Goal: Task Accomplishment & Management: Manage account settings

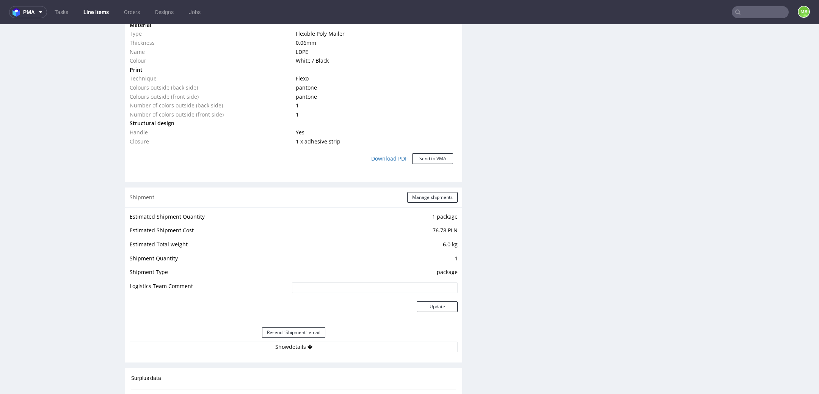
scroll to position [629, 0]
click at [308, 343] on icon at bounding box center [310, 345] width 5 height 5
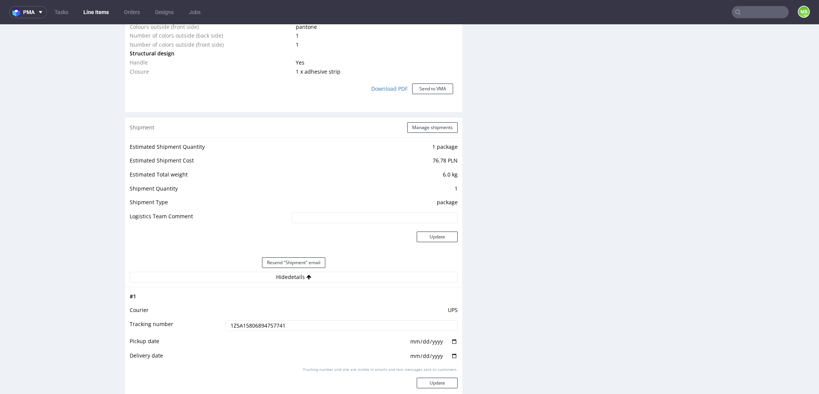
scroll to position [742, 0]
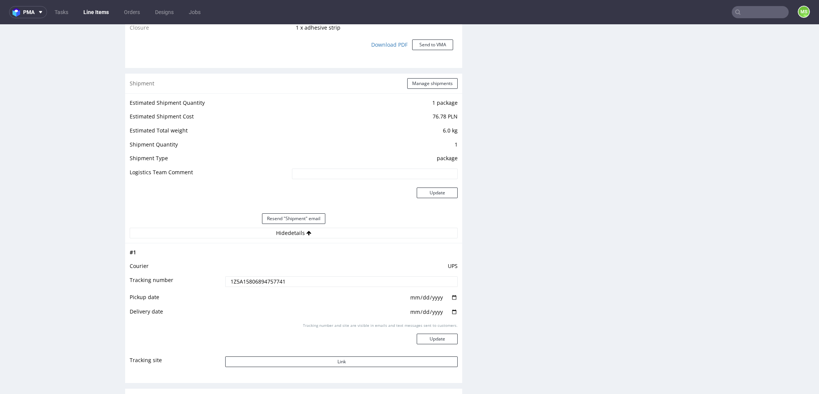
click at [253, 281] on input "1Z5A15806894757741" at bounding box center [341, 281] width 233 height 11
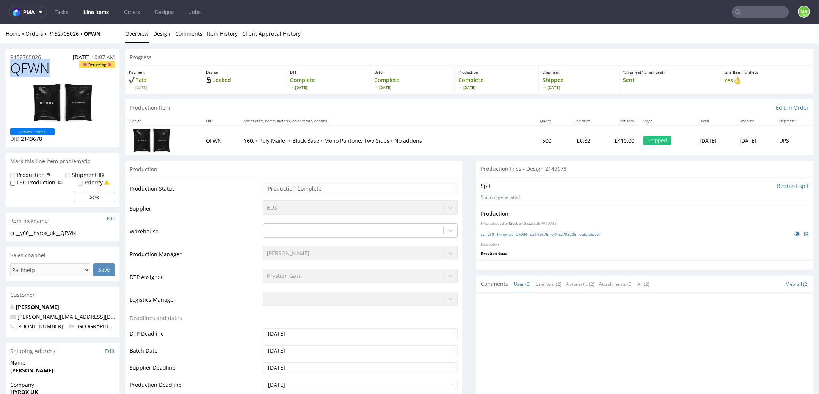
drag, startPoint x: 50, startPoint y: 72, endPoint x: 14, endPoint y: 69, distance: 35.8
click at [14, 69] on h1 "QFWN Returning" at bounding box center [62, 68] width 105 height 15
copy span "QFWN"
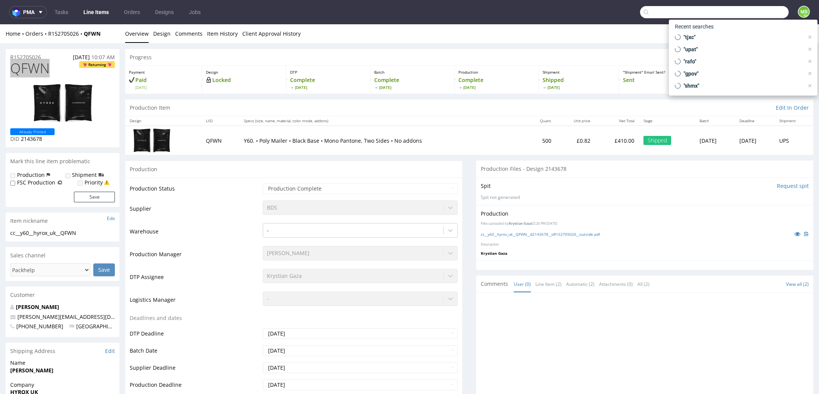
click at [749, 13] on input "text" at bounding box center [714, 12] width 149 height 12
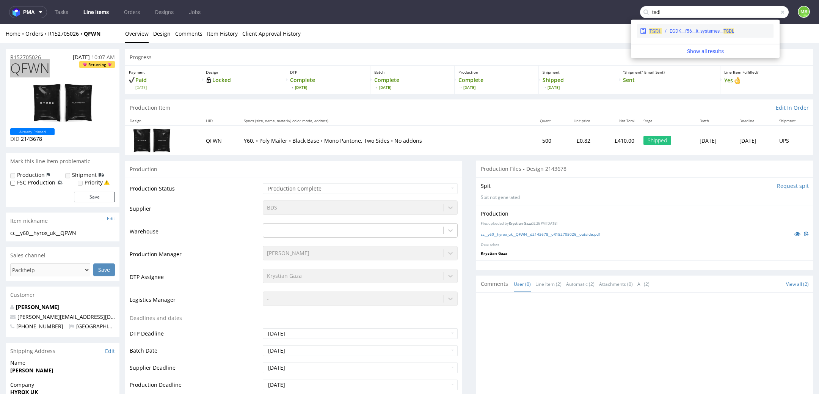
type input "tsdl"
click at [727, 32] on span "TSDL" at bounding box center [729, 30] width 11 height 5
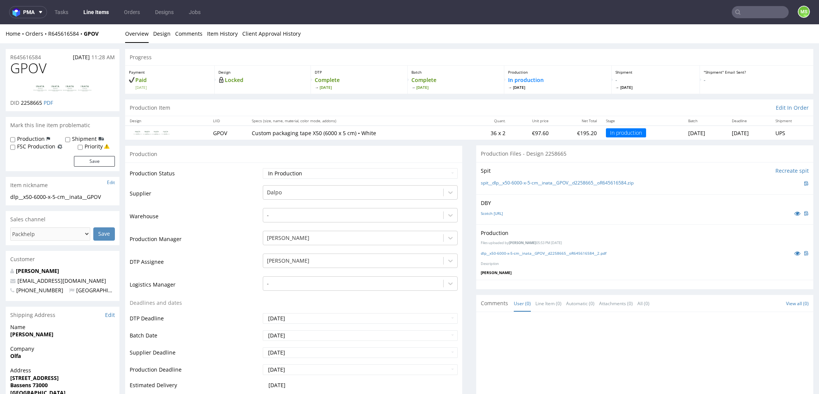
click at [91, 12] on link "Line Items" at bounding box center [96, 12] width 35 height 12
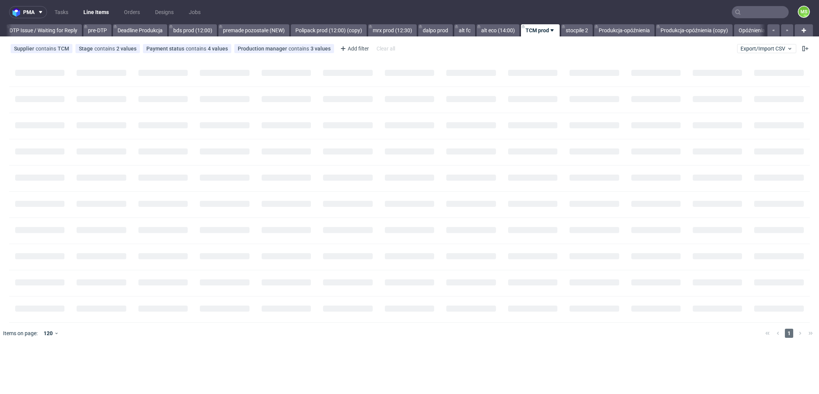
click at [754, 54] on div "Supplier contains TCM Stage contains 2 values Production, Issue in Production P…" at bounding box center [409, 48] width 819 height 18
click at [760, 47] on span "Export/Import CSV" at bounding box center [767, 49] width 52 height 6
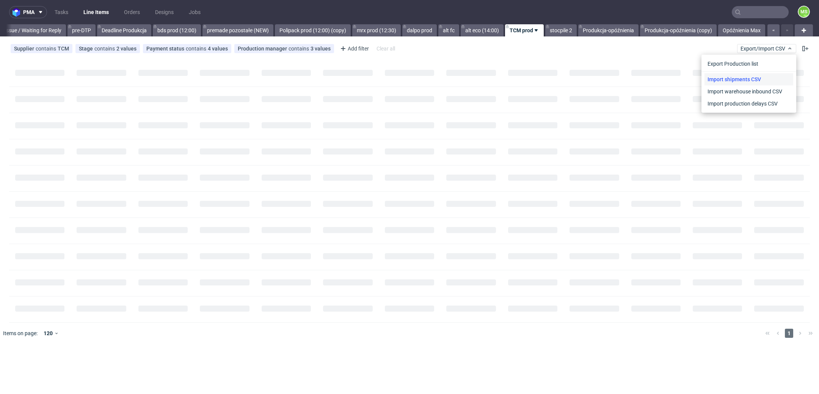
click at [752, 74] on link "Import shipments CSV" at bounding box center [749, 79] width 89 height 12
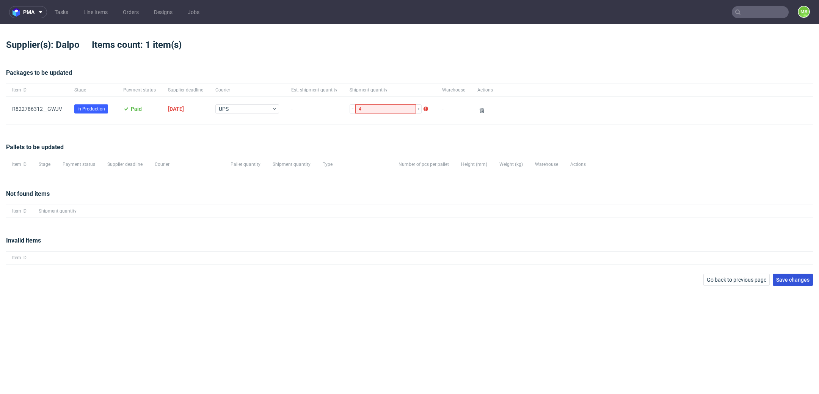
click at [795, 283] on button "Save changes" at bounding box center [793, 279] width 40 height 12
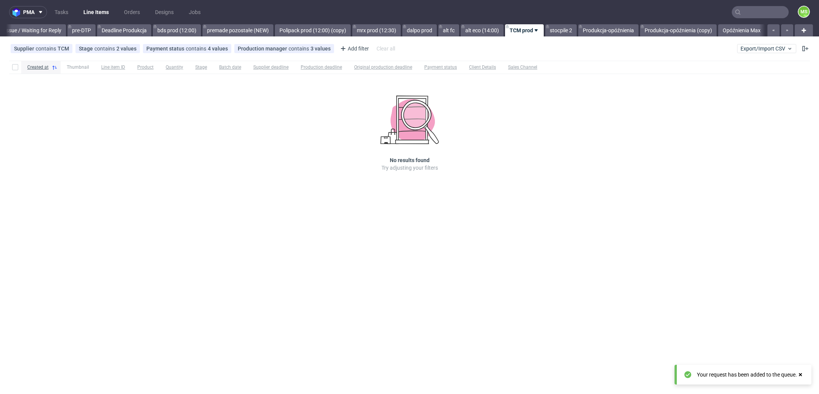
scroll to position [0, 1229]
click at [754, 49] on span "Export/Import CSV" at bounding box center [767, 49] width 52 height 6
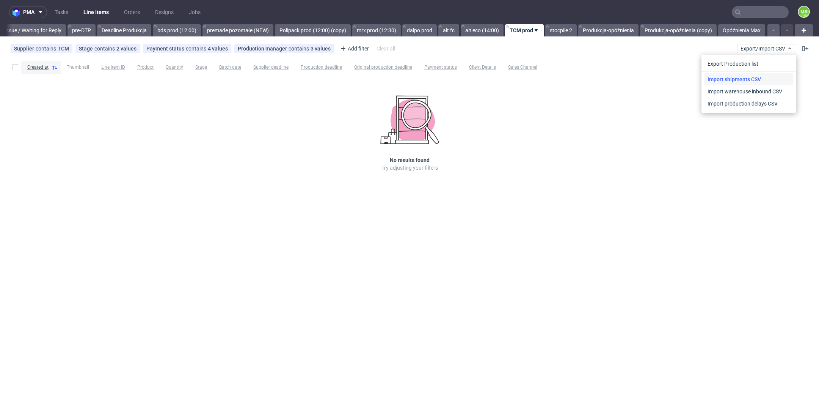
click at [747, 78] on link "Import shipments CSV" at bounding box center [749, 79] width 89 height 12
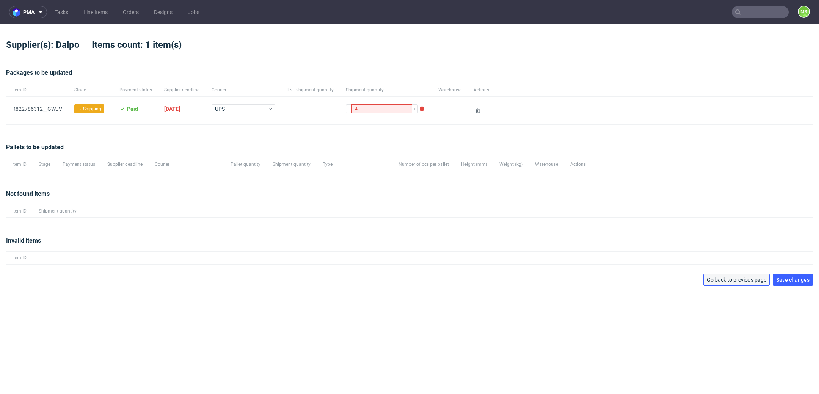
click at [740, 280] on span "Go back to previous page" at bounding box center [737, 279] width 60 height 5
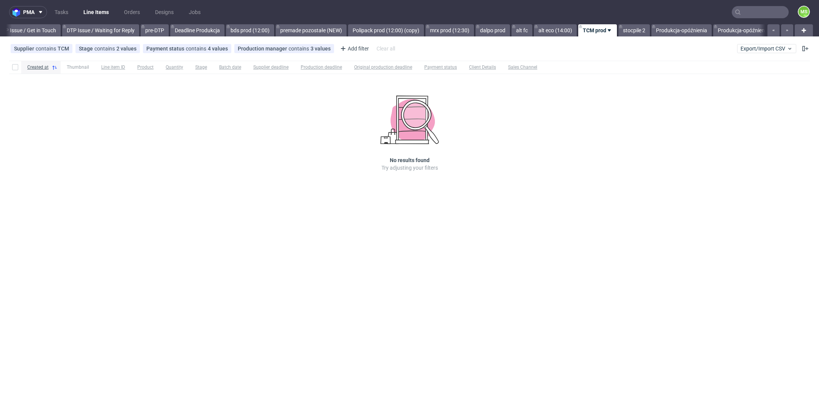
click at [767, 20] on nav "pma Tasks Line Items Orders Designs Jobs MS" at bounding box center [409, 12] width 819 height 24
drag, startPoint x: 767, startPoint y: 44, endPoint x: 766, endPoint y: 52, distance: 7.7
click at [767, 45] on button "Export/Import CSV" at bounding box center [766, 48] width 59 height 9
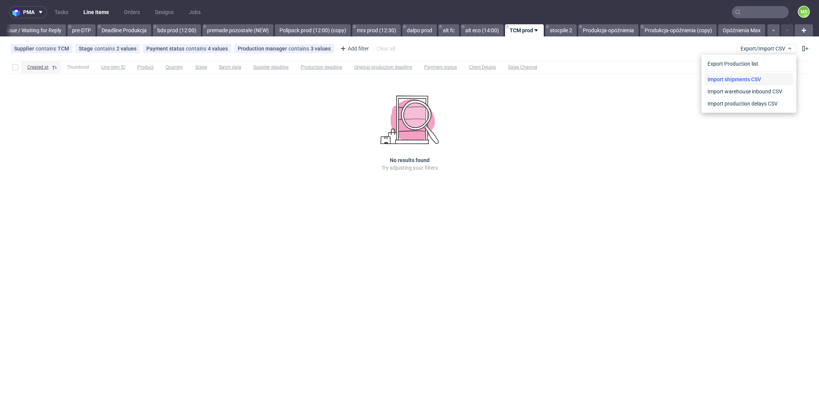
click at [753, 79] on link "Import shipments CSV" at bounding box center [749, 79] width 89 height 12
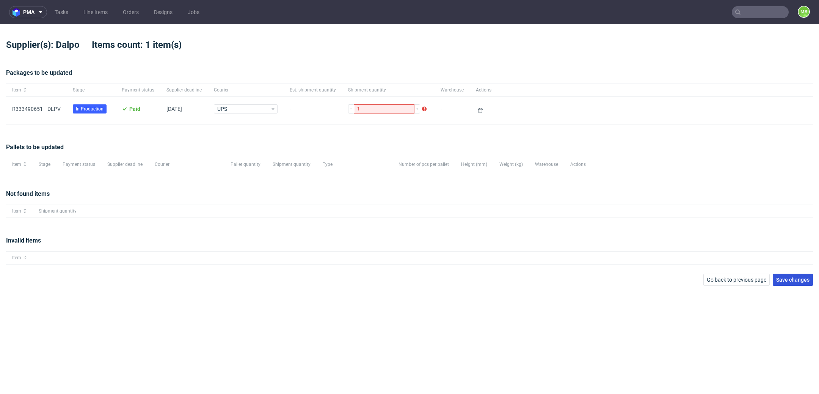
click at [808, 280] on span "Save changes" at bounding box center [792, 279] width 33 height 5
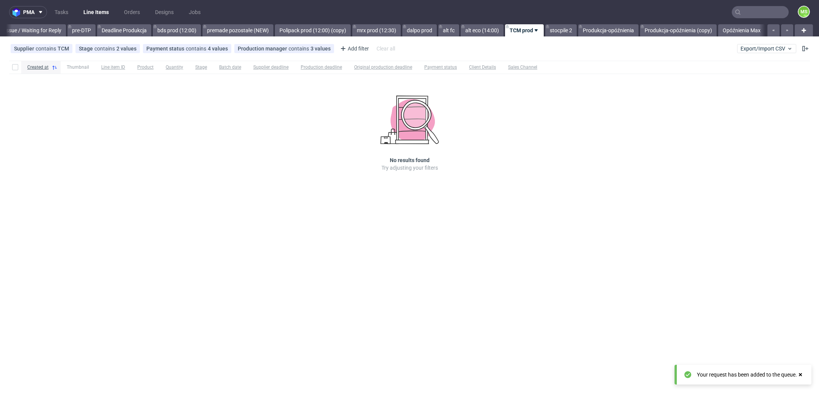
scroll to position [0, 1229]
click at [756, 52] on button "Export/Import CSV" at bounding box center [766, 48] width 59 height 9
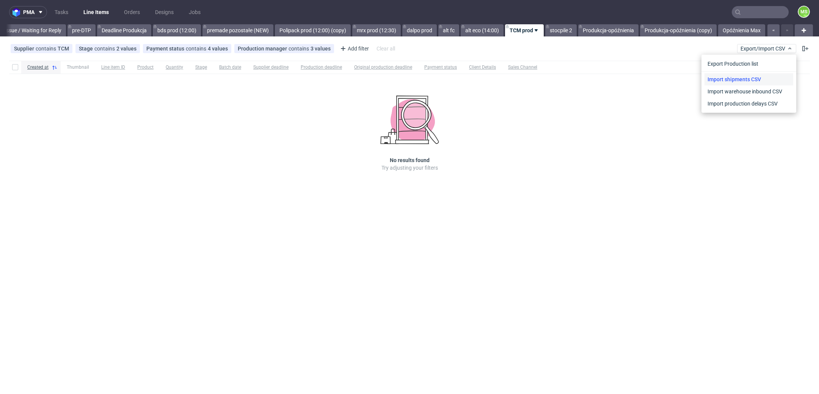
click at [754, 74] on link "Import shipments CSV" at bounding box center [749, 79] width 89 height 12
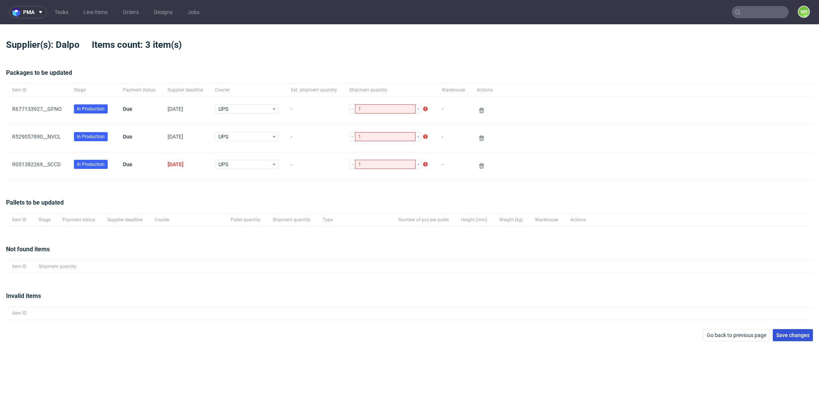
click at [806, 336] on span "Save changes" at bounding box center [792, 334] width 33 height 5
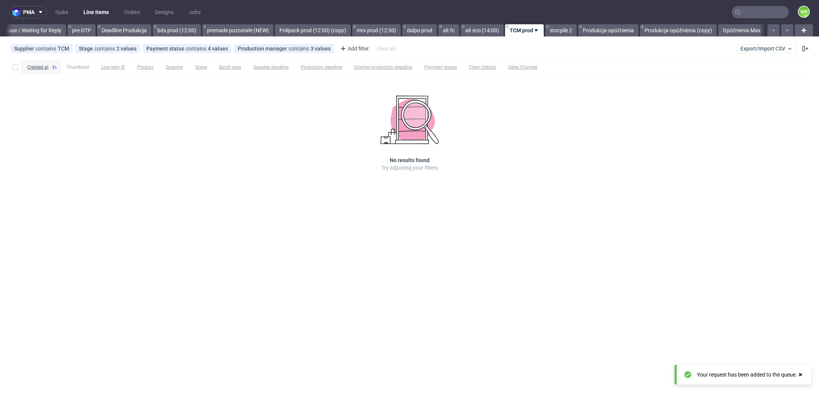
scroll to position [0, 1229]
click at [181, 34] on link "bds prod (12:00)" at bounding box center [177, 30] width 48 height 12
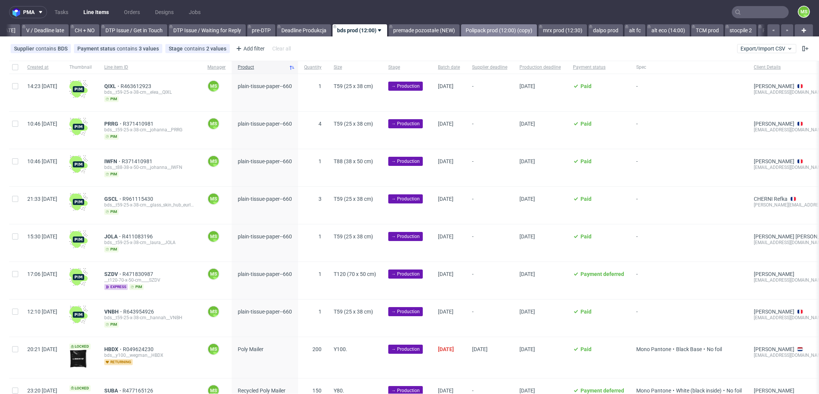
click at [511, 31] on link "Polipack prod (12:00) (copy)" at bounding box center [499, 30] width 76 height 12
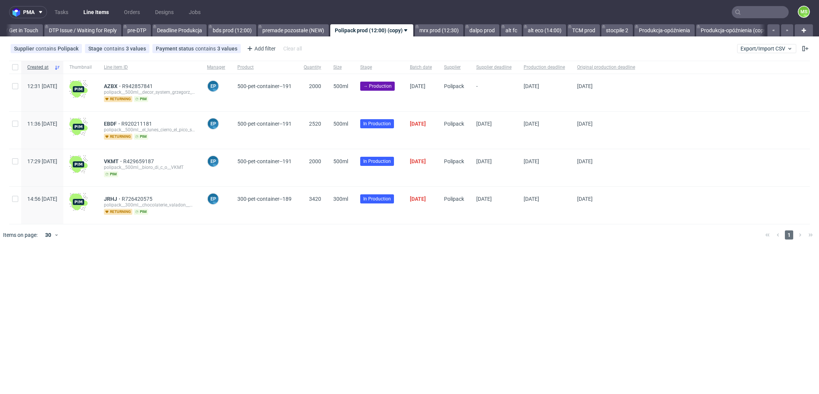
scroll to position [0, 1160]
click at [453, 32] on link "mrx prod (12:30)" at bounding box center [431, 30] width 49 height 12
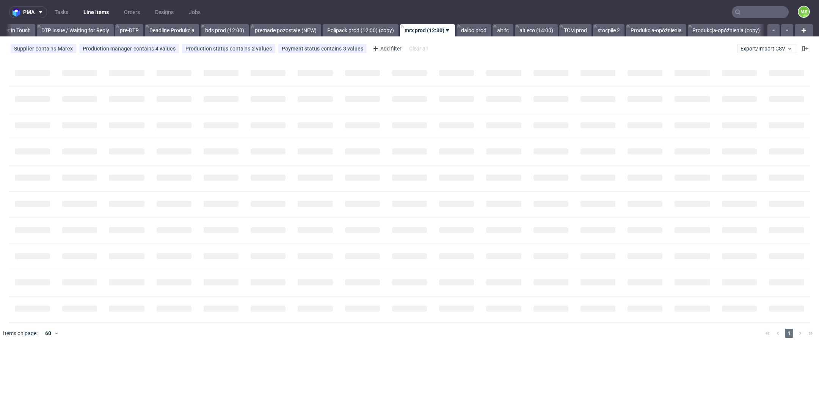
scroll to position [0, 1224]
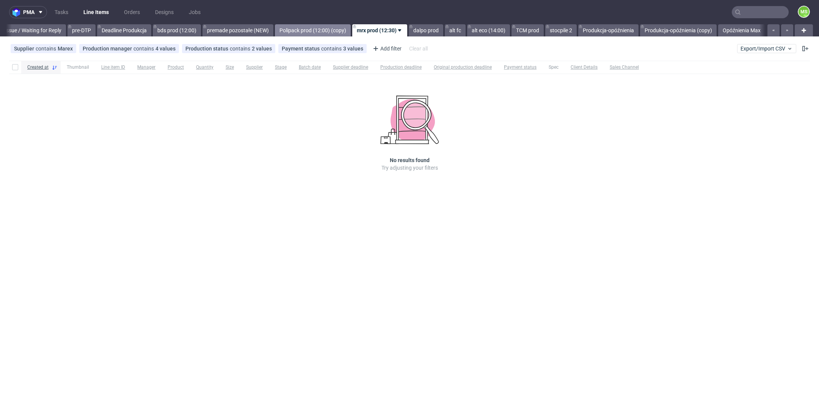
click at [325, 29] on link "Polipack prod (12:00) (copy)" at bounding box center [313, 30] width 76 height 12
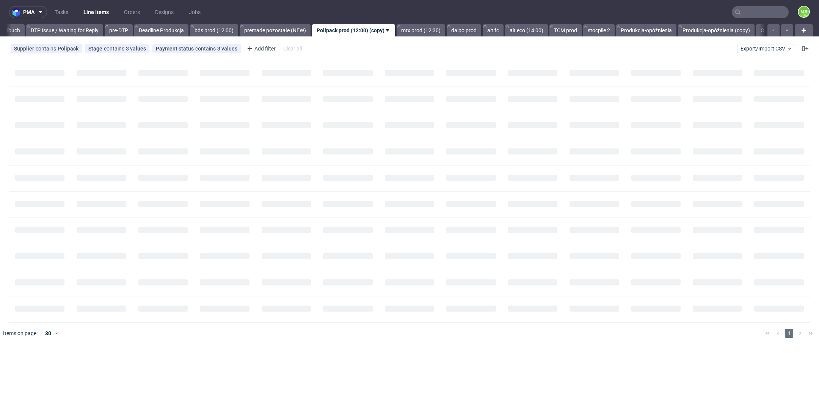
scroll to position [0, 1160]
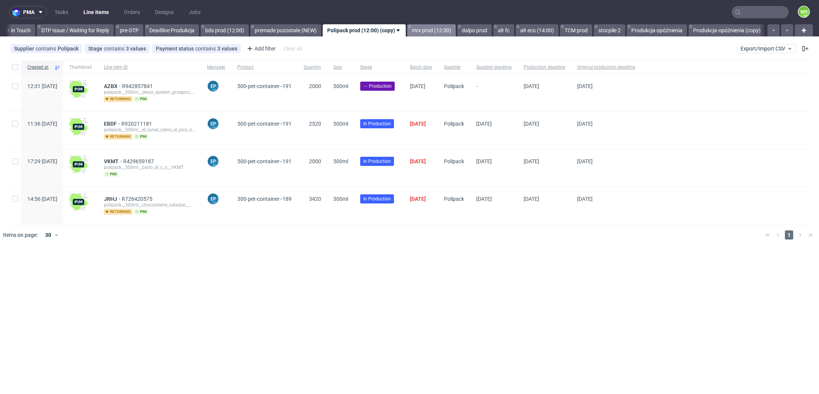
click at [440, 34] on link "mrx prod (12:30)" at bounding box center [431, 30] width 49 height 12
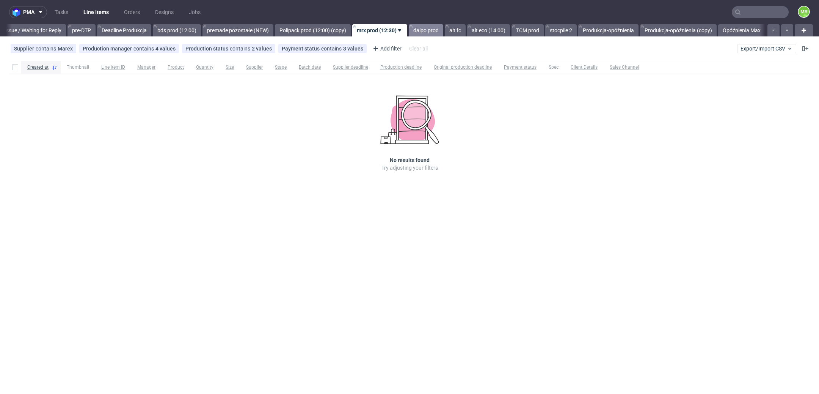
click at [440, 34] on link "dalpo prod" at bounding box center [426, 30] width 35 height 12
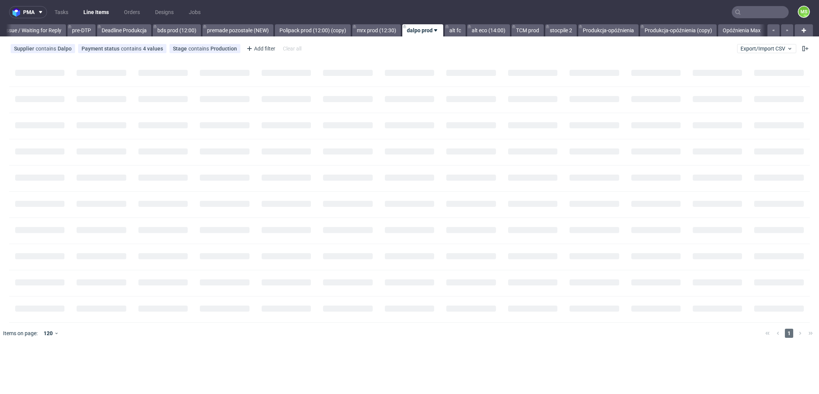
scroll to position [0, 1229]
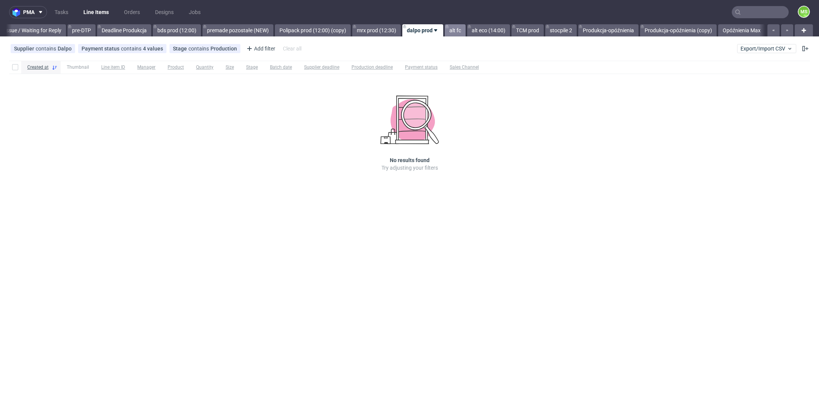
click at [453, 31] on link "alt fc" at bounding box center [455, 30] width 21 height 12
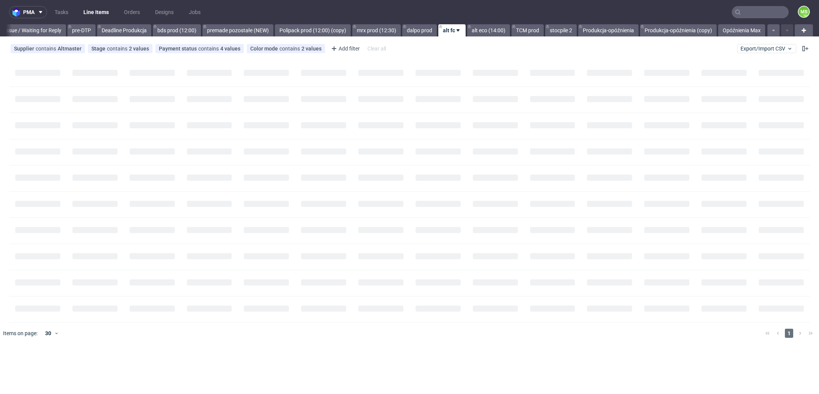
scroll to position [0, 1229]
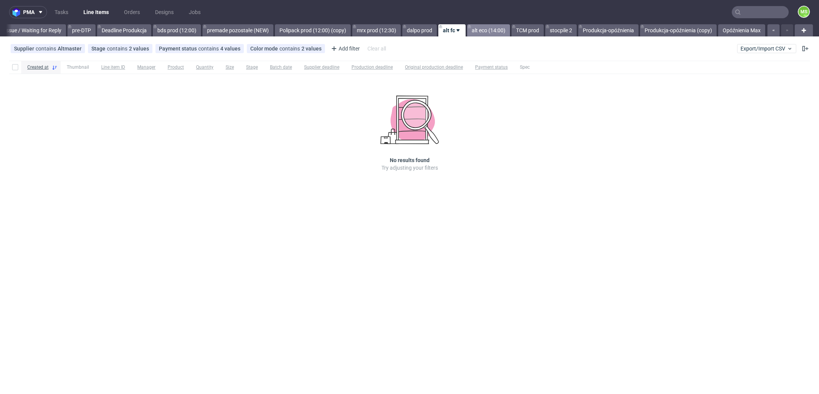
click at [474, 29] on link "alt eco (14:00)" at bounding box center [488, 30] width 43 height 12
drag, startPoint x: 532, startPoint y: 34, endPoint x: 533, endPoint y: 45, distance: 11.0
click at [532, 34] on link "TCM prod" at bounding box center [528, 30] width 32 height 12
click at [369, 34] on link "mrx prod (12:30)" at bounding box center [376, 30] width 49 height 12
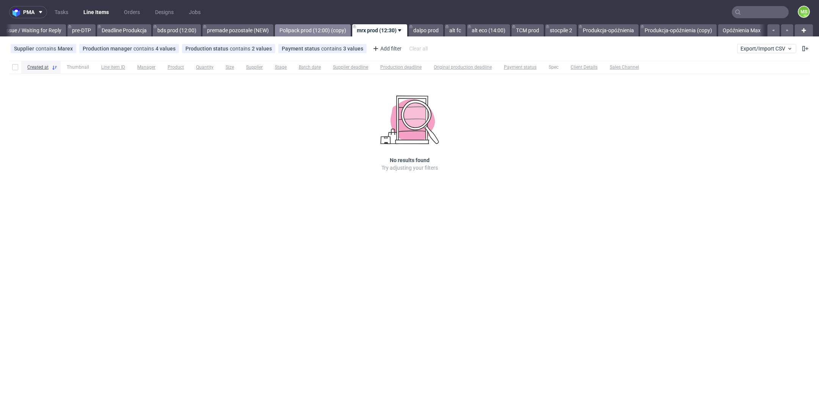
click at [326, 31] on link "Polipack prod (12:00) (copy)" at bounding box center [313, 30] width 76 height 12
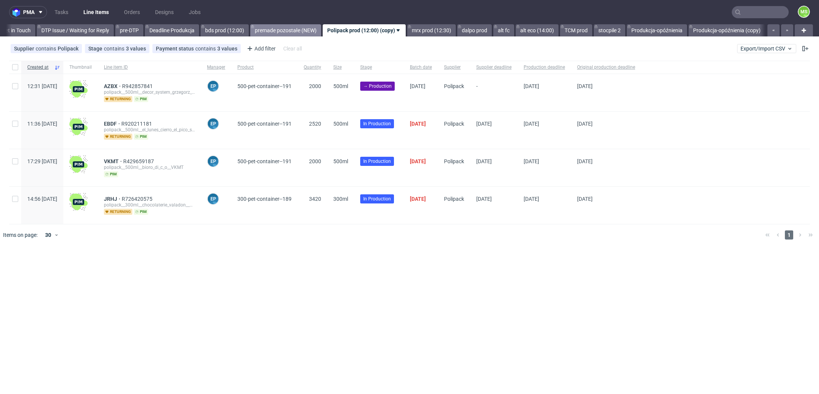
click at [304, 35] on link "premade pozostałe (NEW)" at bounding box center [285, 30] width 71 height 12
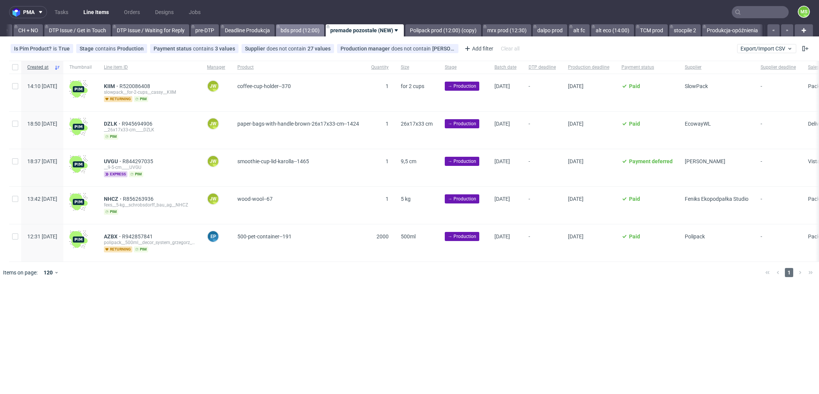
click at [313, 34] on link "bds prod (12:00)" at bounding box center [300, 30] width 48 height 12
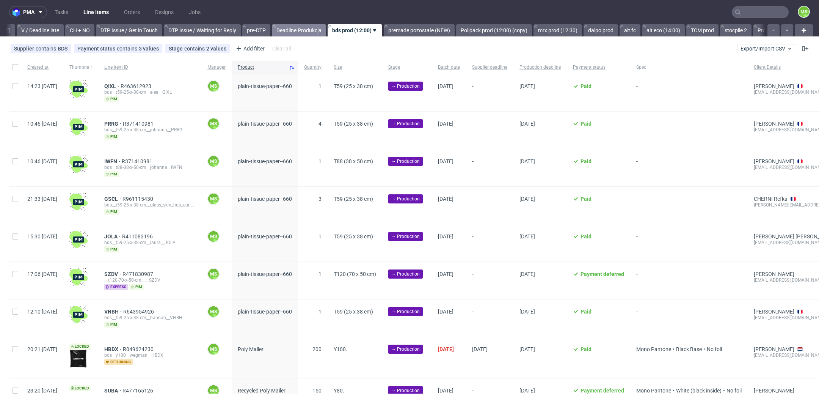
scroll to position [0, 1028]
click at [759, 14] on input "text" at bounding box center [760, 12] width 57 height 12
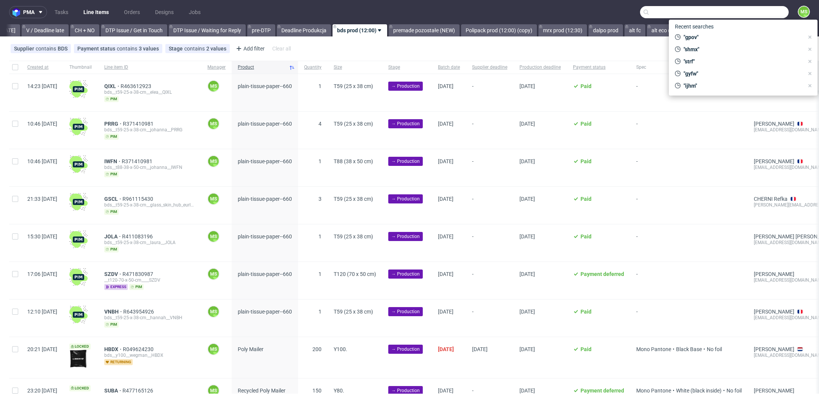
paste input "R091506579__PFSI"
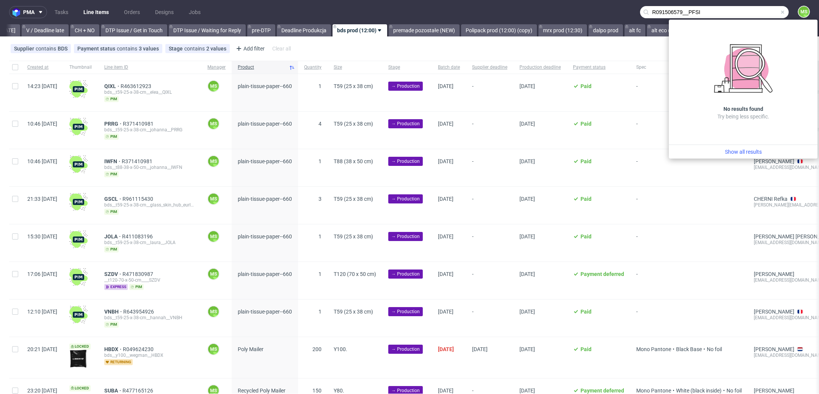
drag, startPoint x: 681, startPoint y: 12, endPoint x: 633, endPoint y: 13, distance: 47.8
click at [640, 13] on input "R091506579__PFSI" at bounding box center [714, 12] width 149 height 12
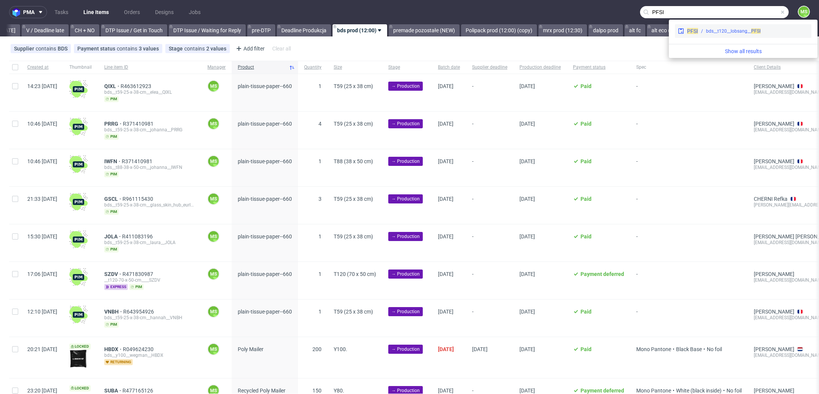
type input "PFSI"
click at [742, 30] on div "bds__t120__lobsang__ PFSI" at bounding box center [733, 31] width 55 height 7
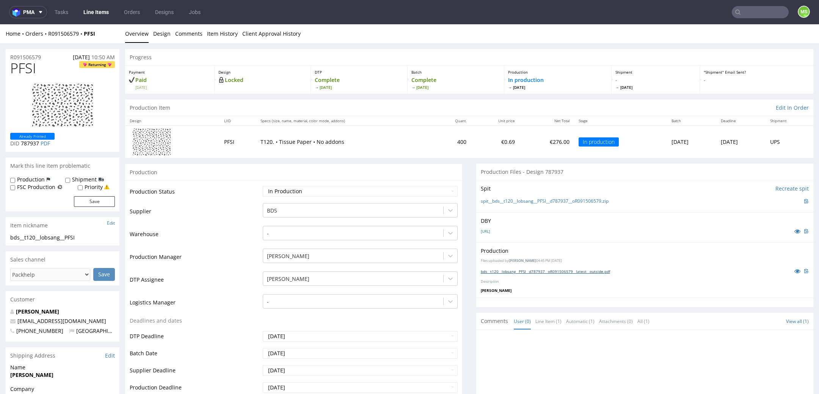
click at [541, 273] on link "bds__t120__lobsang__PFSI__d787937__oR091506579__latest__outside.pdf" at bounding box center [545, 271] width 129 height 5
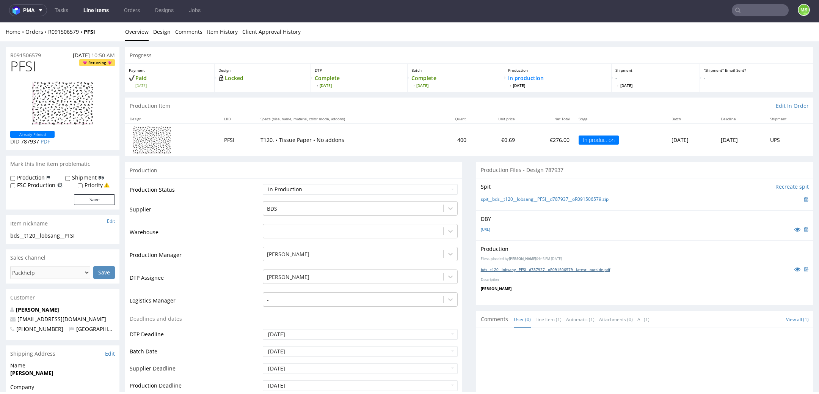
scroll to position [3, 0]
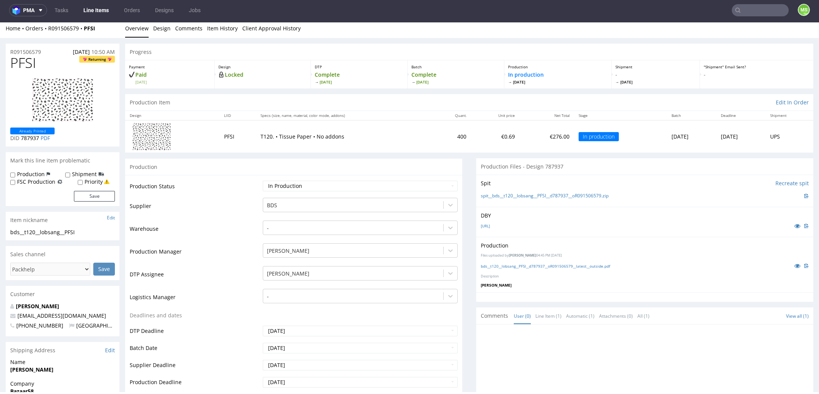
click at [756, 13] on input "text" at bounding box center [760, 10] width 57 height 12
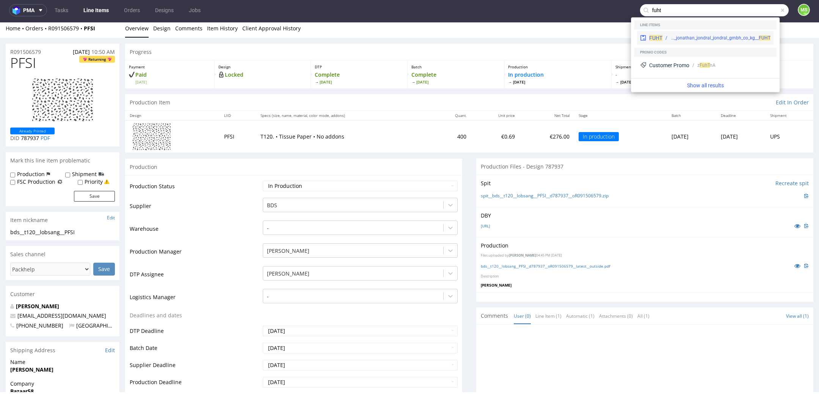
type input "fuht"
click at [729, 39] on div "bds__t120-70-x-50-cm__jonathan_jondral_jondral_gmbh_co_kg__ FUHT" at bounding box center [721, 38] width 100 height 7
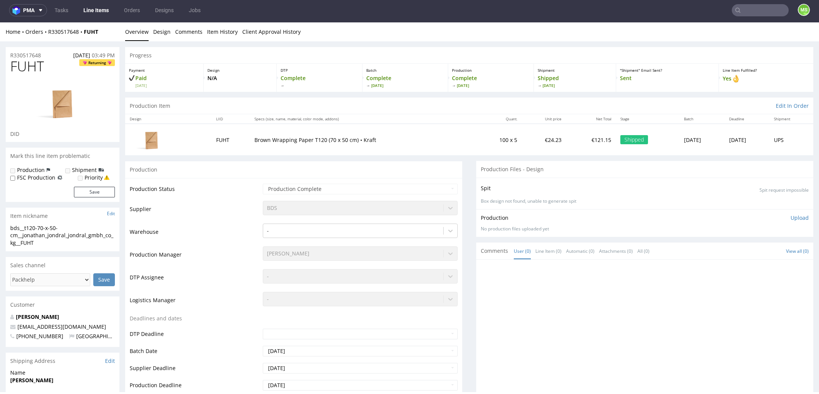
scroll to position [0, 0]
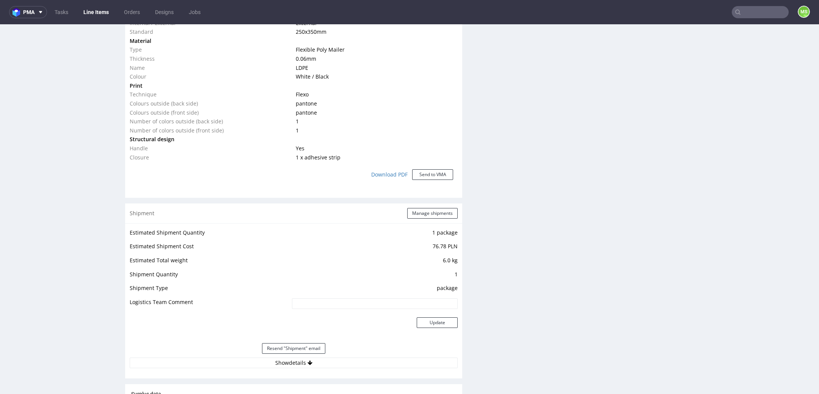
scroll to position [657, 0]
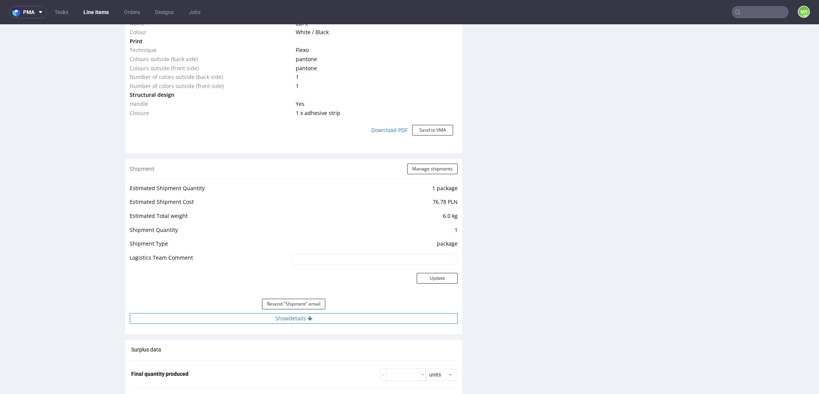
click at [322, 318] on button "Show details" at bounding box center [294, 318] width 328 height 11
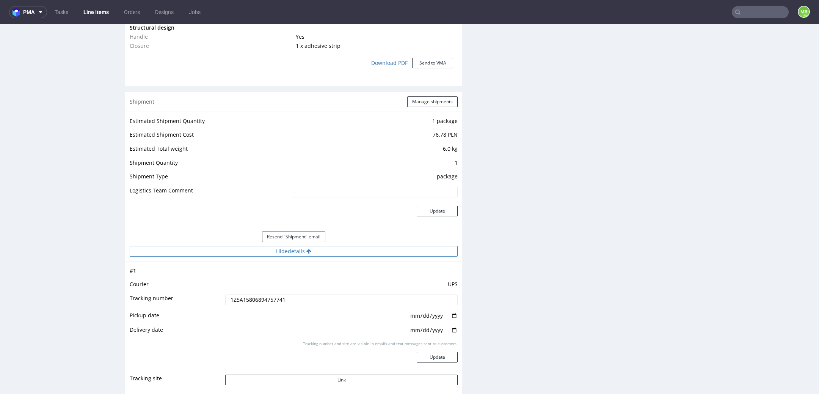
scroll to position [731, 0]
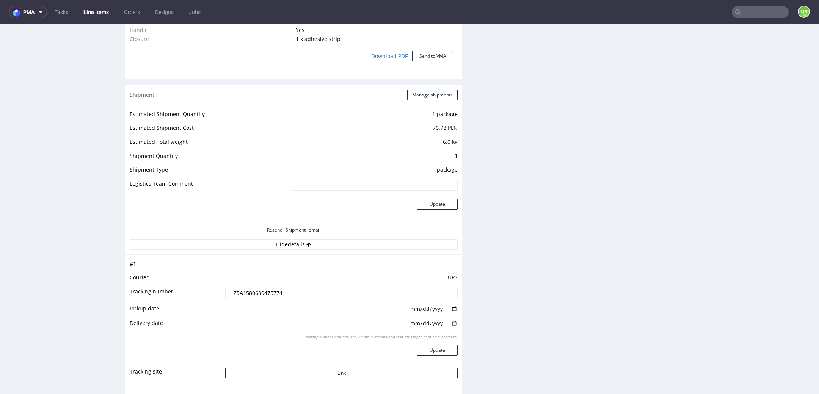
drag, startPoint x: 297, startPoint y: 291, endPoint x: 206, endPoint y: 298, distance: 90.9
click at [207, 298] on tr "Tracking number 1Z5A15806894757741" at bounding box center [294, 295] width 328 height 17
drag, startPoint x: 292, startPoint y: 291, endPoint x: 225, endPoint y: 292, distance: 67.1
click at [225, 292] on input "1Z5A15806894757741" at bounding box center [341, 293] width 233 height 11
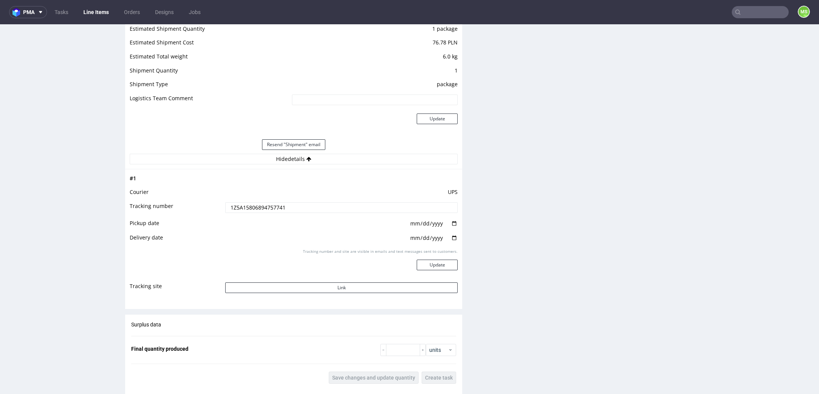
scroll to position [830, 0]
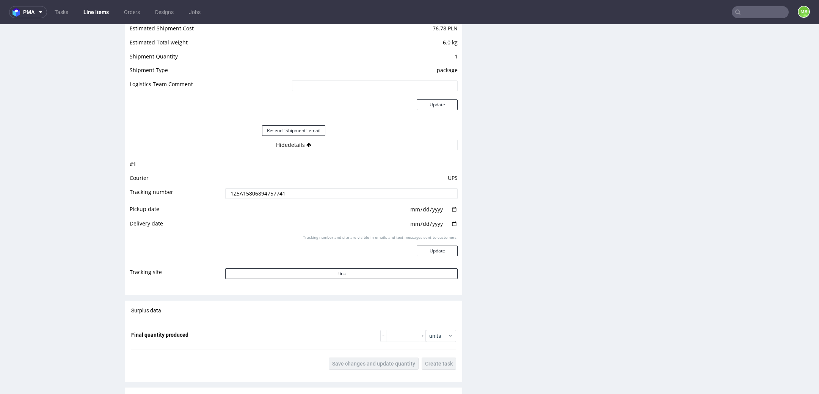
click at [305, 190] on input "1Z5A15806894757741" at bounding box center [341, 193] width 233 height 11
drag, startPoint x: 309, startPoint y: 190, endPoint x: 167, endPoint y: 192, distance: 141.5
click at [167, 192] on tr "Tracking number 1Z5A15806894757741" at bounding box center [294, 195] width 328 height 17
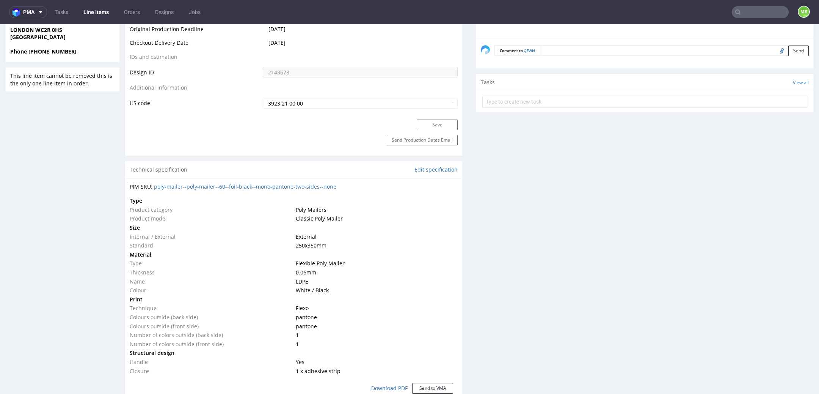
scroll to position [0, 0]
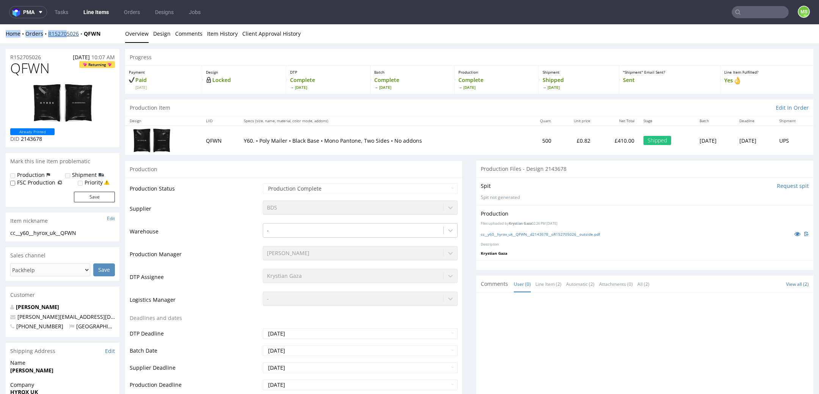
drag, startPoint x: 48, startPoint y: 29, endPoint x: 67, endPoint y: 33, distance: 19.3
click at [67, 33] on div "Home Orders R152705026 QFWN Overview Design Comments Item History Client Approv…" at bounding box center [409, 33] width 819 height 19
drag, startPoint x: 82, startPoint y: 42, endPoint x: 79, endPoint y: 39, distance: 4.0
click at [81, 41] on div "Home Orders R152705026 QFWN Overview Design Comments Item History Client Approv…" at bounding box center [409, 33] width 819 height 19
drag, startPoint x: 79, startPoint y: 38, endPoint x: 74, endPoint y: 38, distance: 4.6
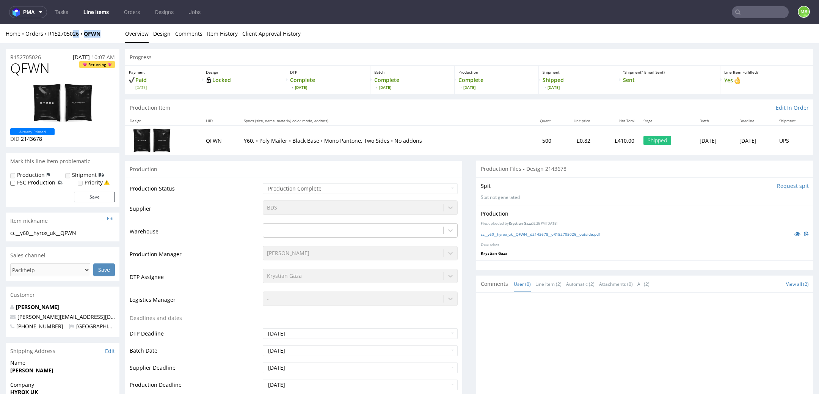
click at [71, 37] on div "Home Orders R152705026 QFWN Overview Design Comments Item History Client Approv…" at bounding box center [409, 33] width 819 height 19
click at [78, 39] on div "Home Orders R152705026 QFWN Overview Design Comments Item History Client Approv…" at bounding box center [409, 33] width 819 height 19
drag, startPoint x: 79, startPoint y: 38, endPoint x: 70, endPoint y: 36, distance: 9.2
click at [70, 36] on div "Home Orders R152705026 QFWN Overview Design Comments Item History Client Approv…" at bounding box center [409, 33] width 819 height 19
drag, startPoint x: 48, startPoint y: 29, endPoint x: 68, endPoint y: 33, distance: 20.5
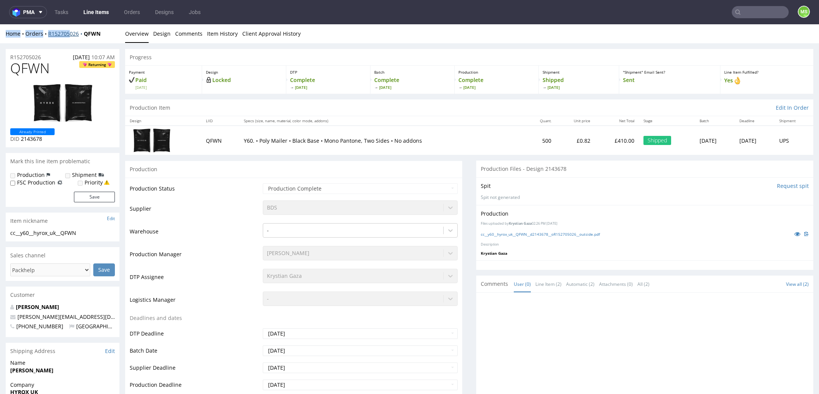
click at [68, 33] on div "Home Orders R152705026 QFWN Overview Design Comments Item History Client Approv…" at bounding box center [409, 33] width 819 height 19
click at [75, 39] on div "Home Orders R152705026 QFWN Overview Design Comments Item History Client Approv…" at bounding box center [409, 33] width 819 height 19
drag, startPoint x: 77, startPoint y: 38, endPoint x: 72, endPoint y: 37, distance: 4.6
click at [70, 36] on div "Home Orders R152705026 QFWN Overview Design Comments Item History Client Approv…" at bounding box center [409, 33] width 819 height 19
click at [80, 39] on div "Home Orders R152705026 QFWN Overview Design Comments Item History Client Approv…" at bounding box center [409, 33] width 819 height 19
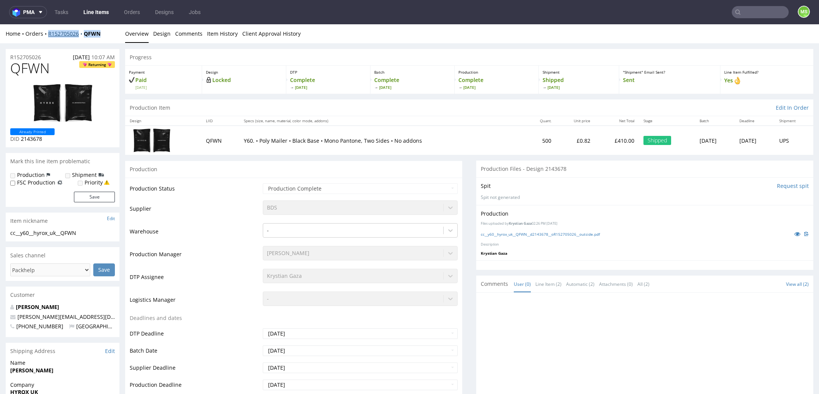
drag, startPoint x: 108, startPoint y: 38, endPoint x: 48, endPoint y: 36, distance: 60.4
click at [48, 36] on div "Home Orders R152705026 QFWN Overview Design Comments Item History Client Approv…" at bounding box center [409, 33] width 819 height 19
copy div "R152705026 QFWN"
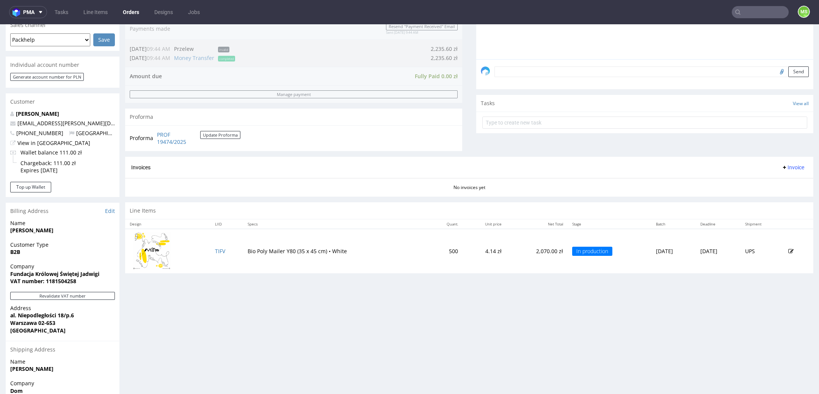
scroll to position [206, 0]
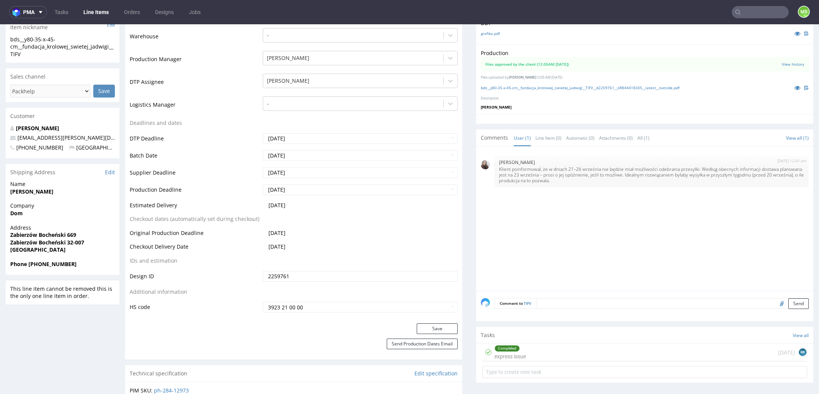
scroll to position [207, 0]
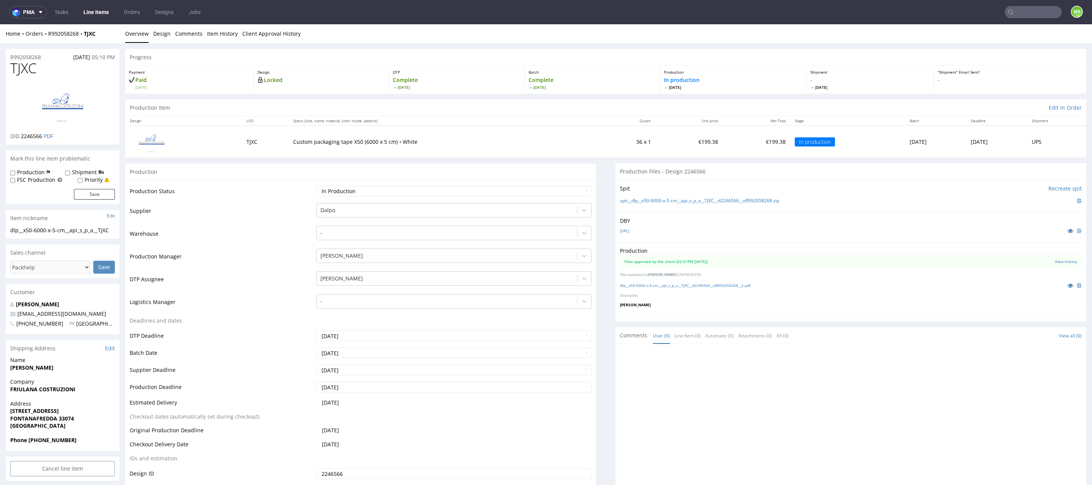
click at [108, 18] on link "Line Items" at bounding box center [96, 12] width 35 height 12
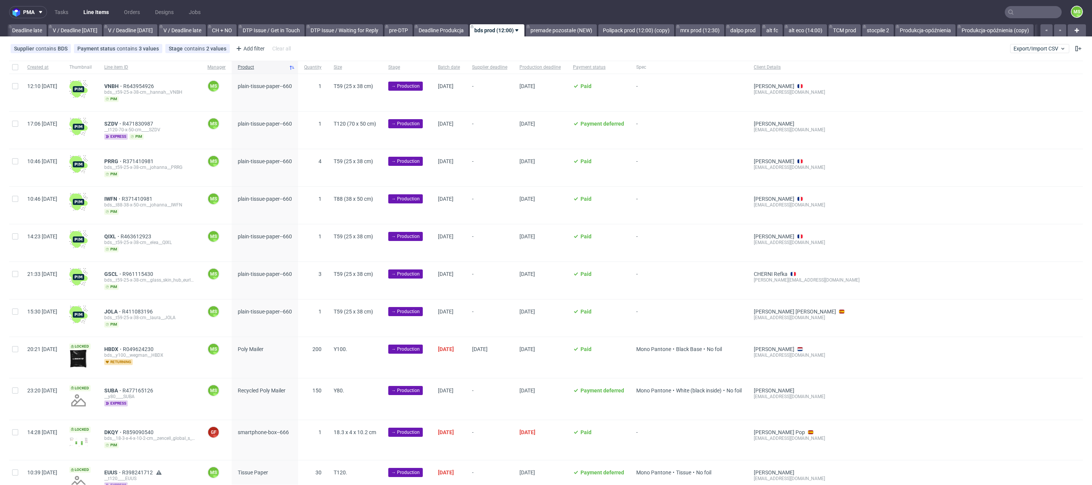
scroll to position [0, 891]
click at [280, 70] on span "Product" at bounding box center [262, 67] width 48 height 6
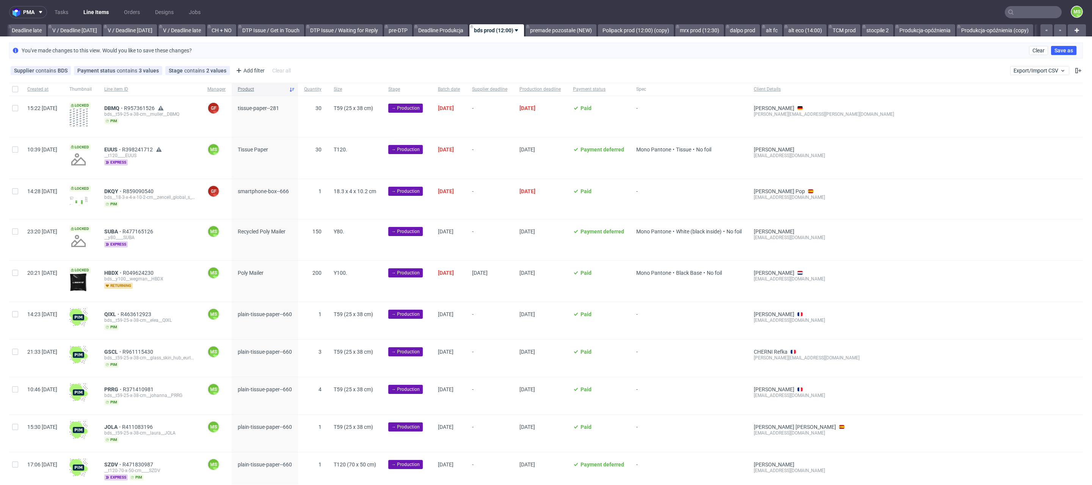
click at [273, 88] on span "Product" at bounding box center [262, 89] width 48 height 6
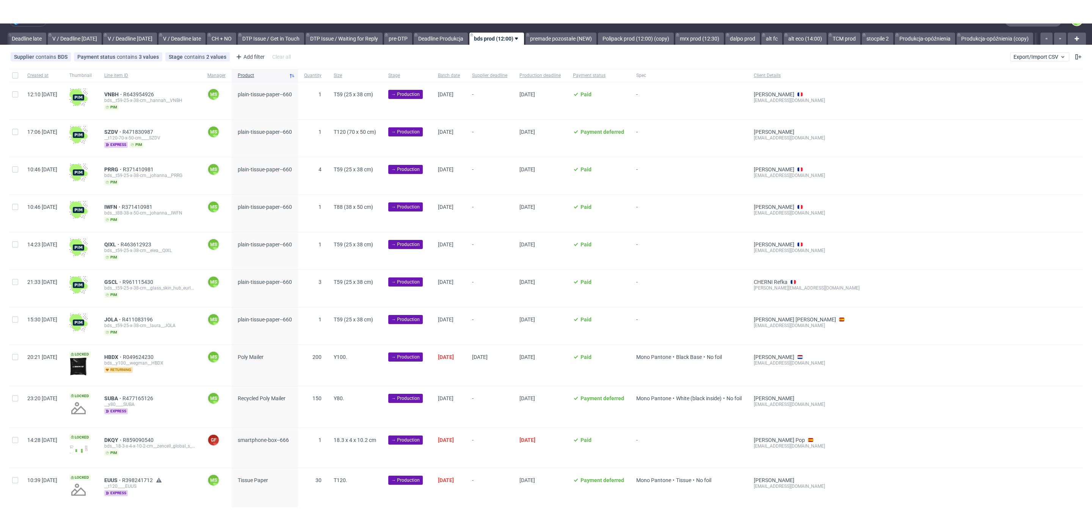
scroll to position [17, 0]
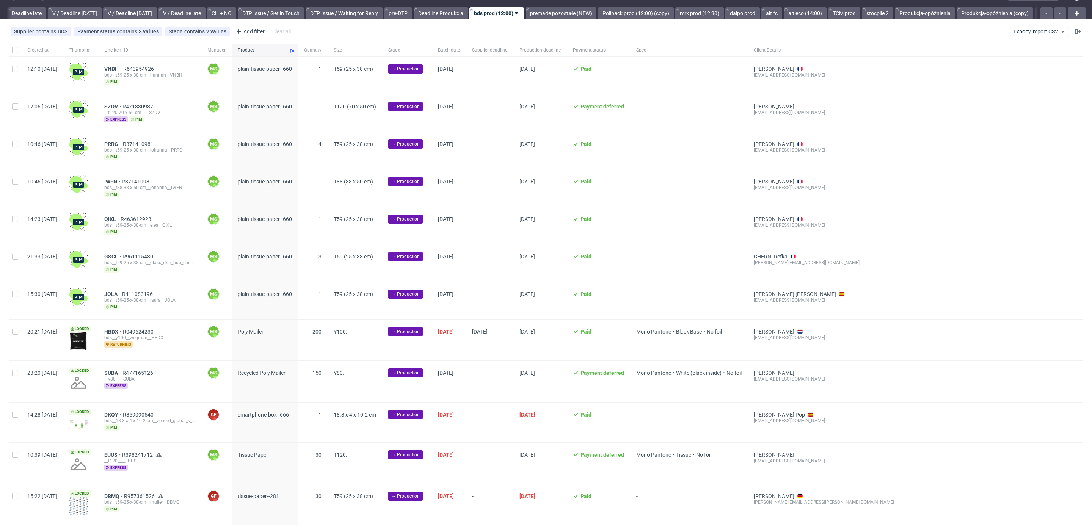
drag, startPoint x: 19, startPoint y: 71, endPoint x: 17, endPoint y: 85, distance: 14.9
click at [19, 71] on div at bounding box center [15, 75] width 12 height 37
checkbox input "true"
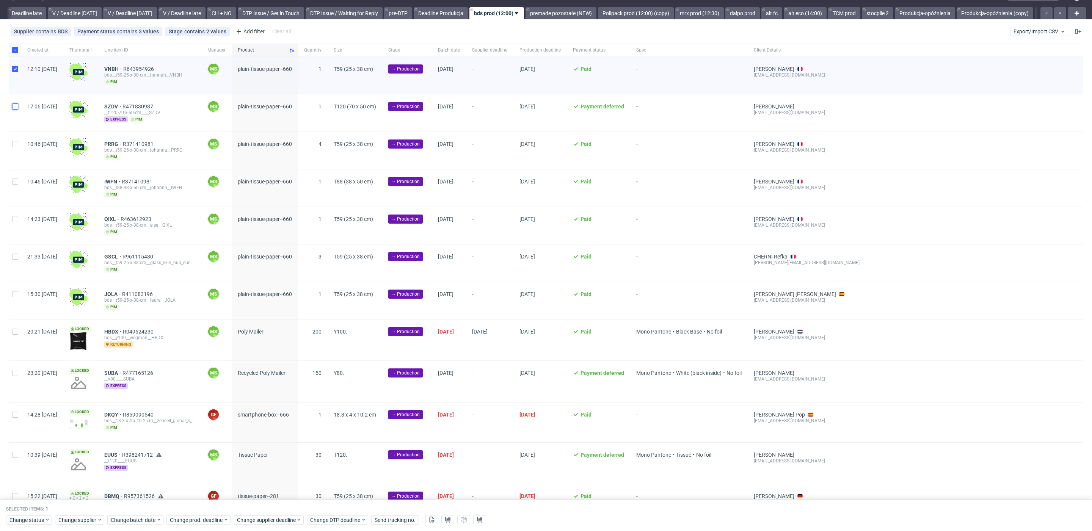
drag, startPoint x: 18, startPoint y: 107, endPoint x: 16, endPoint y: 115, distance: 8.2
click at [18, 107] on input "checkbox" at bounding box center [15, 107] width 6 height 6
checkbox input "true"
click at [16, 146] on input "checkbox" at bounding box center [15, 144] width 6 height 6
checkbox input "true"
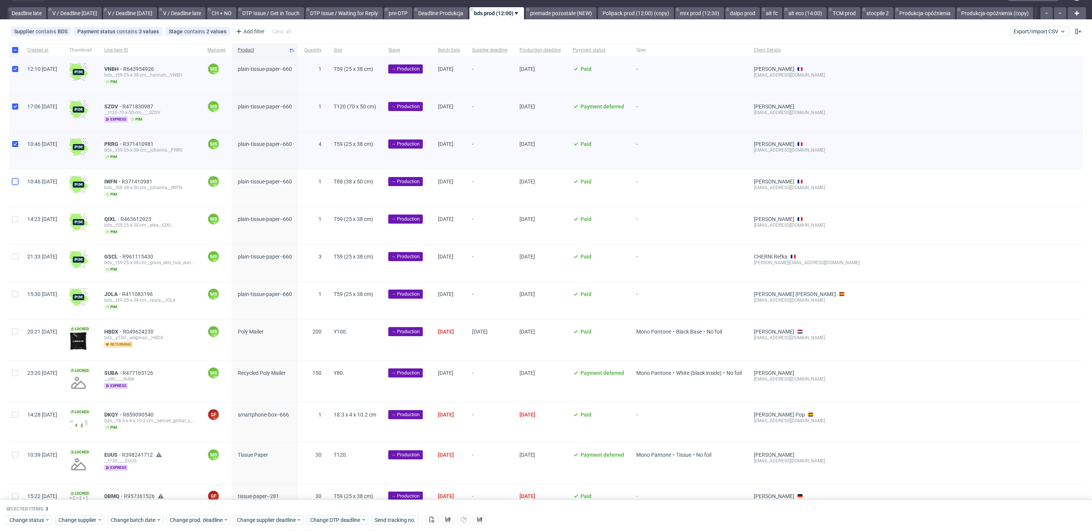
click at [14, 179] on input "checkbox" at bounding box center [15, 182] width 6 height 6
checkbox input "true"
drag, startPoint x: 15, startPoint y: 223, endPoint x: 18, endPoint y: 243, distance: 20.0
click at [15, 223] on div at bounding box center [15, 225] width 12 height 37
checkbox input "true"
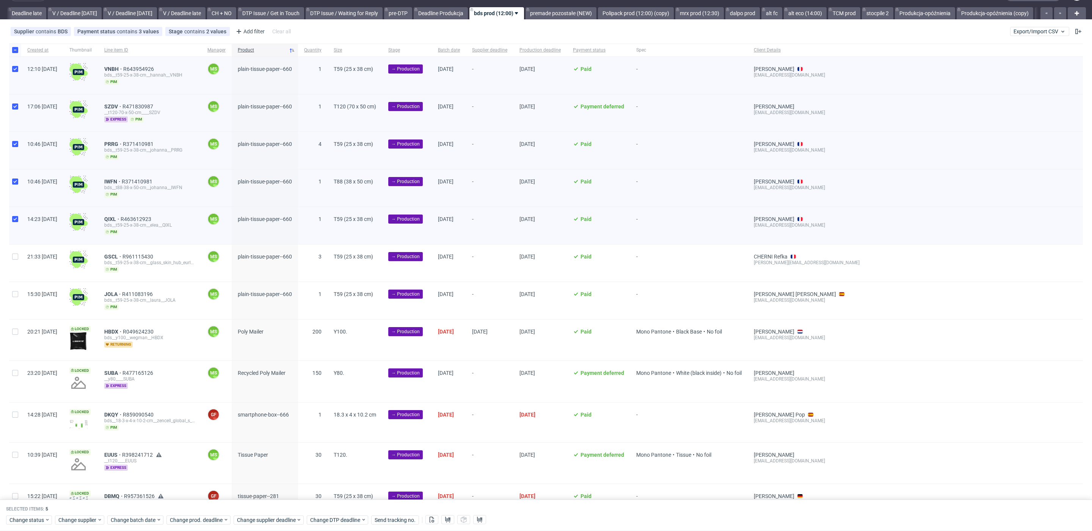
drag, startPoint x: 18, startPoint y: 255, endPoint x: 14, endPoint y: 284, distance: 29.5
click at [17, 257] on div at bounding box center [15, 263] width 12 height 37
checkbox input "true"
click at [18, 294] on input "checkbox" at bounding box center [15, 294] width 6 height 6
checkbox input "true"
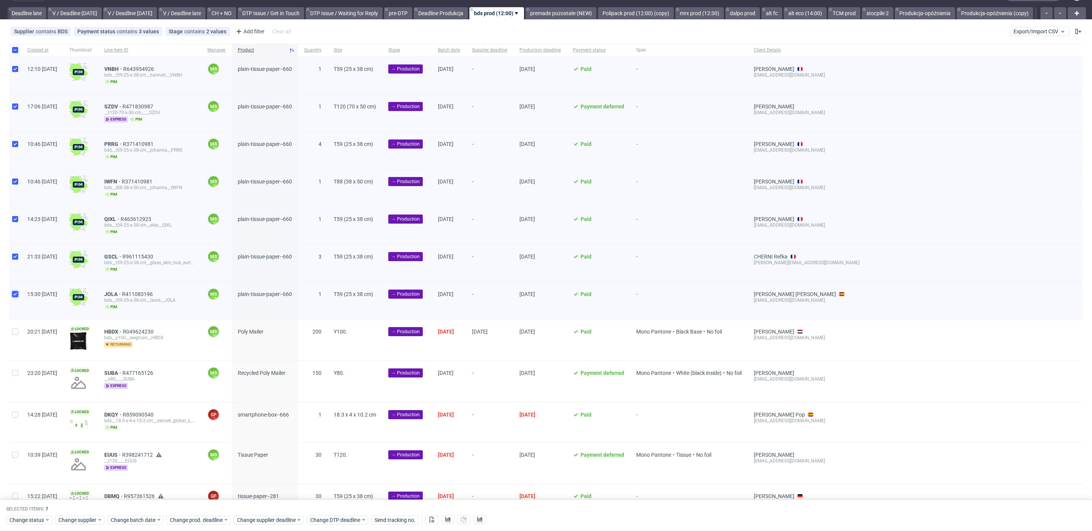
scroll to position [16, 0]
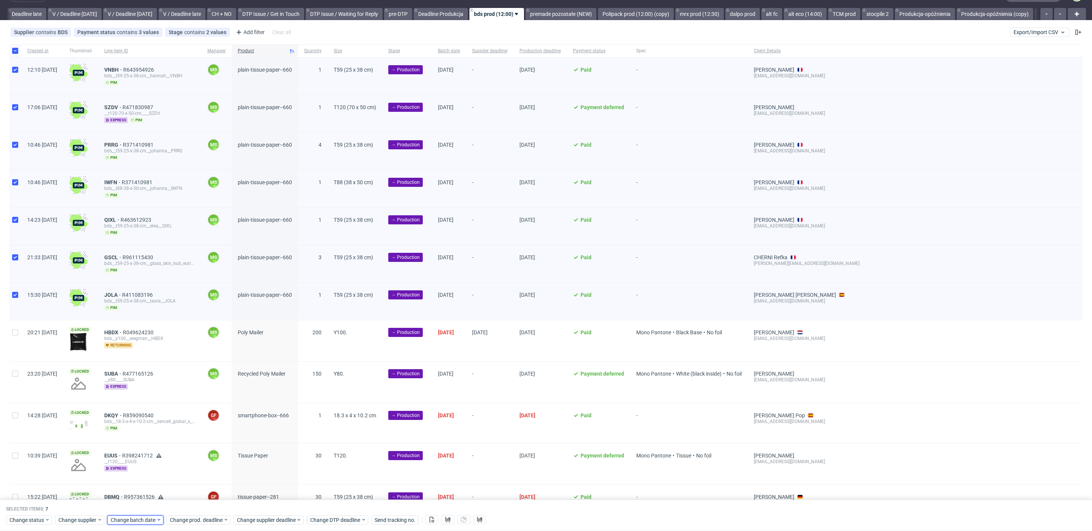
drag, startPoint x: 128, startPoint y: 522, endPoint x: 140, endPoint y: 516, distance: 13.4
click at [128, 484] on span "Change batch date" at bounding box center [134, 521] width 46 height 8
click at [134, 469] on span "22" at bounding box center [135, 466] width 6 height 8
click at [203, 484] on span "Save" at bounding box center [199, 505] width 12 height 5
click at [209, 484] on span "Change prod. deadline" at bounding box center [196, 521] width 53 height 8
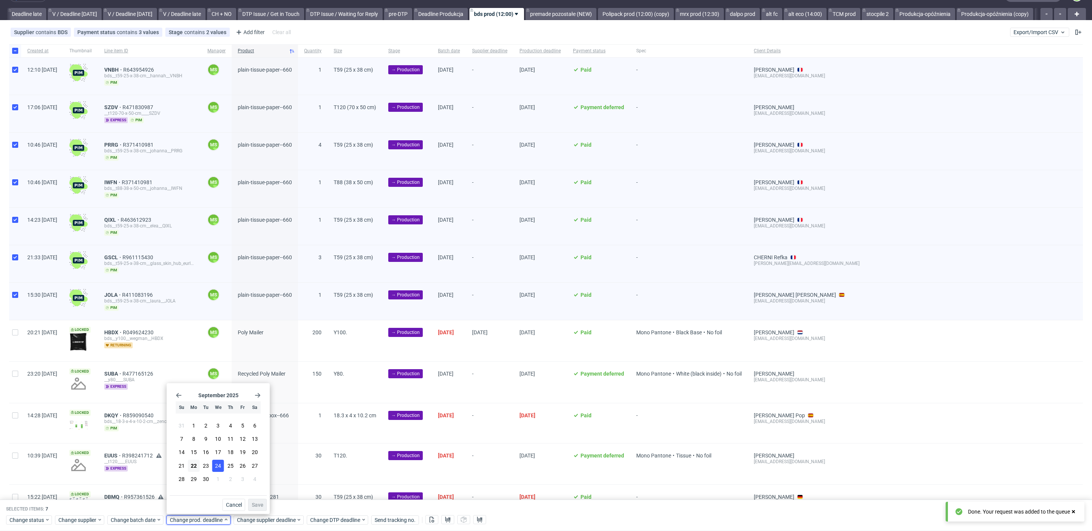
drag, startPoint x: 216, startPoint y: 470, endPoint x: 250, endPoint y: 501, distance: 46.2
click at [216, 470] on button "24" at bounding box center [218, 466] width 12 height 12
drag, startPoint x: 253, startPoint y: 505, endPoint x: 257, endPoint y: 511, distance: 6.8
click at [255, 484] on span "Save" at bounding box center [258, 505] width 12 height 5
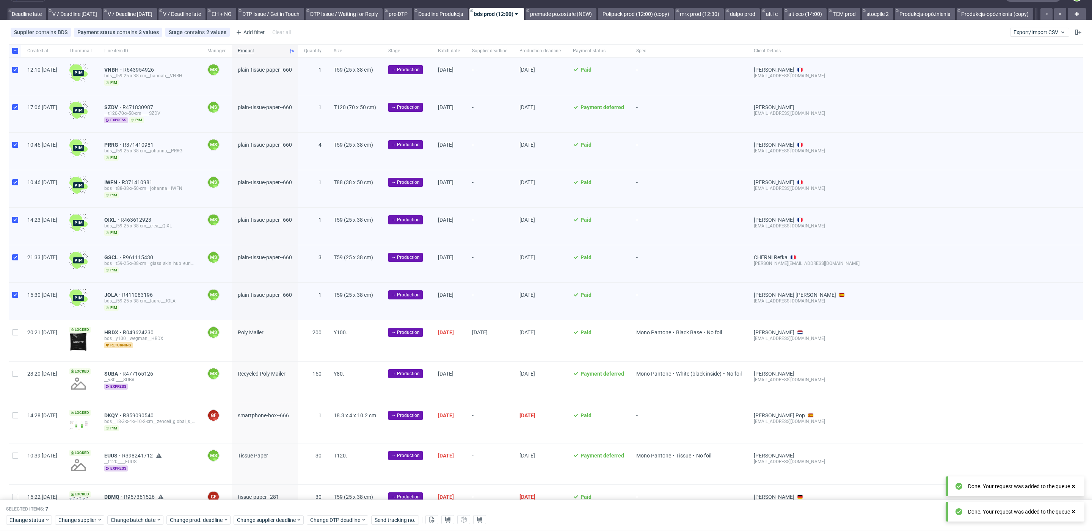
click at [258, 484] on div "Change status Change supplier Change batch date Change prod. deadline Change su…" at bounding box center [546, 519] width 1080 height 11
click at [261, 484] on span "Change supplier deadline" at bounding box center [266, 521] width 59 height 8
drag, startPoint x: 284, startPoint y: 470, endPoint x: 307, endPoint y: 488, distance: 28.9
click at [284, 470] on button "24" at bounding box center [286, 466] width 12 height 12
click at [325, 484] on span "Save" at bounding box center [325, 505] width 12 height 5
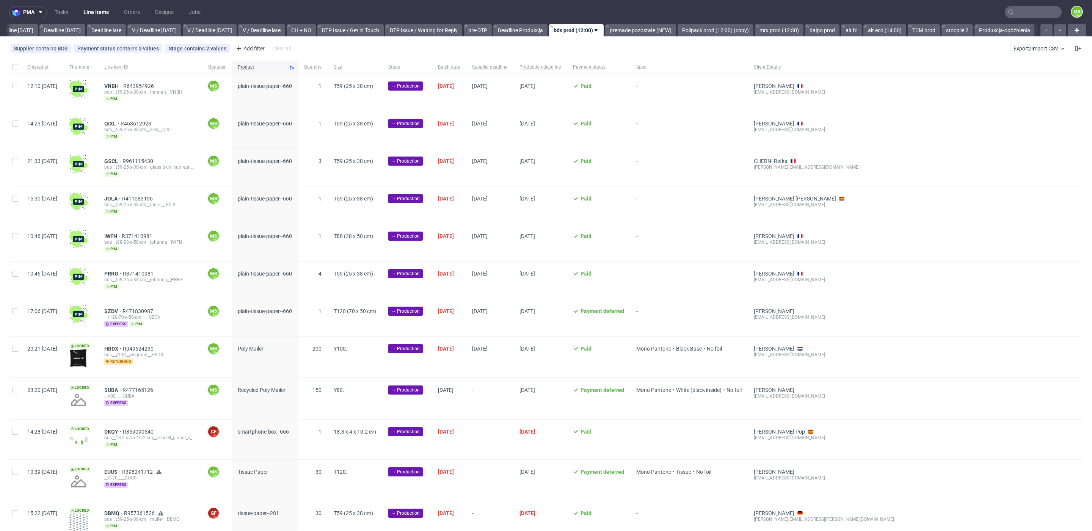
scroll to position [0, 891]
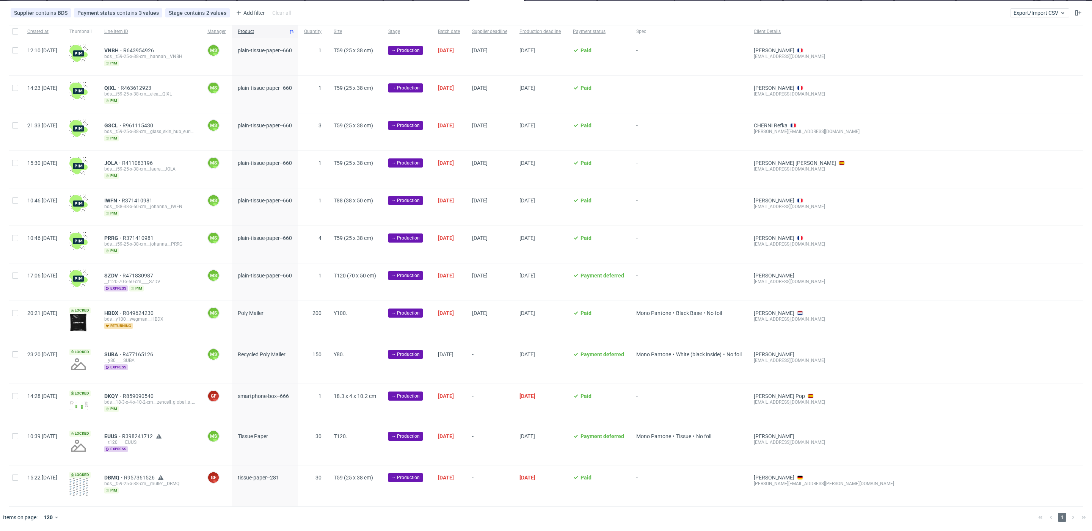
click at [11, 312] on div at bounding box center [15, 321] width 12 height 41
checkbox input "true"
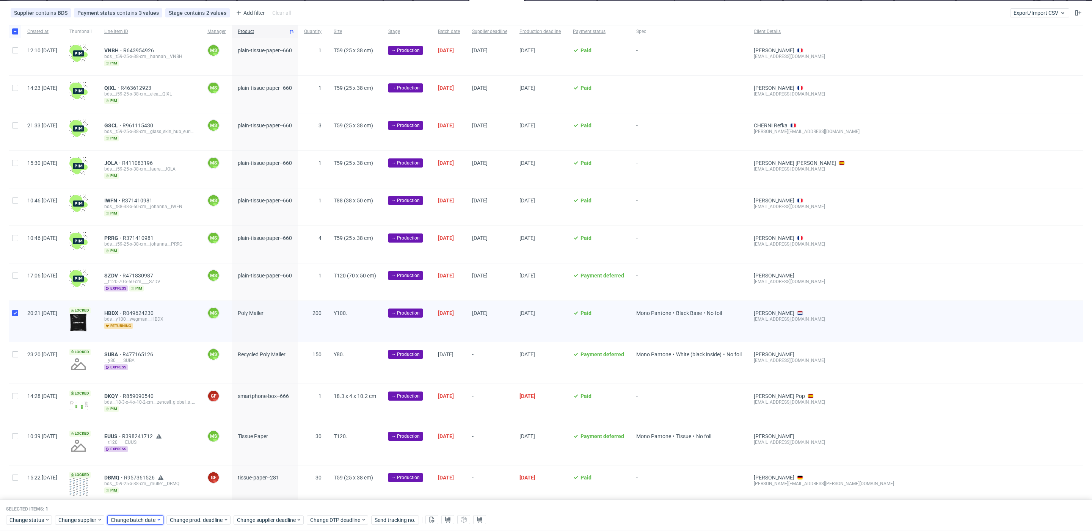
drag, startPoint x: 129, startPoint y: 519, endPoint x: 133, endPoint y: 520, distance: 3.8
click at [129, 519] on span "Change batch date" at bounding box center [134, 521] width 46 height 8
click at [140, 463] on button "22" at bounding box center [135, 466] width 12 height 12
drag, startPoint x: 195, startPoint y: 504, endPoint x: 201, endPoint y: 515, distance: 12.9
click at [197, 507] on span "Save" at bounding box center [199, 505] width 12 height 5
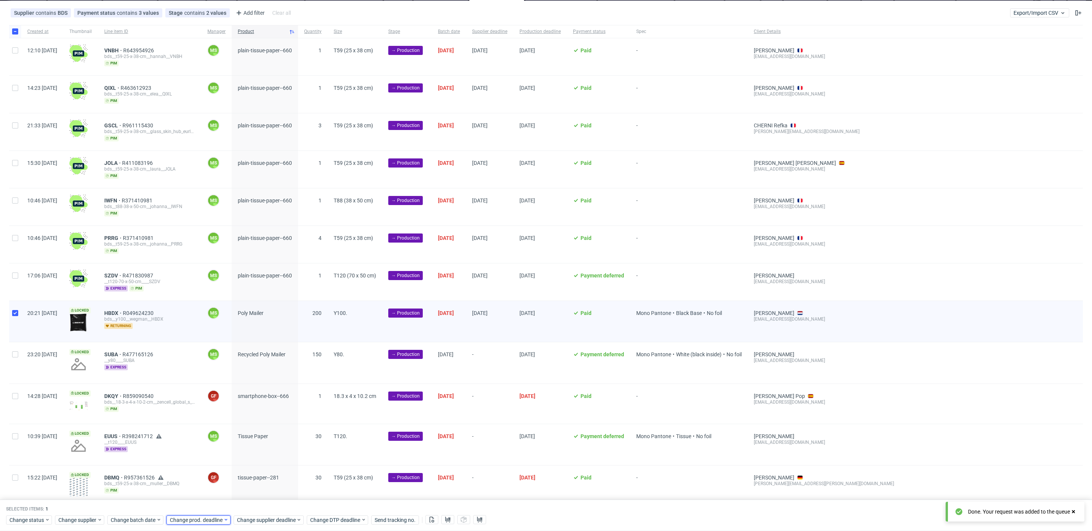
click at [202, 518] on span "Change prod. deadline" at bounding box center [196, 521] width 53 height 8
drag, startPoint x: 194, startPoint y: 481, endPoint x: 201, endPoint y: 484, distance: 7.1
click at [197, 482] on button "29" at bounding box center [194, 479] width 12 height 12
drag, startPoint x: 256, startPoint y: 504, endPoint x: 262, endPoint y: 516, distance: 13.2
click at [257, 505] on span "Save" at bounding box center [258, 505] width 12 height 5
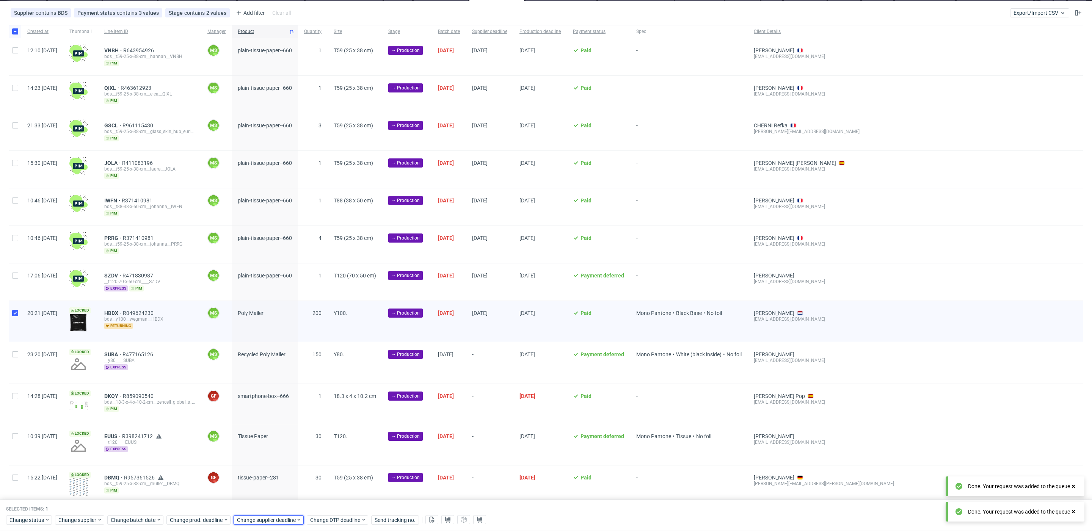
click at [262, 517] on span "Change supplier deadline" at bounding box center [266, 521] width 59 height 8
drag, startPoint x: 264, startPoint y: 484, endPoint x: 276, endPoint y: 487, distance: 12.6
click at [264, 484] on button "29" at bounding box center [262, 479] width 12 height 12
click at [327, 507] on span "Save" at bounding box center [325, 505] width 12 height 5
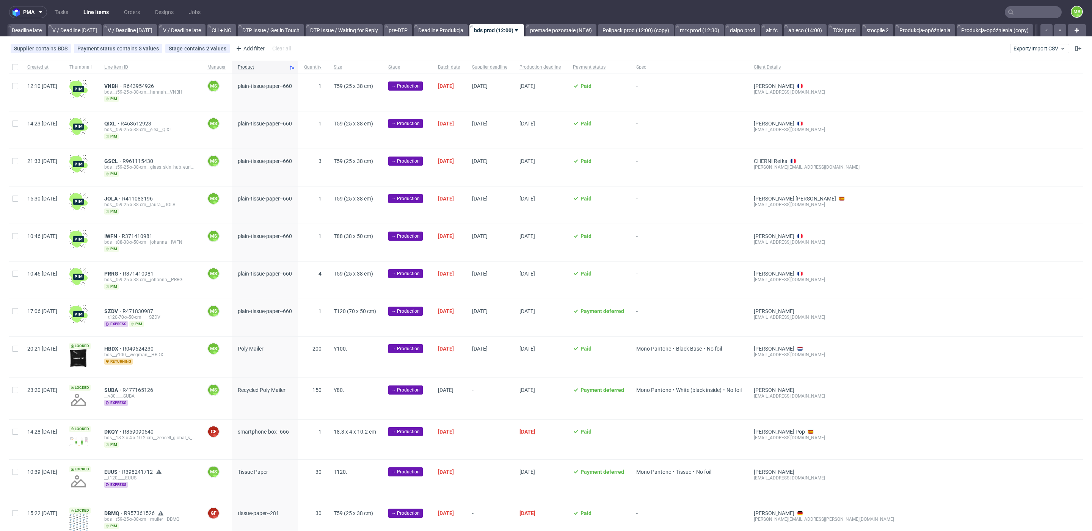
scroll to position [36, 0]
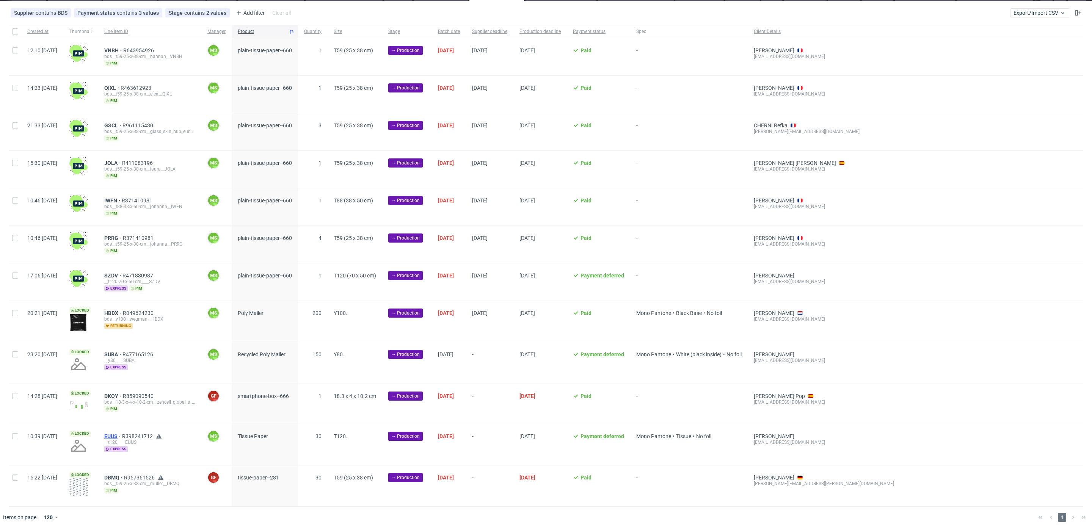
click at [122, 436] on span "EUUS" at bounding box center [113, 437] width 18 height 6
click at [124, 475] on span "DBMQ" at bounding box center [114, 478] width 20 height 6
click at [16, 355] on input "checkbox" at bounding box center [15, 355] width 6 height 6
checkbox input "true"
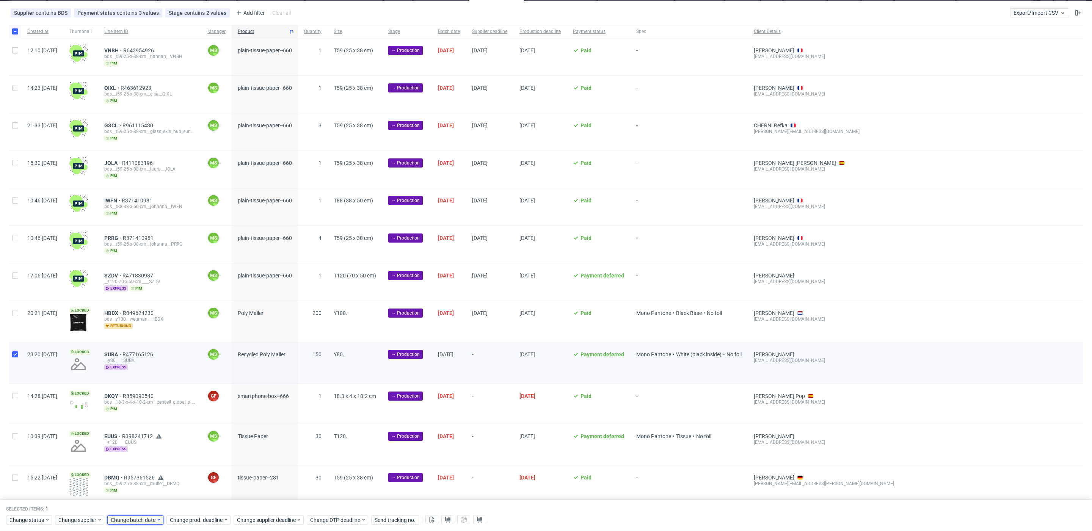
click at [139, 521] on span "Change batch date" at bounding box center [134, 521] width 46 height 8
drag, startPoint x: 136, startPoint y: 468, endPoint x: 177, endPoint y: 493, distance: 47.8
click at [136, 468] on span "22" at bounding box center [135, 466] width 6 height 8
drag, startPoint x: 196, startPoint y: 503, endPoint x: 199, endPoint y: 512, distance: 9.6
click at [196, 503] on span "Save" at bounding box center [199, 505] width 12 height 5
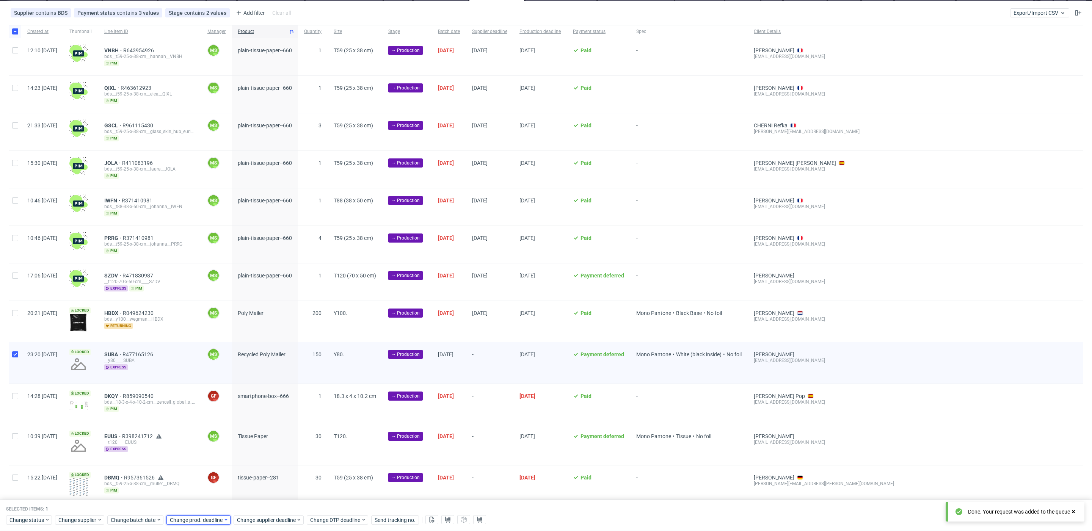
click at [198, 517] on div "Change prod. deadline" at bounding box center [199, 520] width 64 height 9
drag, startPoint x: 196, startPoint y: 480, endPoint x: 240, endPoint y: 501, distance: 48.7
click at [196, 480] on span "29" at bounding box center [194, 480] width 6 height 8
drag, startPoint x: 255, startPoint y: 506, endPoint x: 261, endPoint y: 515, distance: 10.6
click at [255, 507] on span "Save" at bounding box center [258, 505] width 12 height 5
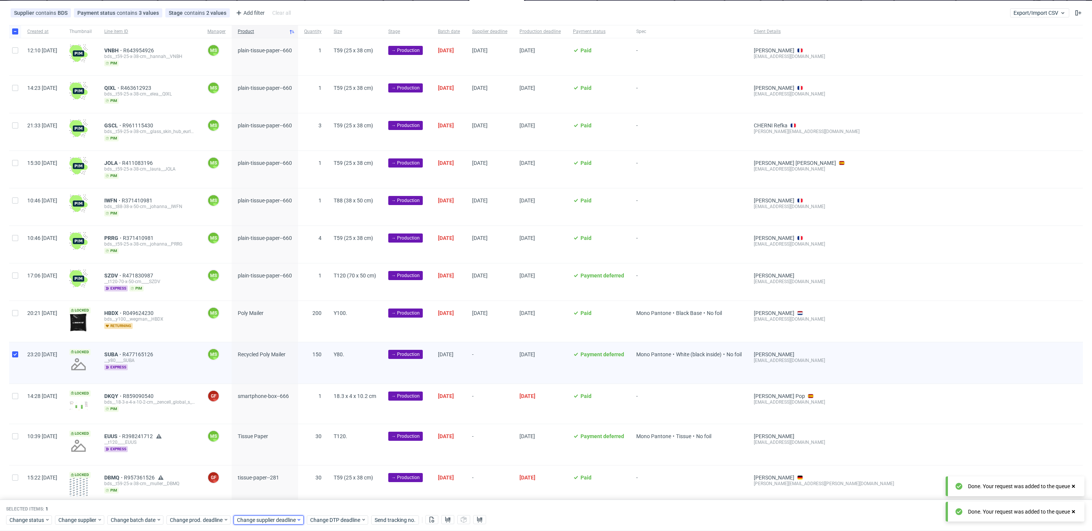
click at [265, 523] on span "Change supplier deadline" at bounding box center [266, 521] width 59 height 8
drag, startPoint x: 259, startPoint y: 480, endPoint x: 307, endPoint y: 494, distance: 49.8
click at [261, 481] on span "29" at bounding box center [262, 480] width 6 height 8
drag, startPoint x: 327, startPoint y: 508, endPoint x: 213, endPoint y: 297, distance: 240.1
click at [327, 507] on span "Save" at bounding box center [325, 505] width 12 height 5
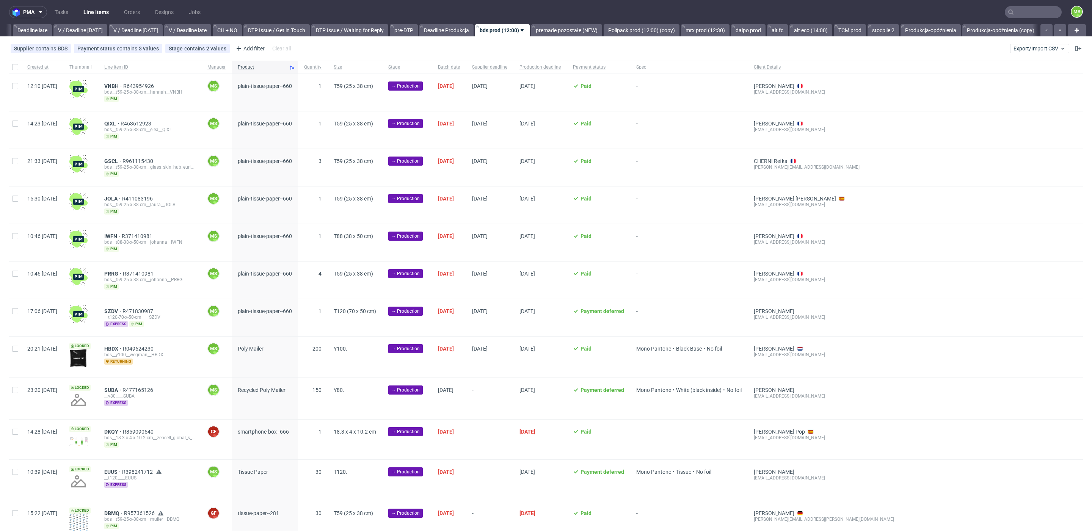
scroll to position [0, 891]
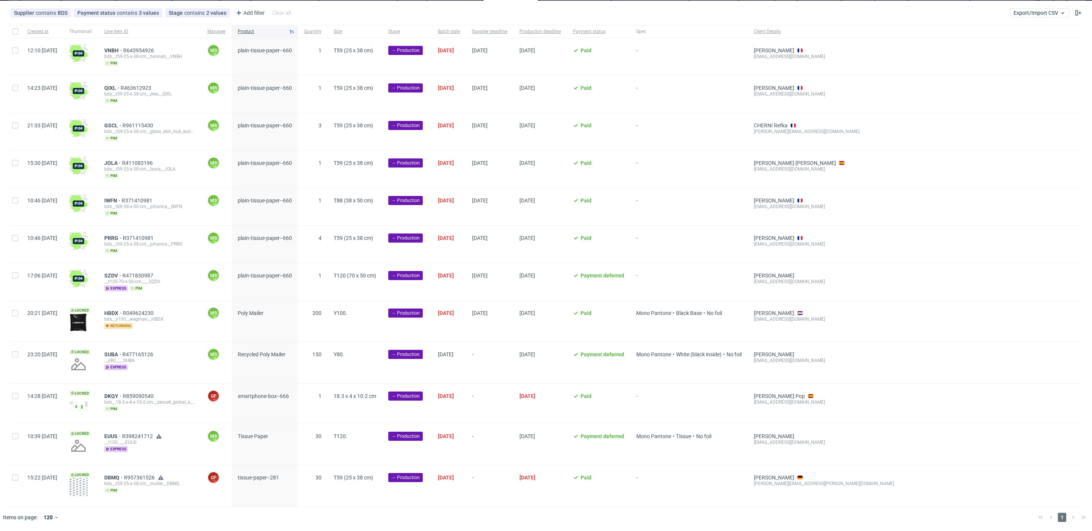
scroll to position [0, 891]
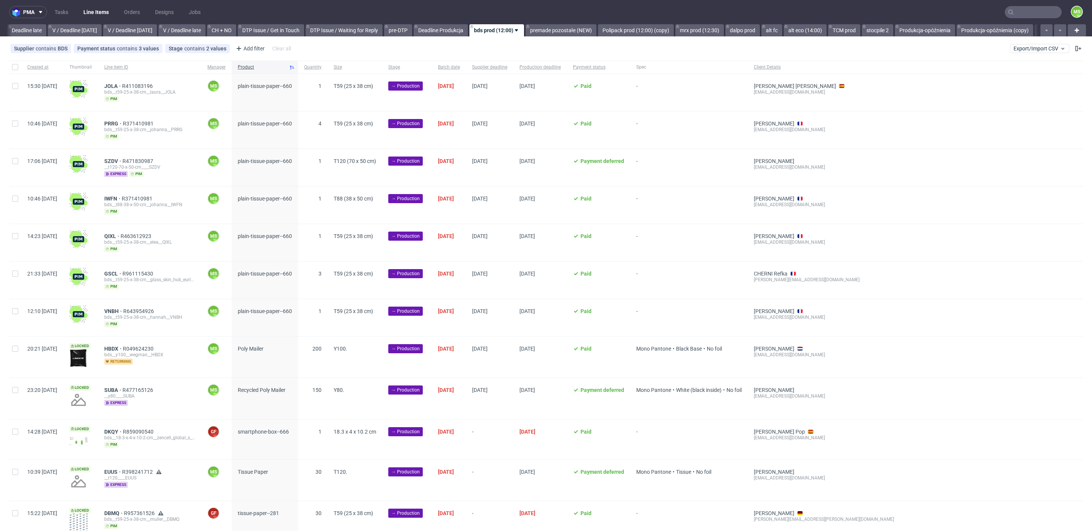
scroll to position [36, 0]
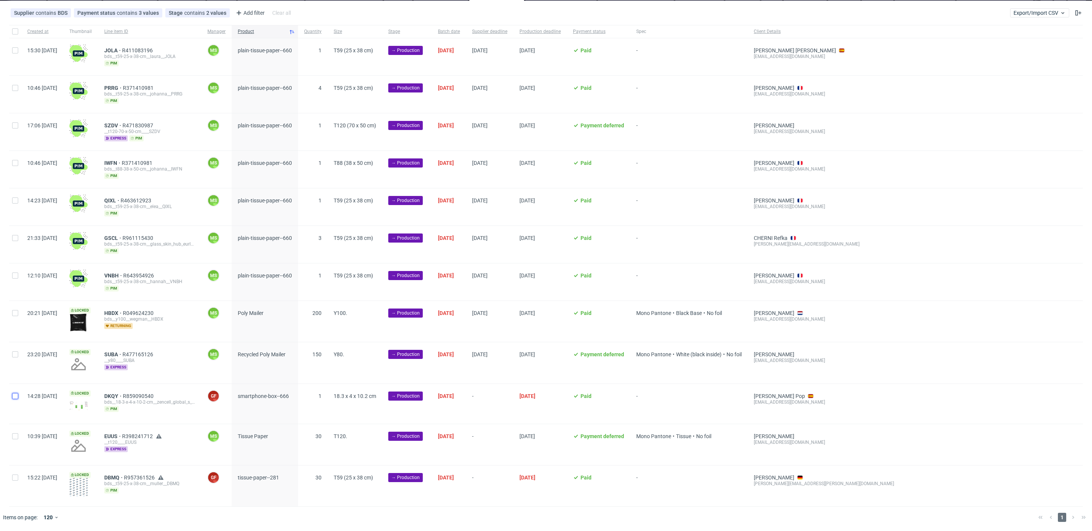
click at [16, 396] on input "checkbox" at bounding box center [15, 396] width 6 height 6
checkbox input "true"
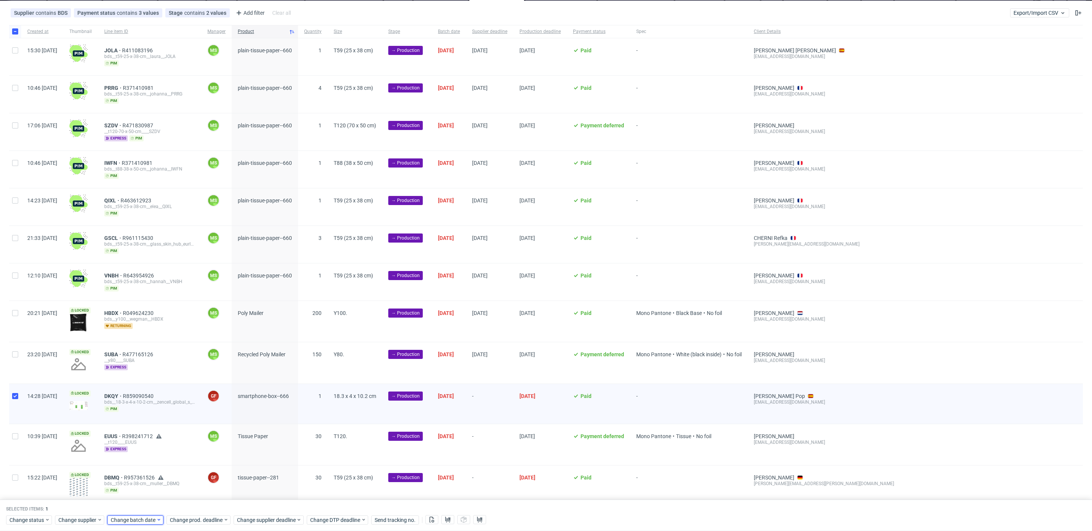
click at [135, 517] on span "Change batch date" at bounding box center [134, 521] width 46 height 8
drag, startPoint x: 137, startPoint y: 466, endPoint x: 173, endPoint y: 487, distance: 41.5
click at [138, 467] on button "22" at bounding box center [135, 466] width 12 height 12
drag, startPoint x: 202, startPoint y: 507, endPoint x: 204, endPoint y: 514, distance: 7.2
click at [203, 508] on button "Save" at bounding box center [199, 505] width 19 height 12
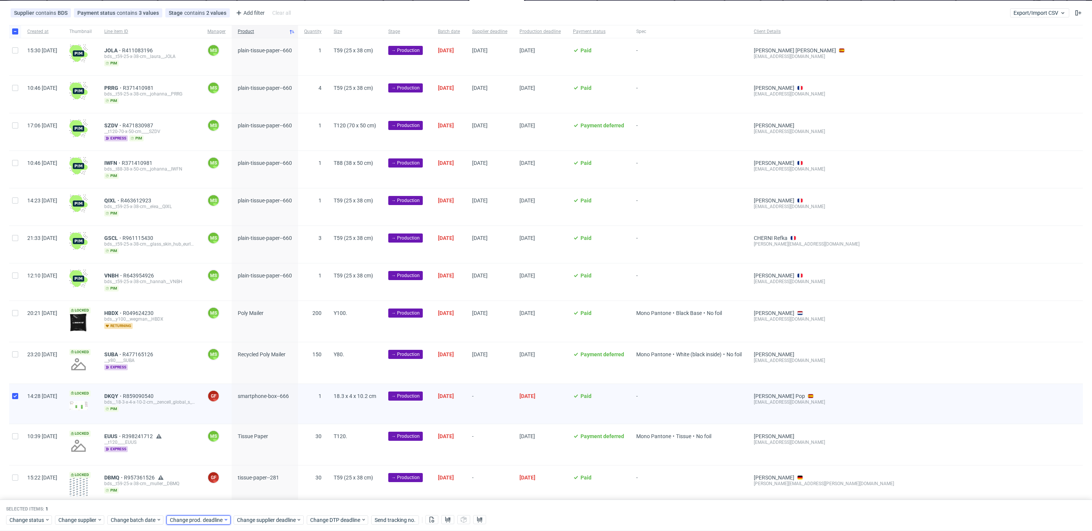
click at [205, 517] on span "Change prod. deadline" at bounding box center [196, 521] width 53 height 8
drag, startPoint x: 226, startPoint y: 468, endPoint x: 244, endPoint y: 480, distance: 20.7
click at [227, 468] on button "25" at bounding box center [231, 466] width 12 height 12
drag, startPoint x: 259, startPoint y: 502, endPoint x: 262, endPoint y: 510, distance: 8.5
click at [259, 503] on span "Save" at bounding box center [258, 505] width 12 height 5
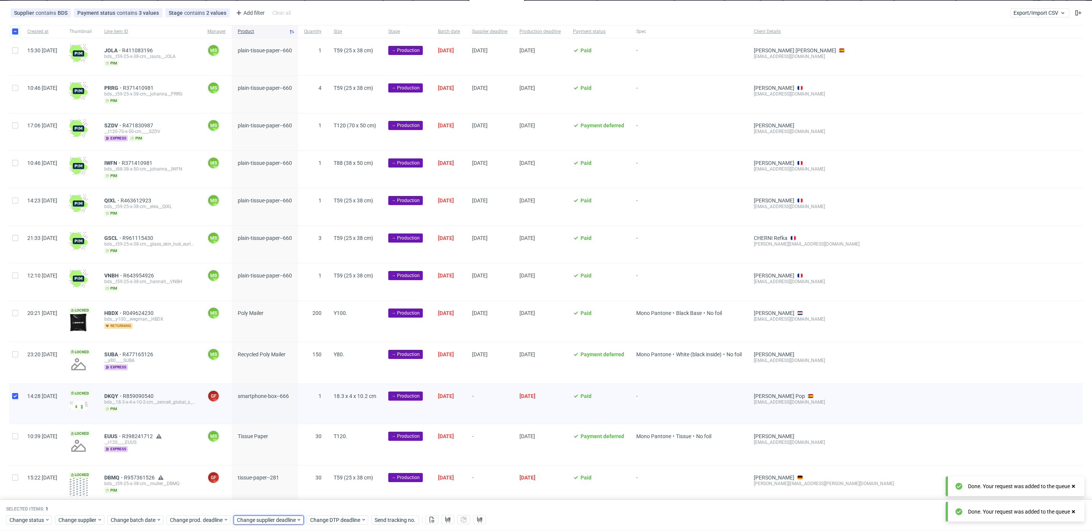
click at [275, 522] on span "Change supplier deadline" at bounding box center [266, 521] width 59 height 8
click at [301, 467] on span "25" at bounding box center [298, 466] width 6 height 8
click at [330, 503] on span "Save" at bounding box center [325, 505] width 12 height 5
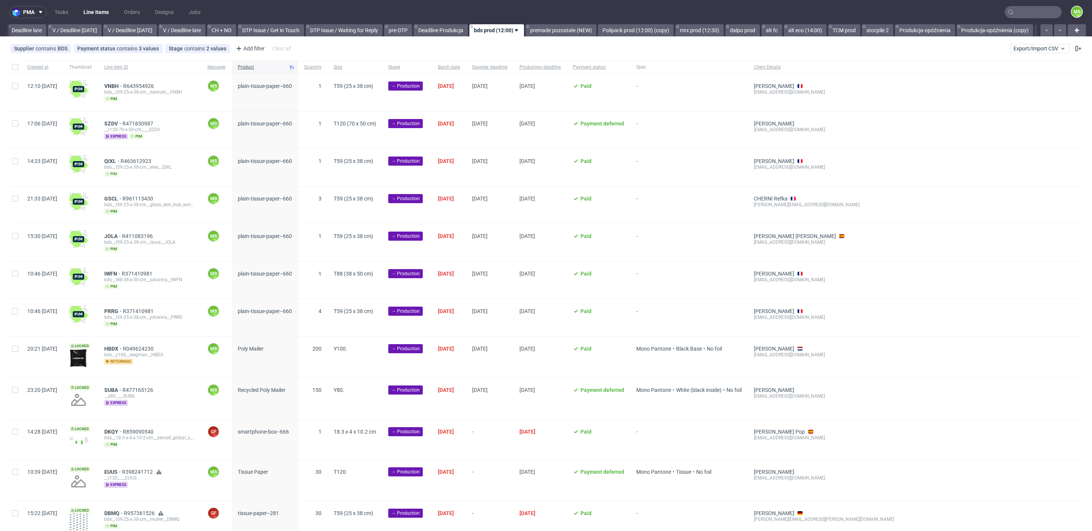
scroll to position [36, 0]
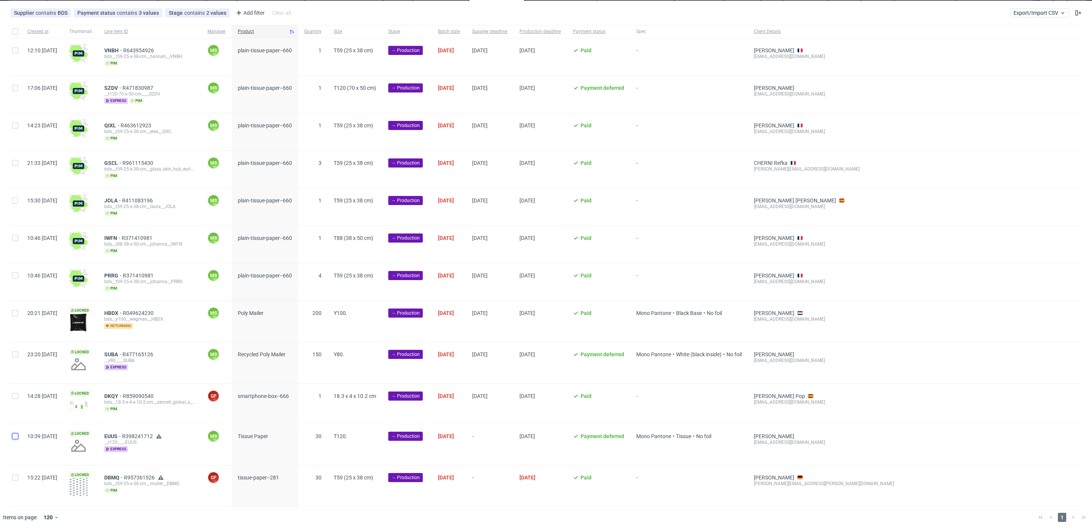
click at [16, 438] on input "checkbox" at bounding box center [15, 437] width 6 height 6
checkbox input "true"
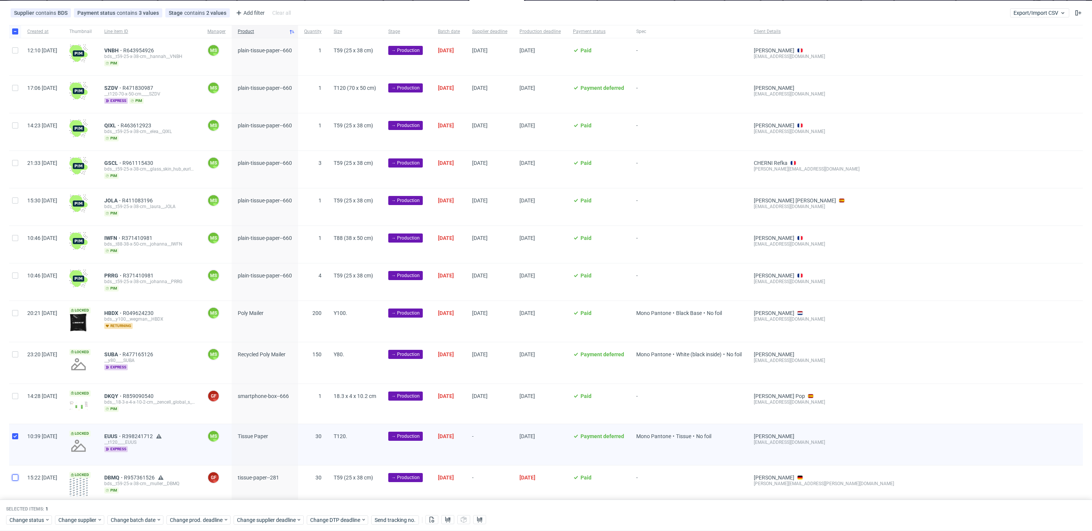
drag, startPoint x: 14, startPoint y: 476, endPoint x: 58, endPoint y: 492, distance: 47.2
click at [14, 477] on input "checkbox" at bounding box center [15, 478] width 6 height 6
checkbox input "true"
click at [134, 517] on span "Change batch date" at bounding box center [134, 521] width 46 height 8
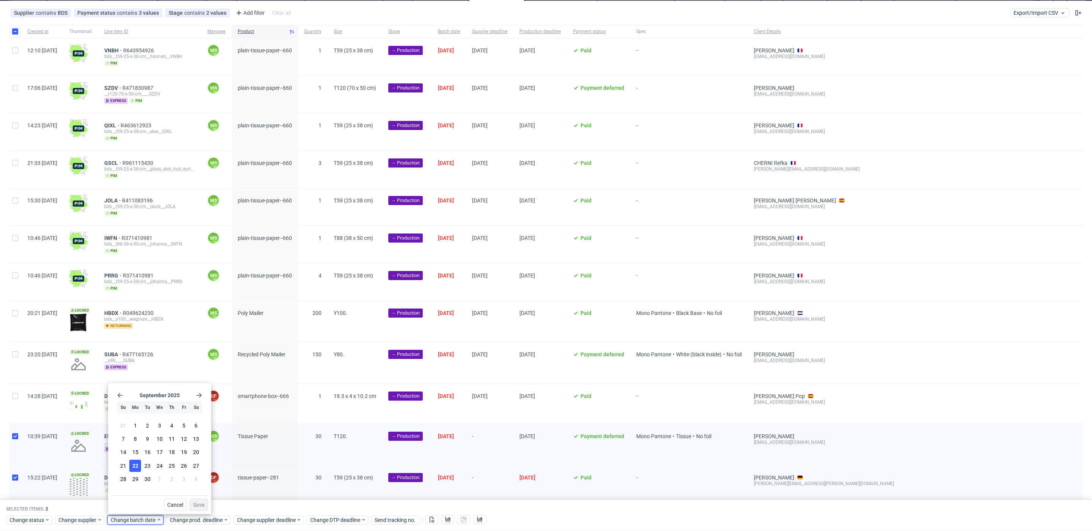
click at [137, 468] on span "22" at bounding box center [135, 466] width 6 height 8
click at [204, 503] on span "Save" at bounding box center [199, 505] width 12 height 5
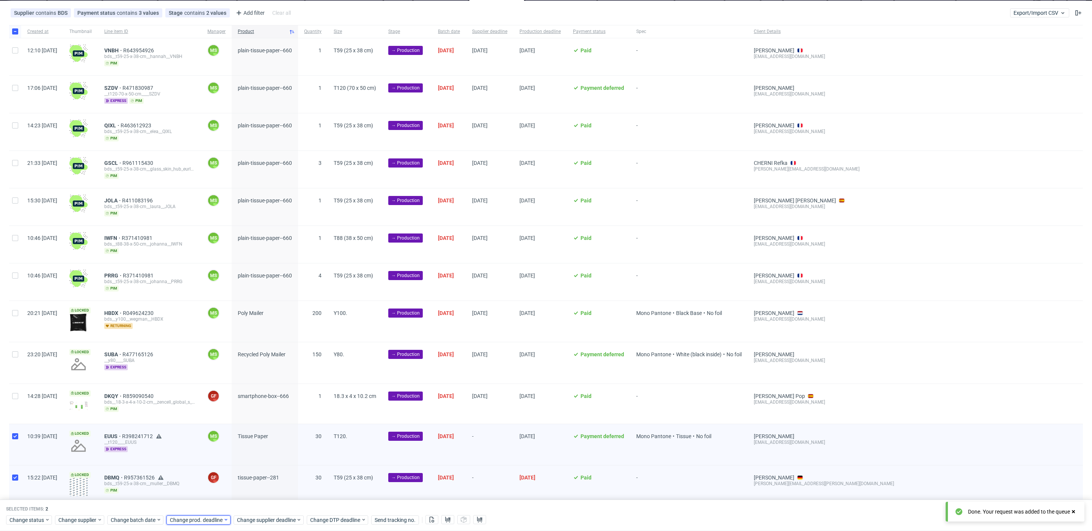
drag, startPoint x: 207, startPoint y: 515, endPoint x: 210, endPoint y: 518, distance: 4.3
click at [208, 515] on div "Change status Change supplier Change batch date Change prod. deadline Change su…" at bounding box center [546, 519] width 1080 height 11
click at [211, 518] on span "Change prod. deadline" at bounding box center [196, 521] width 53 height 8
drag, startPoint x: 227, startPoint y: 466, endPoint x: 239, endPoint y: 472, distance: 13.1
click at [229, 466] on span "25" at bounding box center [231, 466] width 6 height 8
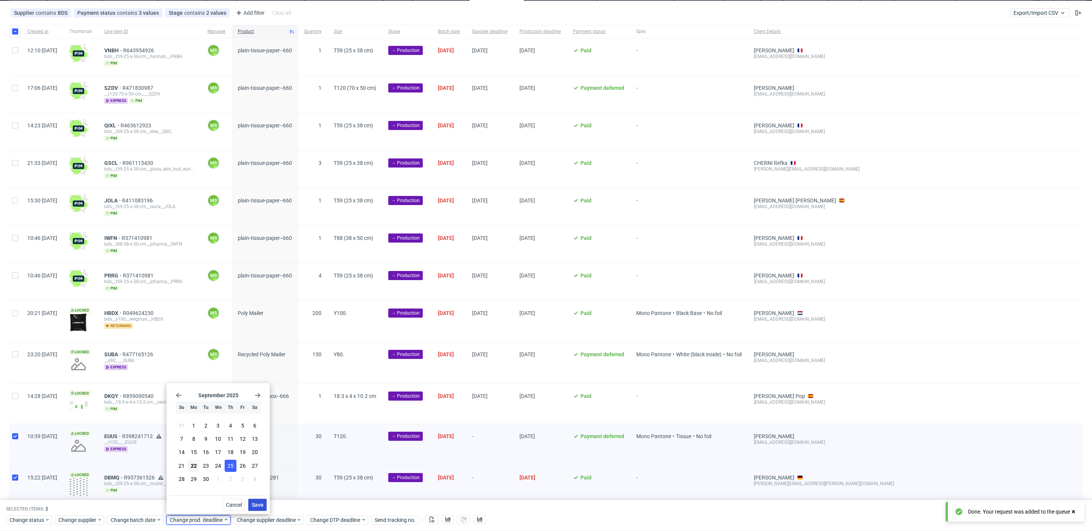
click at [257, 501] on button "Save" at bounding box center [257, 505] width 19 height 12
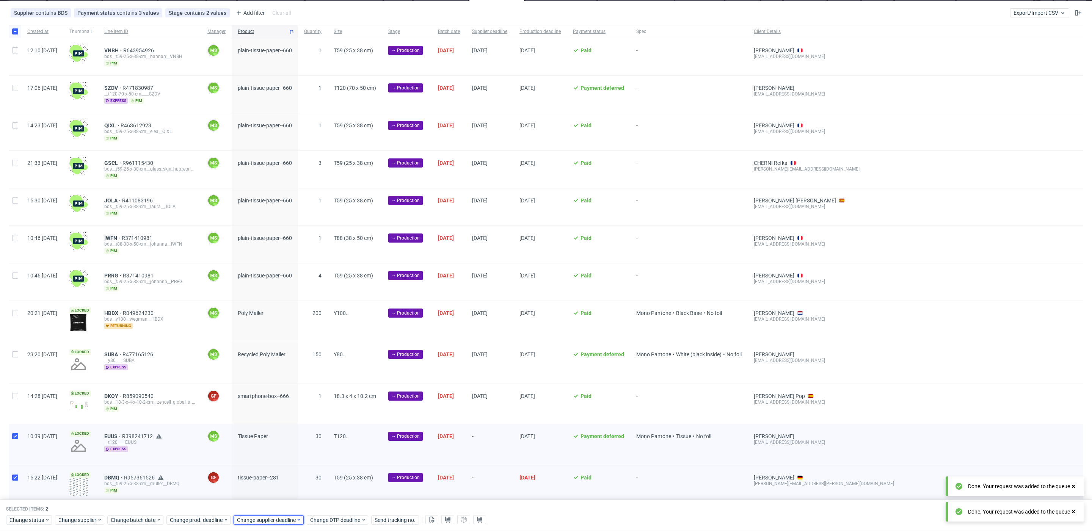
click at [268, 524] on span "Change supplier deadline" at bounding box center [266, 521] width 59 height 8
click at [299, 470] on button "25" at bounding box center [298, 466] width 12 height 12
click at [325, 501] on button "Save" at bounding box center [325, 505] width 19 height 12
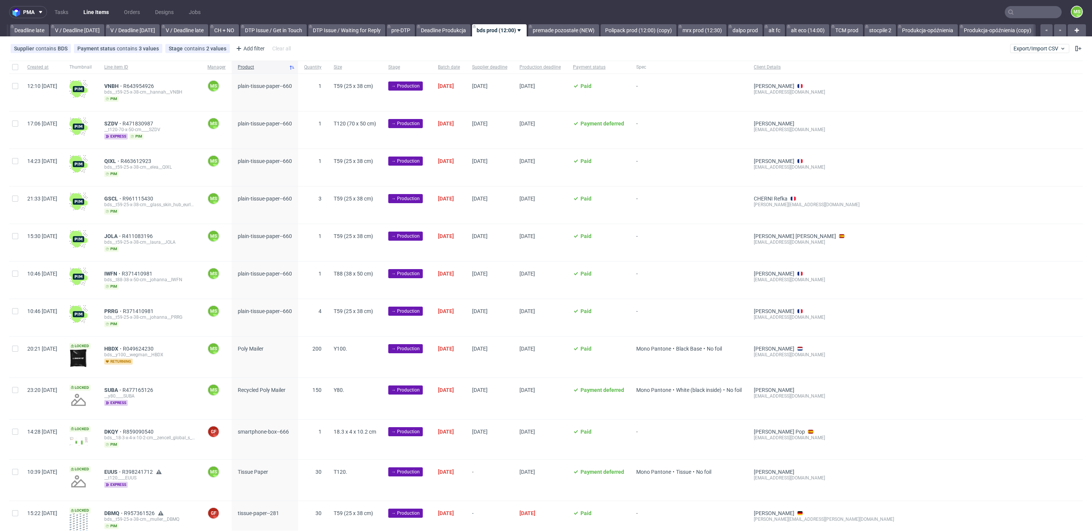
scroll to position [0, 891]
click at [17, 71] on div at bounding box center [15, 67] width 12 height 13
checkbox input "true"
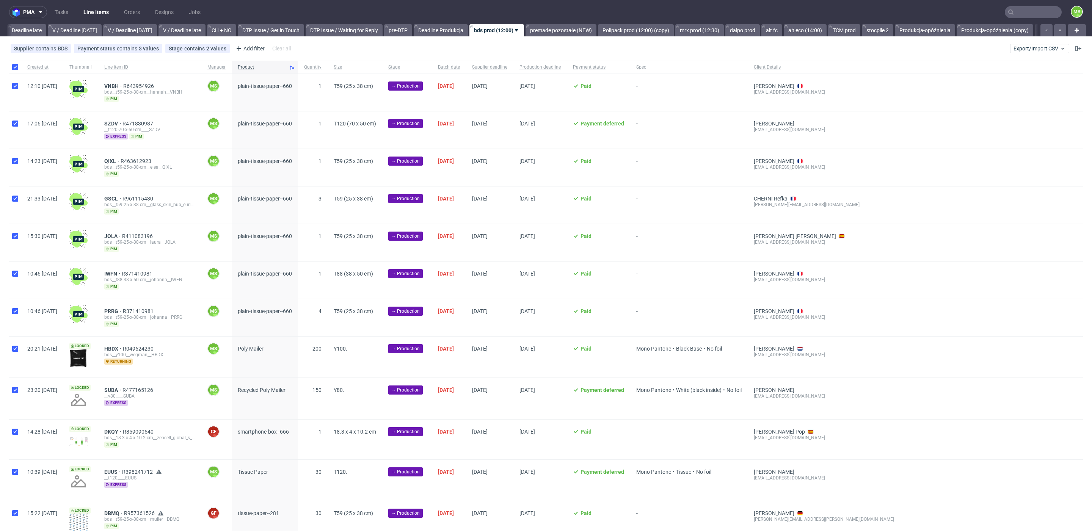
checkbox input "true"
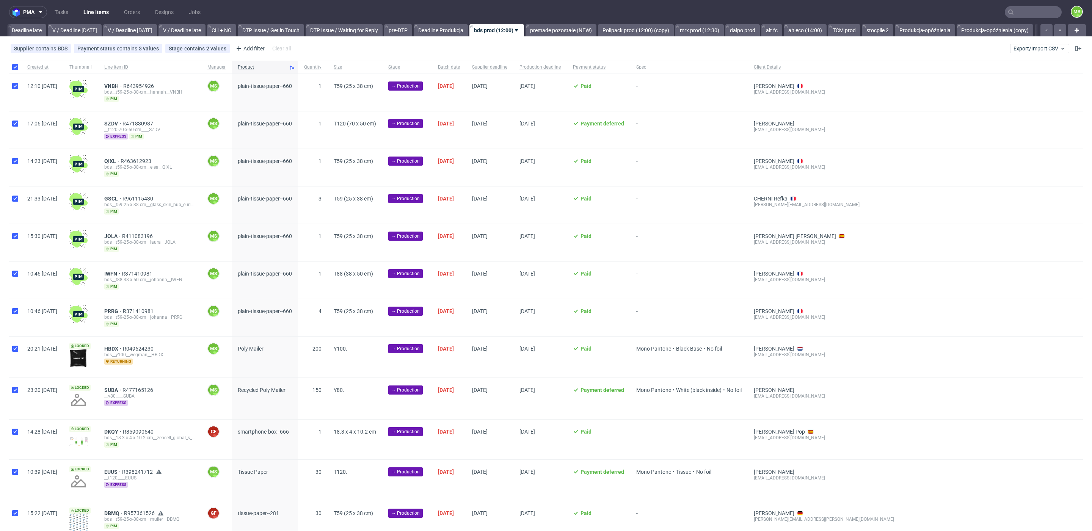
checkbox input "true"
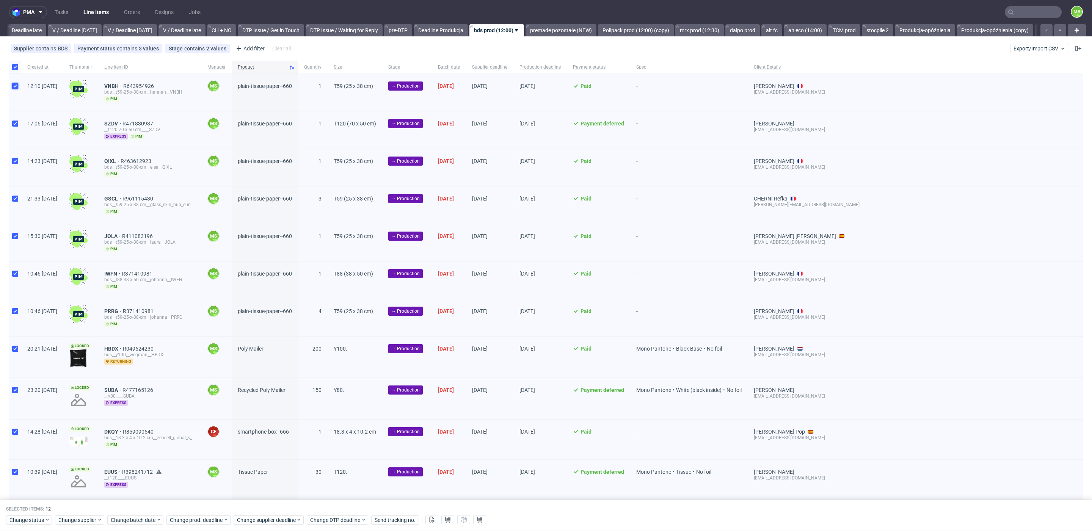
drag, startPoint x: 17, startPoint y: 88, endPoint x: 18, endPoint y: 110, distance: 22.4
click at [17, 88] on input "checkbox" at bounding box center [15, 86] width 6 height 6
checkbox input "false"
click at [16, 125] on input "checkbox" at bounding box center [15, 124] width 6 height 6
checkbox input "false"
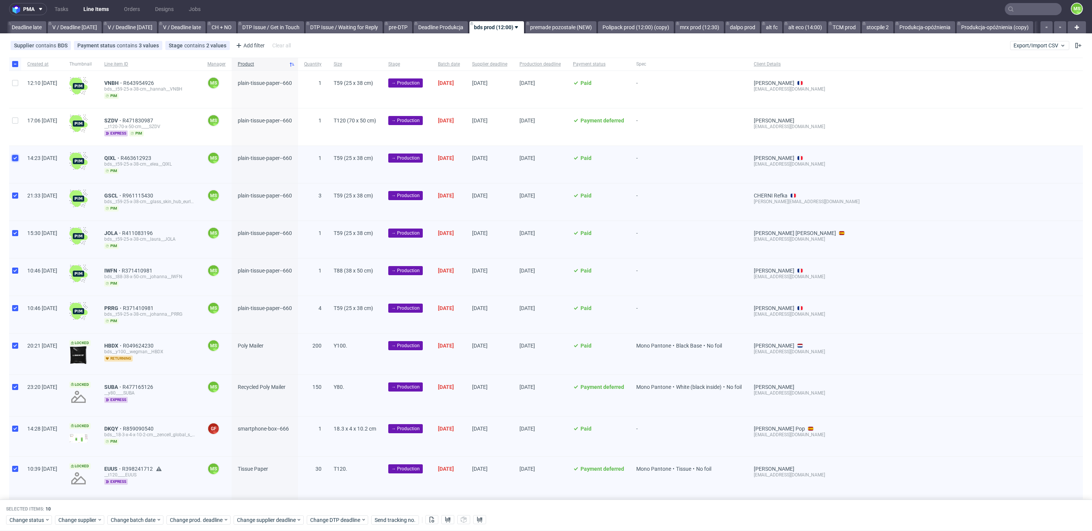
click at [14, 162] on div at bounding box center [15, 164] width 12 height 37
checkbox input "false"
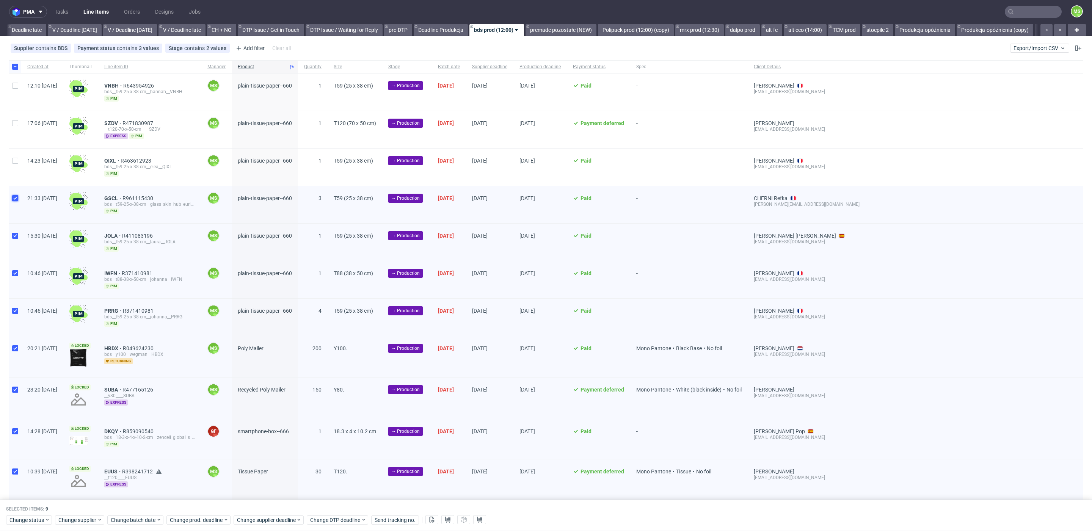
drag, startPoint x: 15, startPoint y: 200, endPoint x: 17, endPoint y: 220, distance: 20.2
click at [15, 201] on div at bounding box center [15, 204] width 12 height 37
checkbox input "false"
click at [17, 235] on input "checkbox" at bounding box center [15, 235] width 6 height 6
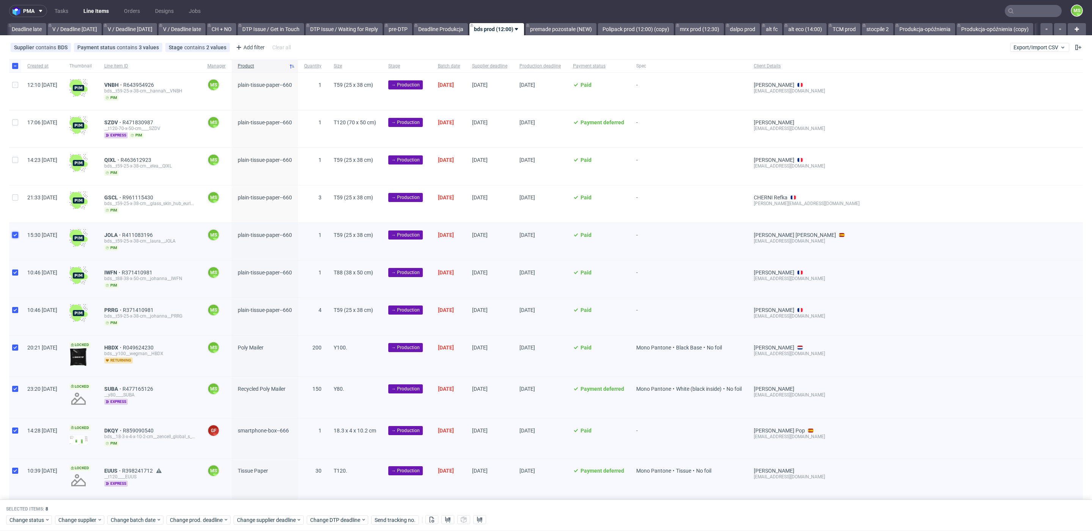
checkbox input "false"
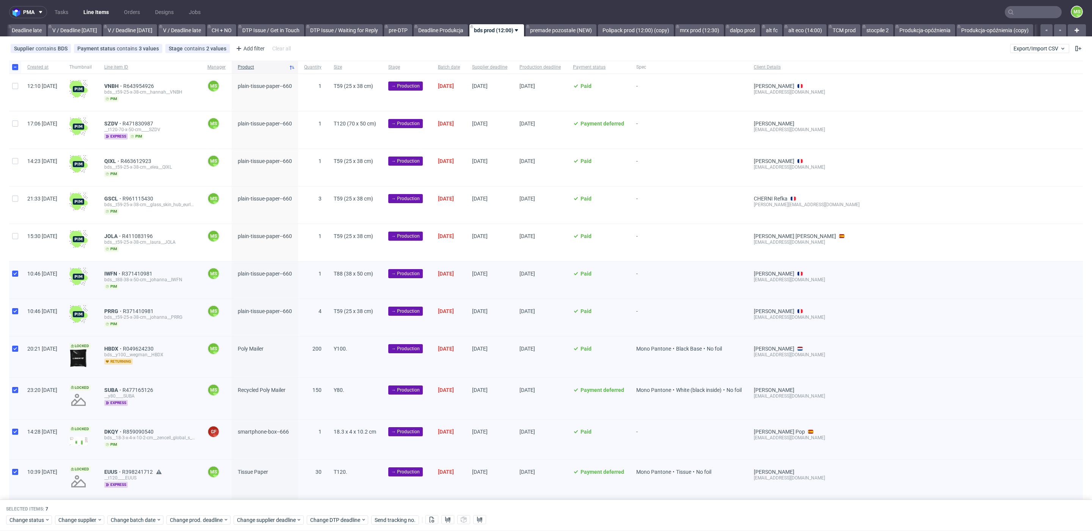
drag, startPoint x: 19, startPoint y: 274, endPoint x: 17, endPoint y: 290, distance: 16.0
click at [18, 275] on div at bounding box center [15, 280] width 12 height 37
checkbox input "false"
click at [16, 311] on input "checkbox" at bounding box center [15, 311] width 6 height 6
checkbox input "false"
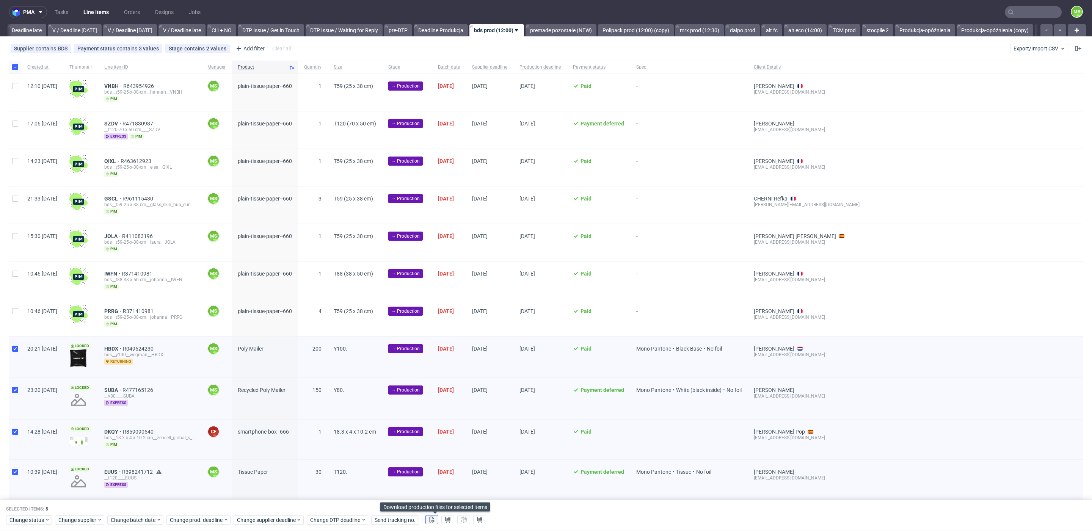
click at [434, 518] on icon at bounding box center [432, 520] width 6 height 6
click at [11, 67] on div at bounding box center [15, 66] width 12 height 13
checkbox input "false"
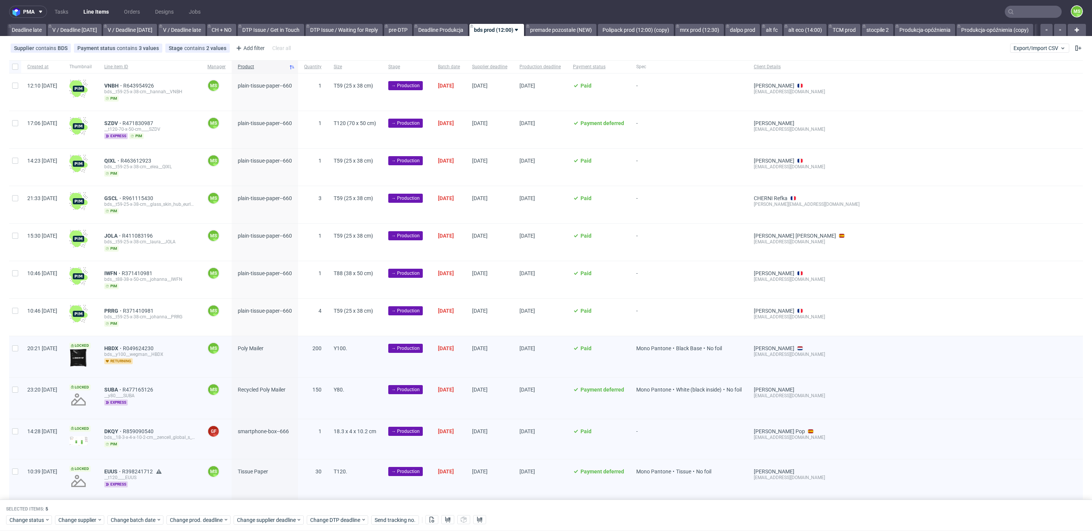
checkbox input "false"
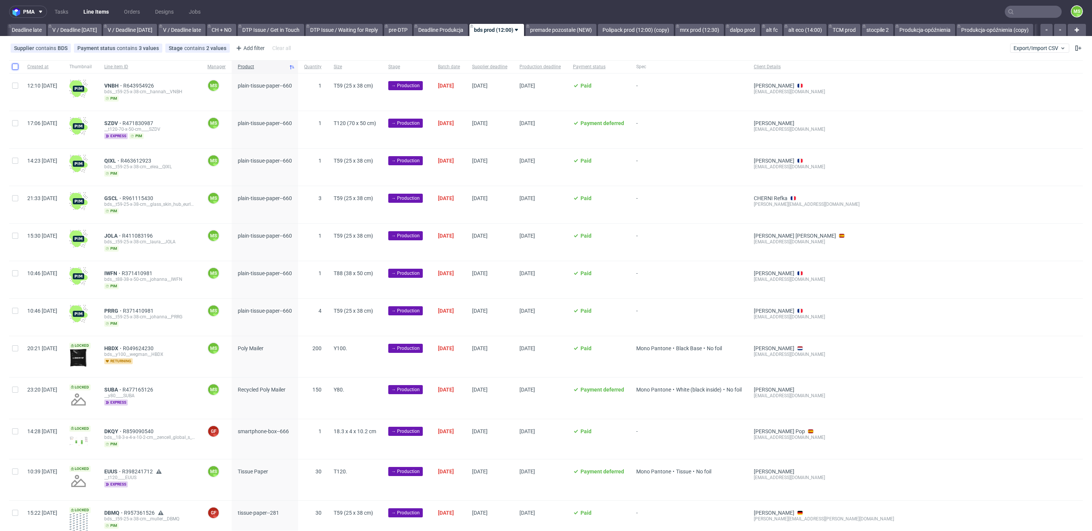
click at [16, 68] on input "checkbox" at bounding box center [15, 67] width 6 height 6
checkbox input "true"
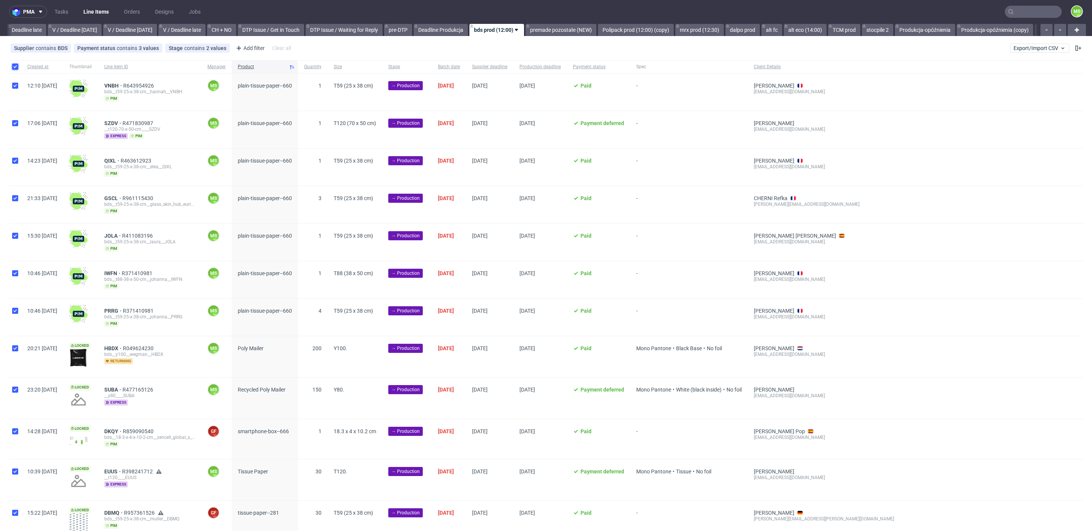
checkbox input "true"
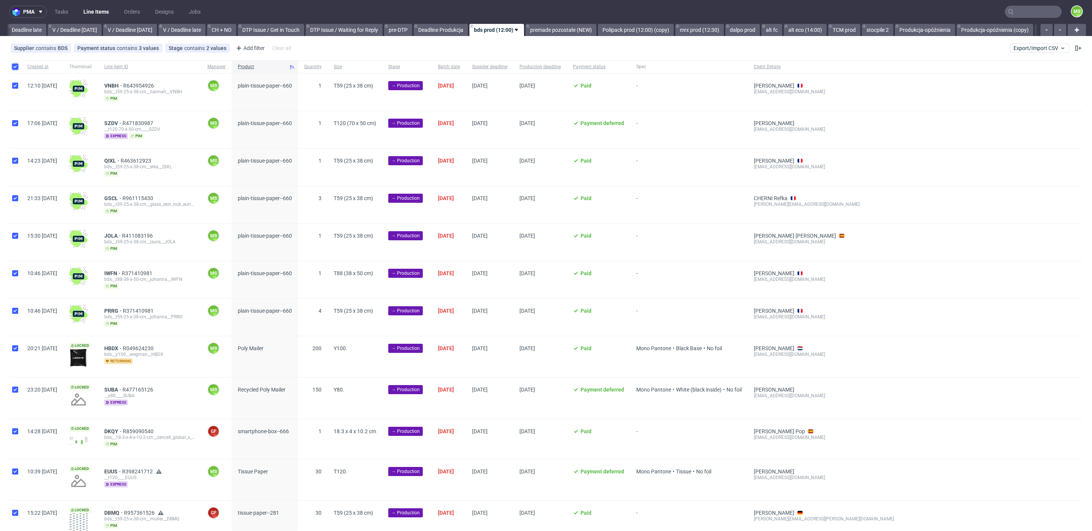
checkbox input "true"
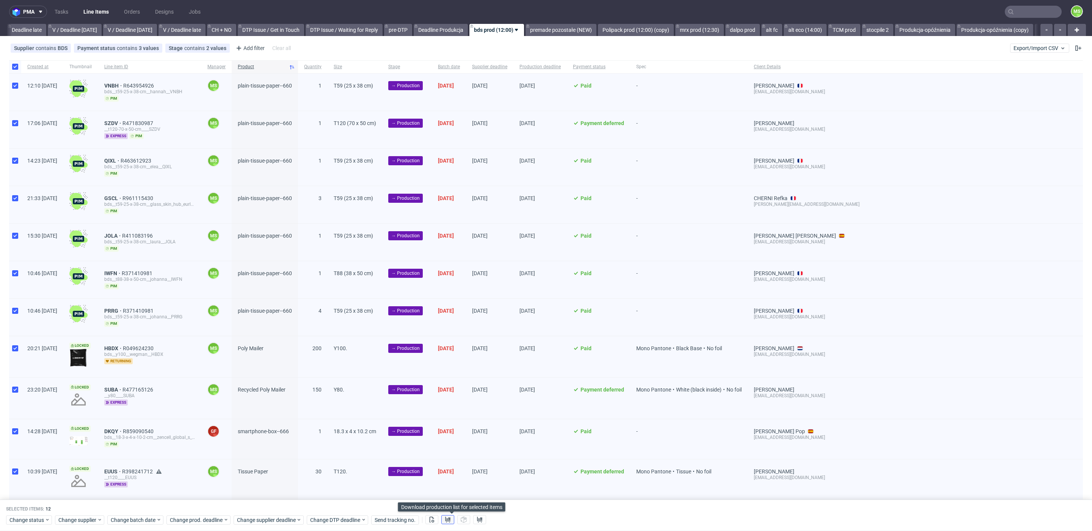
click at [451, 518] on use at bounding box center [447, 520] width 5 height 6
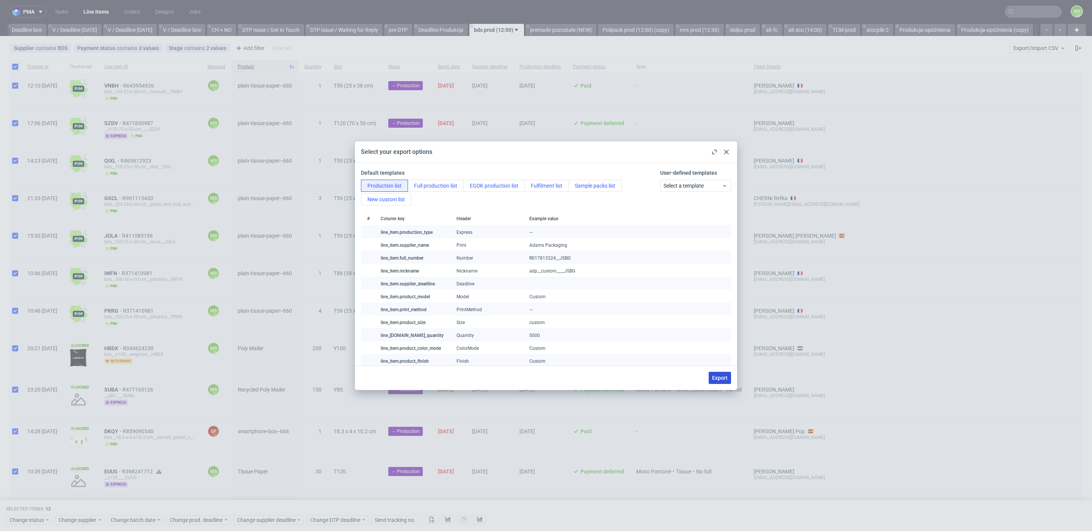
click at [720, 377] on span "Export" at bounding box center [720, 378] width 16 height 5
checkbox input "false"
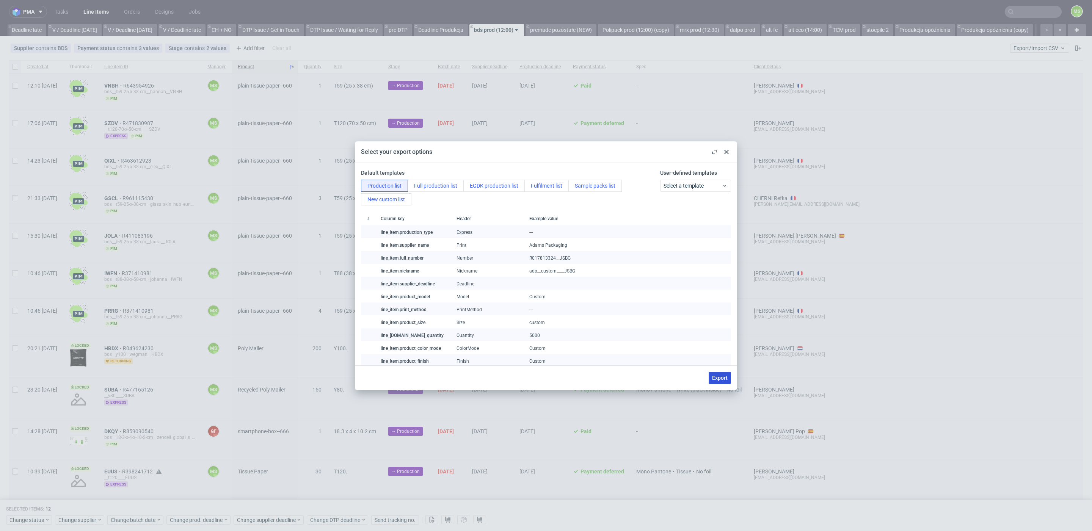
checkbox input "false"
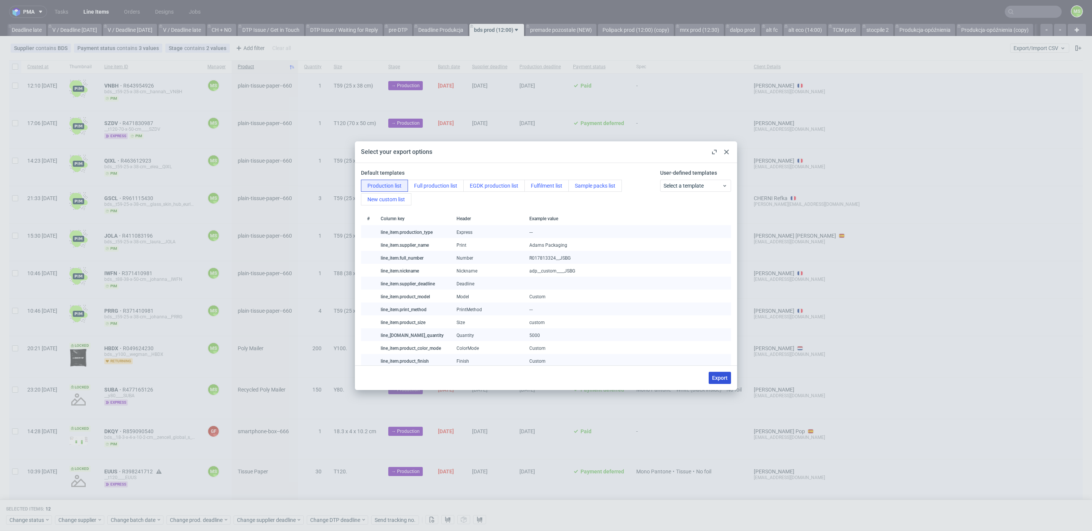
checkbox input "false"
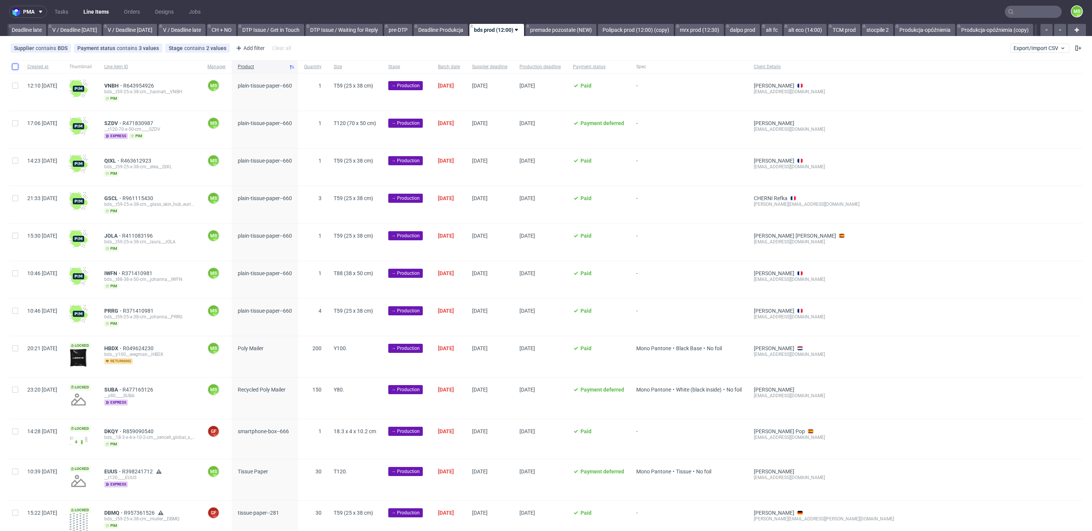
click at [13, 68] on input "checkbox" at bounding box center [15, 67] width 6 height 6
checkbox input "true"
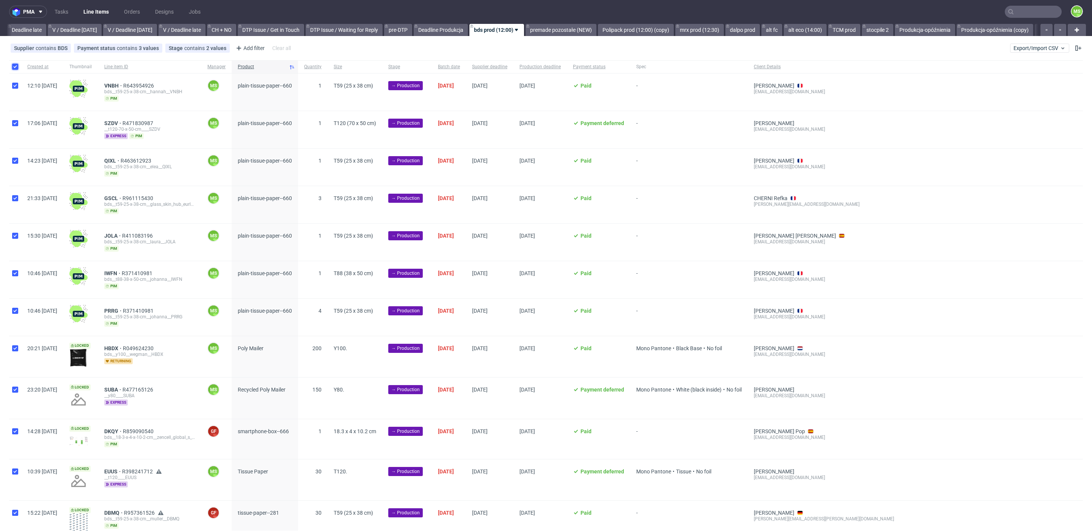
checkbox input "true"
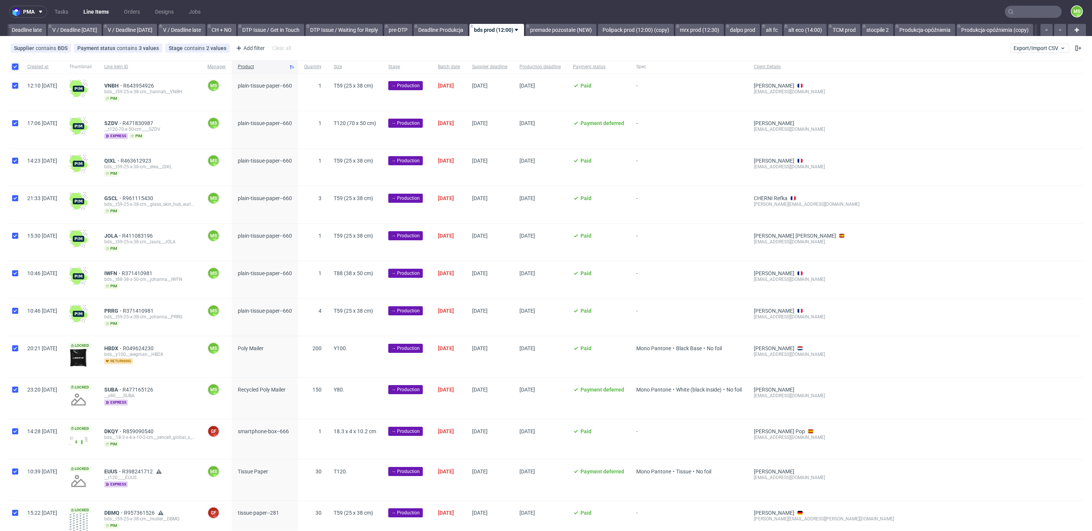
checkbox input "true"
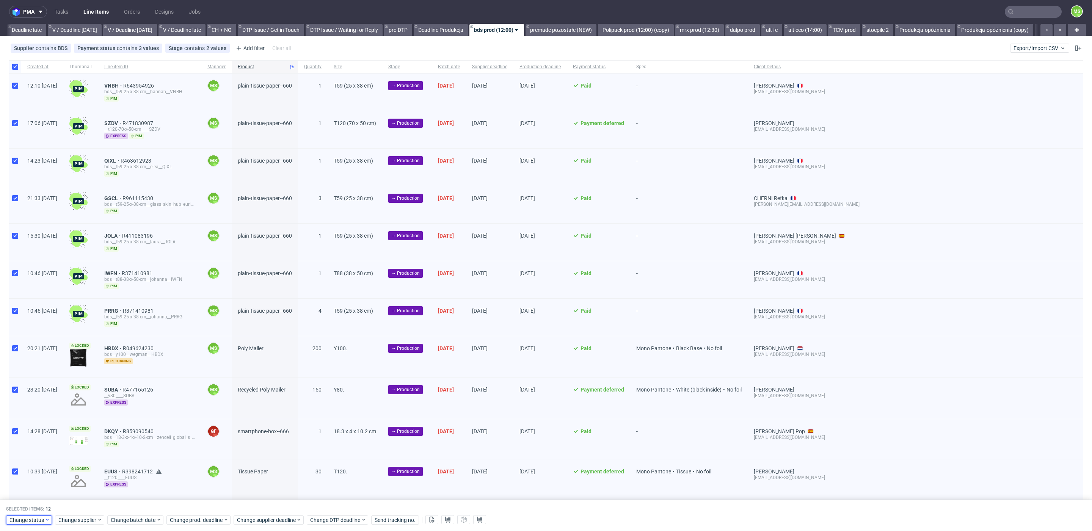
click at [47, 520] on use at bounding box center [47, 521] width 3 height 2
click at [36, 432] on span "In Production" at bounding box center [28, 435] width 38 height 11
click at [89, 507] on span "Save" at bounding box center [87, 505] width 12 height 5
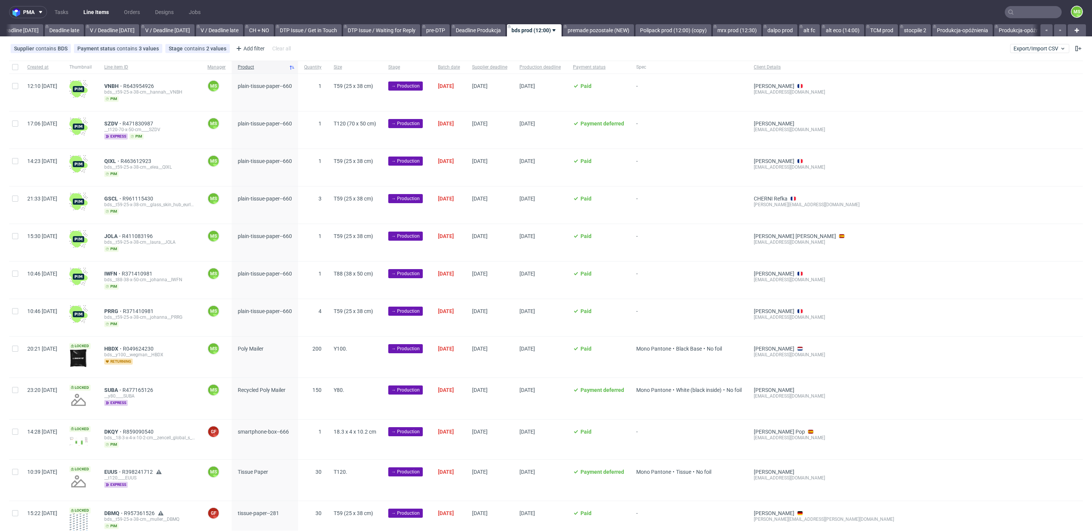
scroll to position [0, 886]
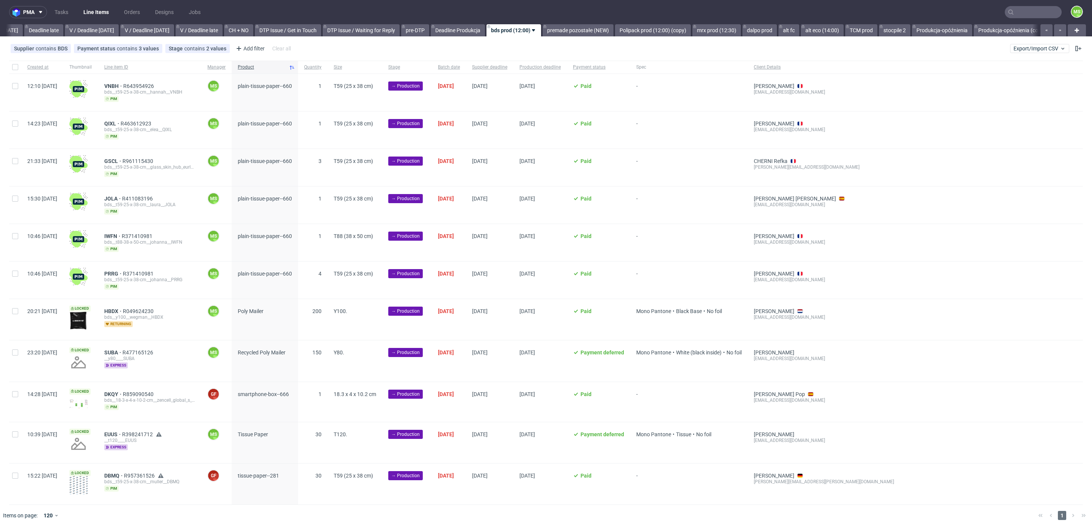
scroll to position [0, 887]
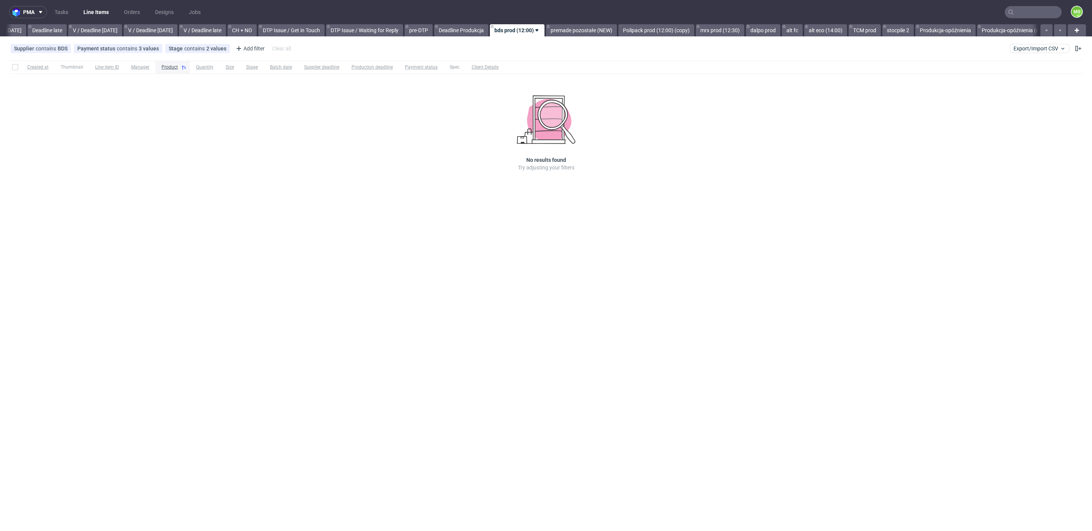
scroll to position [0, 887]
click at [593, 33] on link "premade pozostałe (NEW)" at bounding box center [565, 30] width 71 height 12
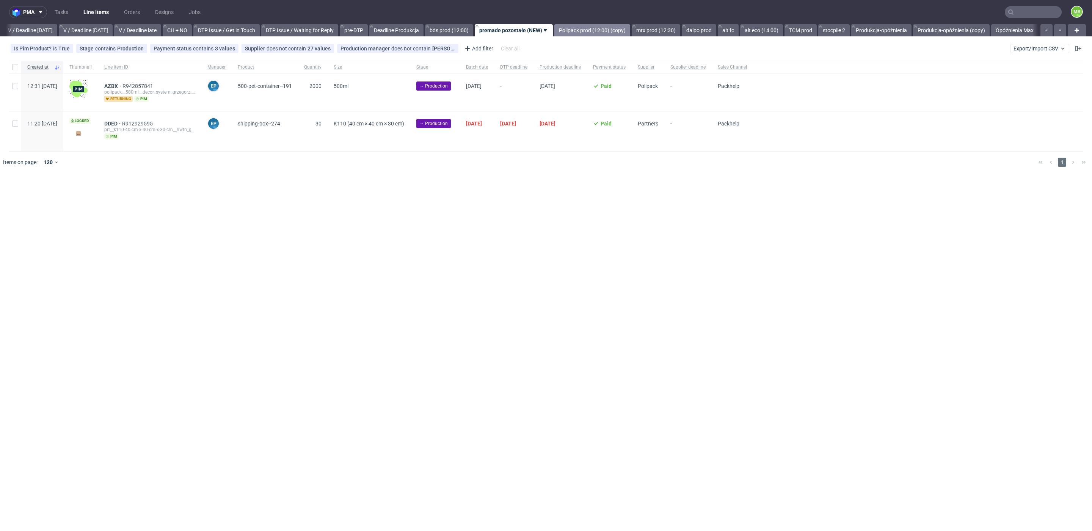
click at [605, 31] on link "Polipack prod (12:00) (copy)" at bounding box center [593, 30] width 76 height 12
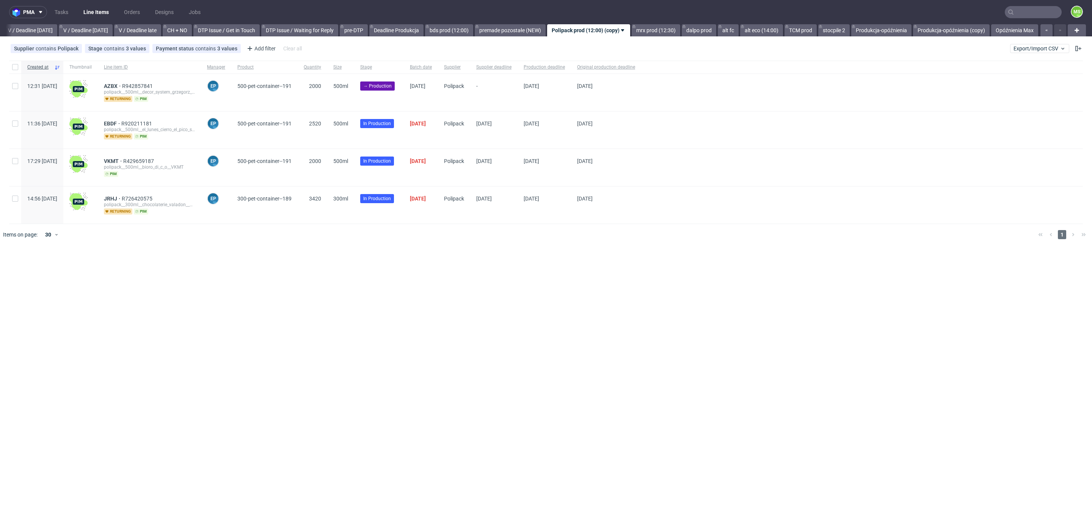
scroll to position [0, 957]
click at [15, 88] on input "checkbox" at bounding box center [15, 86] width 6 height 6
checkbox input "true"
click at [124, 265] on span "Change batch date" at bounding box center [134, 269] width 46 height 8
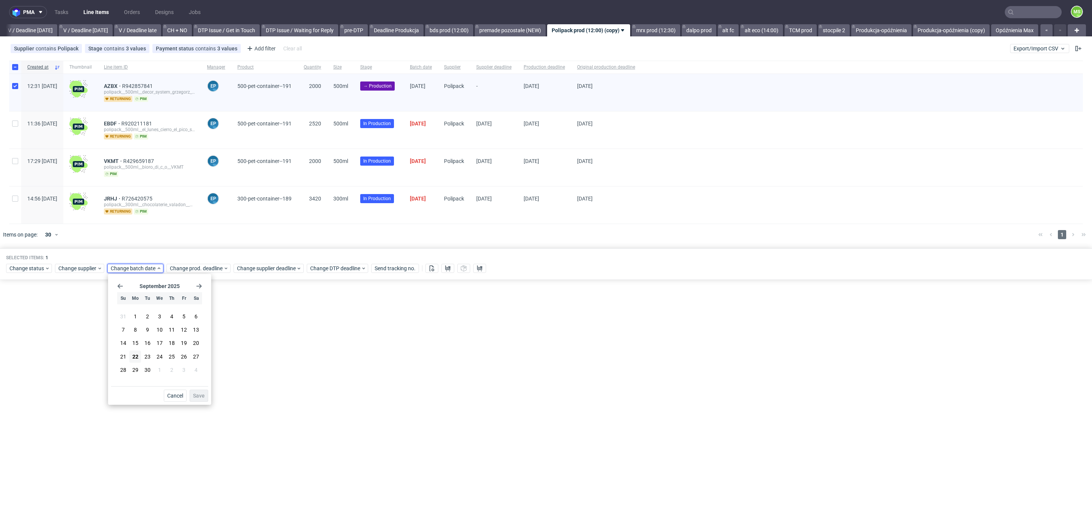
drag, startPoint x: 136, startPoint y: 361, endPoint x: 191, endPoint y: 389, distance: 61.7
click at [136, 361] on button "22" at bounding box center [135, 357] width 12 height 12
drag, startPoint x: 205, startPoint y: 400, endPoint x: 213, endPoint y: 324, distance: 76.3
click at [205, 400] on button "Save" at bounding box center [199, 396] width 19 height 12
click at [209, 268] on span "Change prod. deadline" at bounding box center [196, 269] width 53 height 8
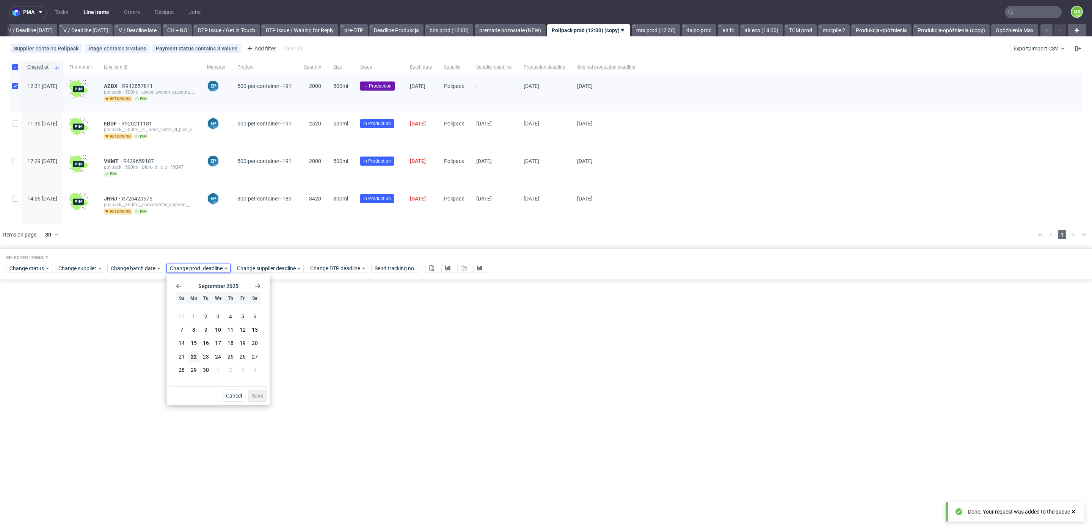
click at [261, 286] on div "[DATE] Su Mo Tu We Th Fr Sa 31 1 2 3 4 5 6 7 8 9 10 11 12 13 14 15 16 17 18 19 …" at bounding box center [218, 331] width 97 height 109
click at [260, 288] on icon "Go forward 1 month" at bounding box center [258, 286] width 6 height 6
click at [259, 286] on use "Go forward 1 month" at bounding box center [257, 286] width 5 height 5
drag, startPoint x: 195, startPoint y: 329, endPoint x: 222, endPoint y: 352, distance: 35.0
click at [195, 329] on button "3" at bounding box center [194, 329] width 12 height 12
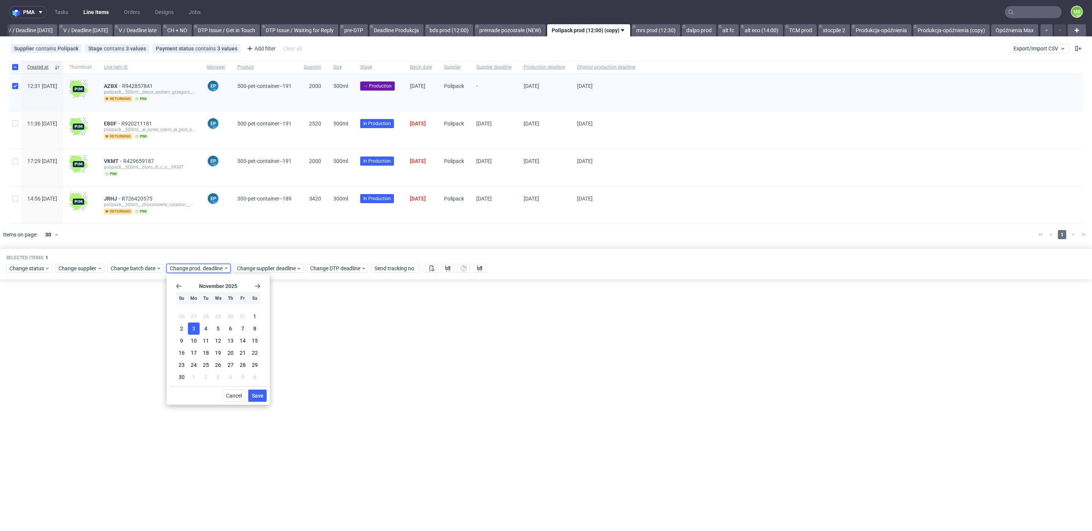
click at [261, 397] on span "Save" at bounding box center [258, 395] width 12 height 5
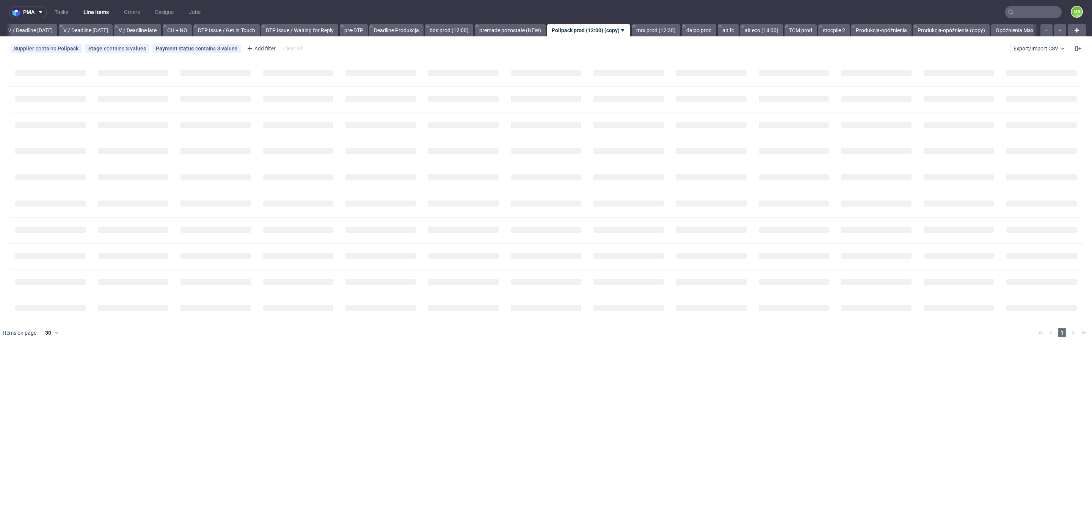
scroll to position [0, 957]
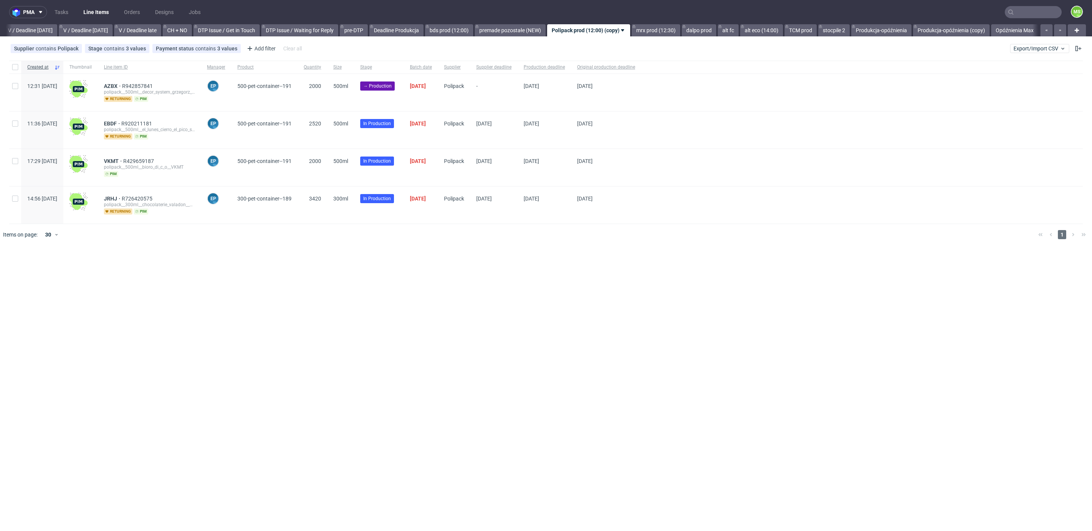
scroll to position [0, 957]
click at [10, 87] on div at bounding box center [15, 92] width 12 height 37
checkbox input "true"
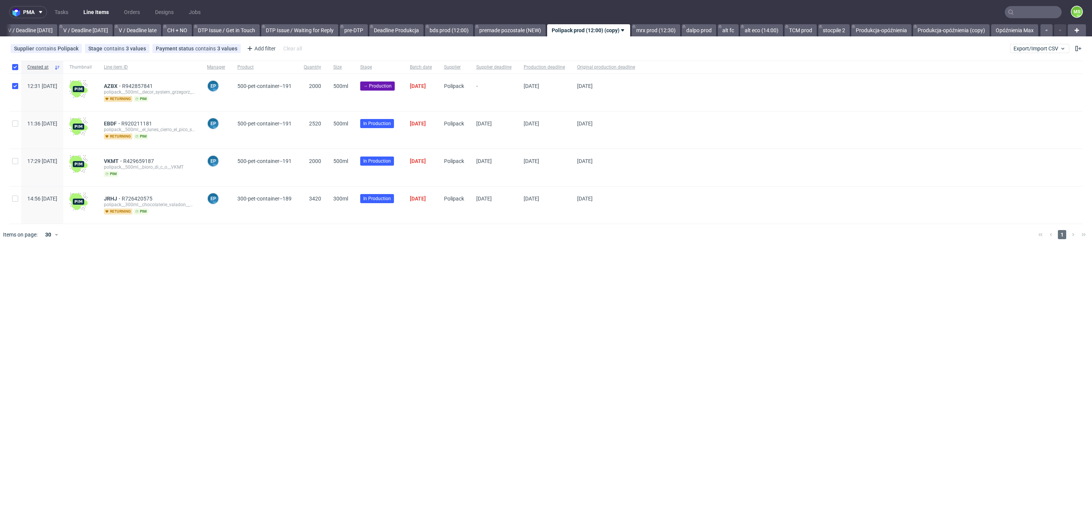
checkbox input "true"
click at [174, 268] on span "Change prod. deadline" at bounding box center [196, 269] width 53 height 8
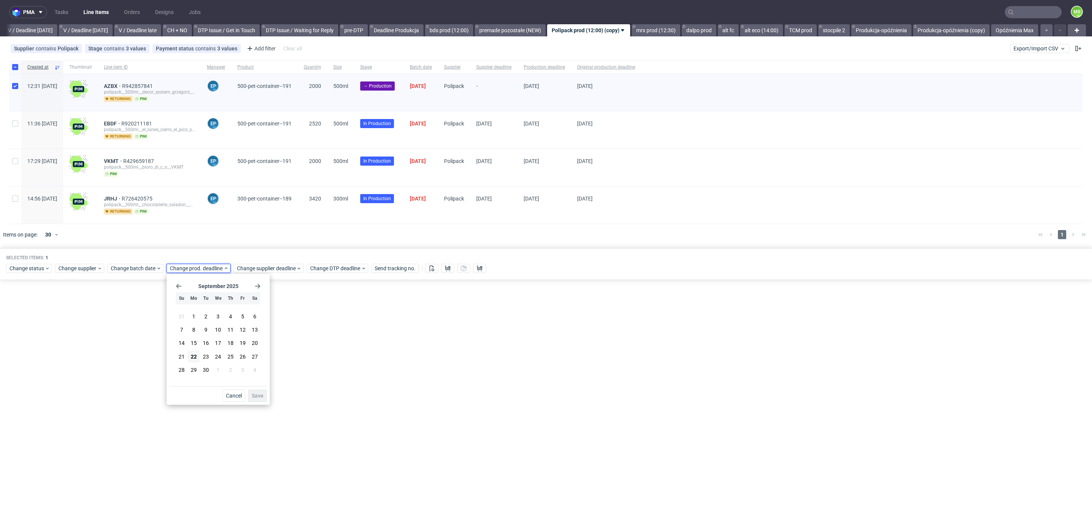
click at [260, 284] on icon "Go forward 1 month" at bounding box center [258, 286] width 6 height 6
click at [260, 286] on use "Go forward 1 month" at bounding box center [257, 286] width 5 height 5
click at [193, 331] on span "3" at bounding box center [193, 329] width 3 height 8
click at [262, 395] on span "Save" at bounding box center [258, 395] width 12 height 5
click at [267, 275] on div "Selected items: 1 Change status Change supplier Change batch date Change prod. …" at bounding box center [546, 263] width 1092 height 31
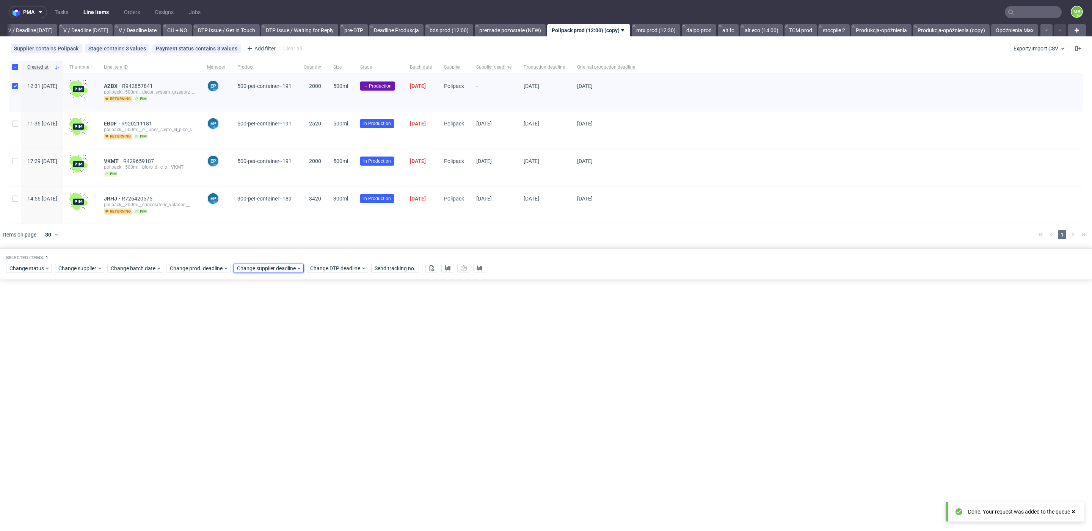
click at [272, 271] on span "Change supplier deadline" at bounding box center [266, 269] width 59 height 8
click at [327, 288] on icon "Go forward 1 month" at bounding box center [325, 286] width 6 height 6
click at [325, 292] on div "October 2025 Su Mo Tu We Th Fr Sa 28 29 30 1 2 3 4 5 6 7 8 9 10 11 12 13 14 15 …" at bounding box center [285, 331] width 97 height 109
click at [330, 289] on div "October 2025 Su Mo Tu We Th Fr Sa 28 29 30 1 2 3 4 5 6 7 8 9 10 11 12 13 14 15 …" at bounding box center [285, 331] width 97 height 109
click at [325, 288] on icon "Go forward 1 month" at bounding box center [325, 286] width 6 height 6
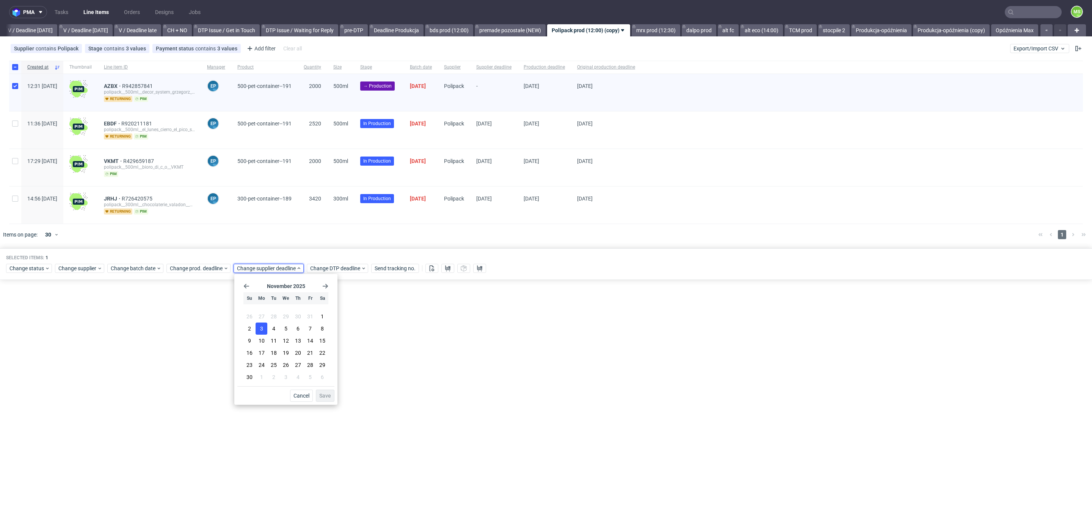
click at [258, 328] on button "3" at bounding box center [262, 329] width 12 height 12
click at [323, 398] on span "Save" at bounding box center [325, 395] width 12 height 5
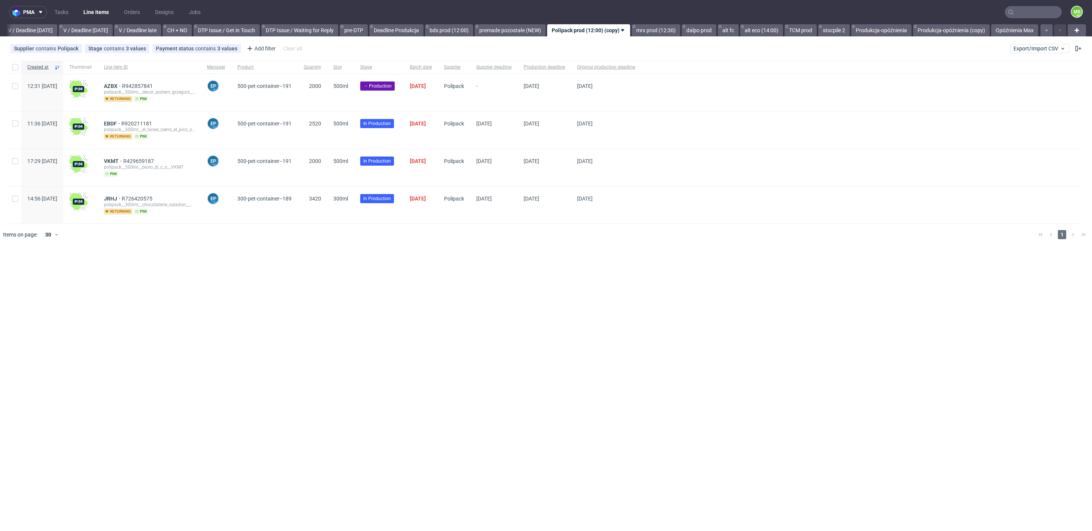
scroll to position [0, 957]
click at [122, 84] on span "AZBX" at bounding box center [113, 86] width 18 height 6
click at [121, 124] on span "EBDF" at bounding box center [112, 124] width 17 height 6
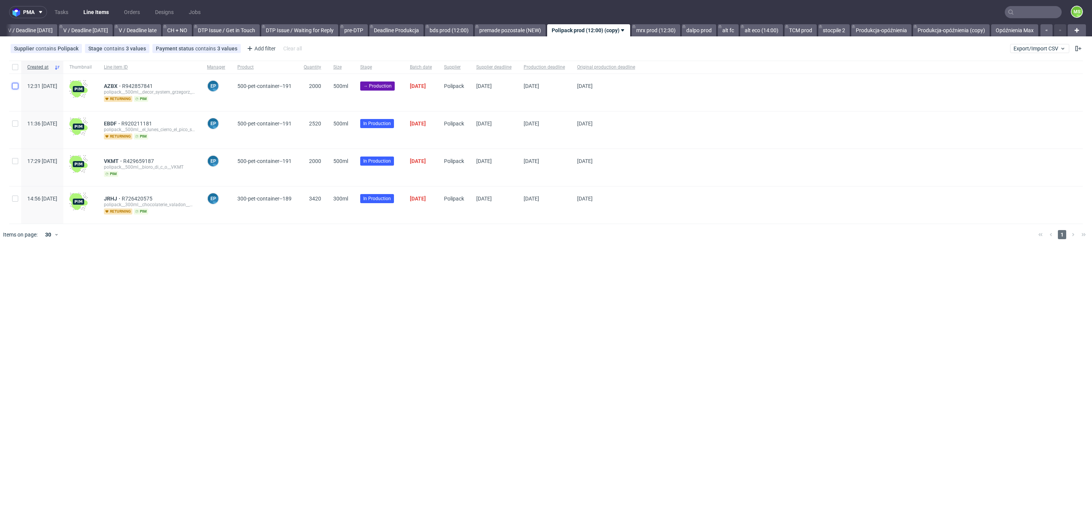
click at [16, 86] on input "checkbox" at bounding box center [15, 86] width 6 height 6
checkbox input "true"
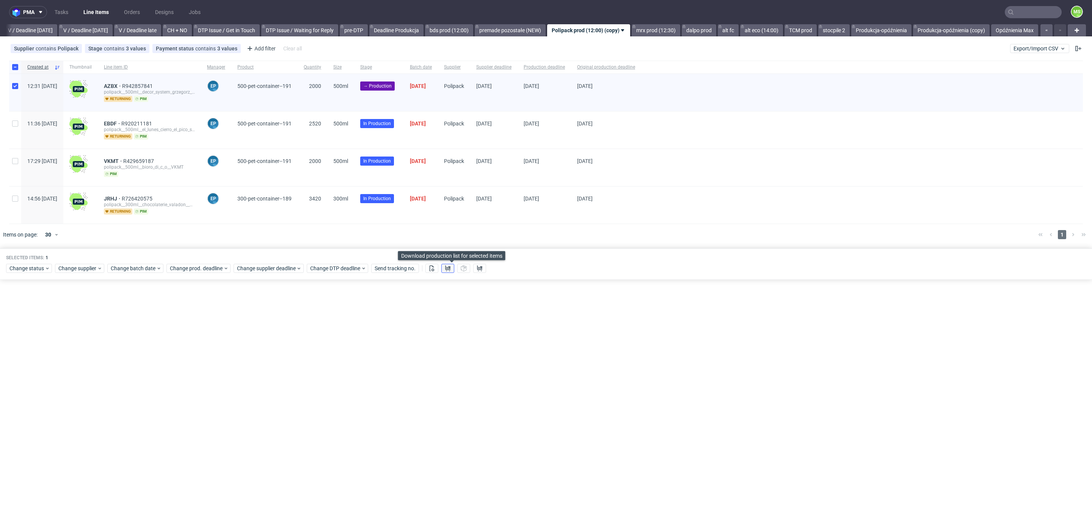
click at [451, 270] on icon at bounding box center [448, 269] width 6 height 6
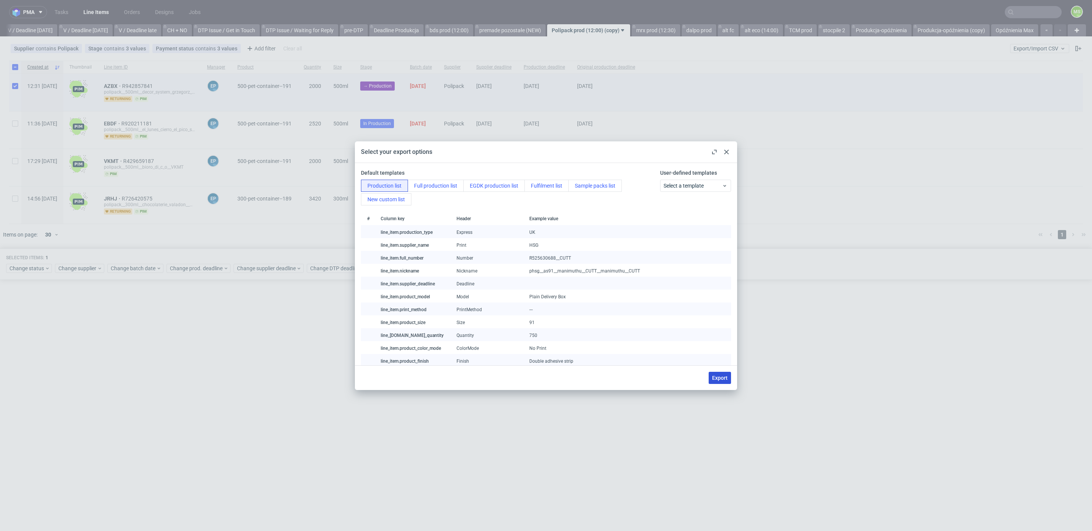
click at [721, 379] on span "Export" at bounding box center [720, 378] width 16 height 5
checkbox input "false"
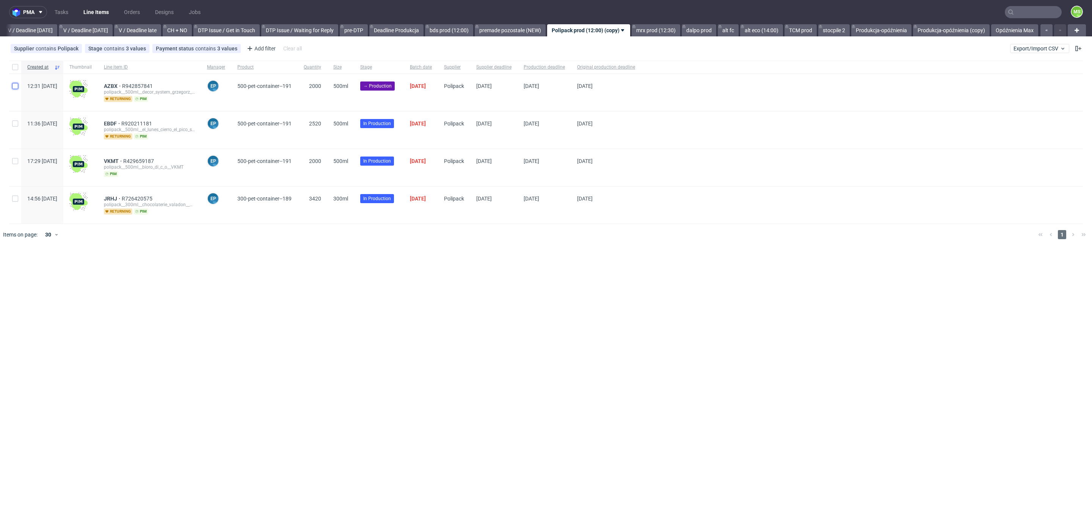
click at [18, 86] on input "checkbox" at bounding box center [15, 86] width 6 height 6
checkbox input "true"
click at [37, 265] on span "Change status" at bounding box center [26, 269] width 35 height 8
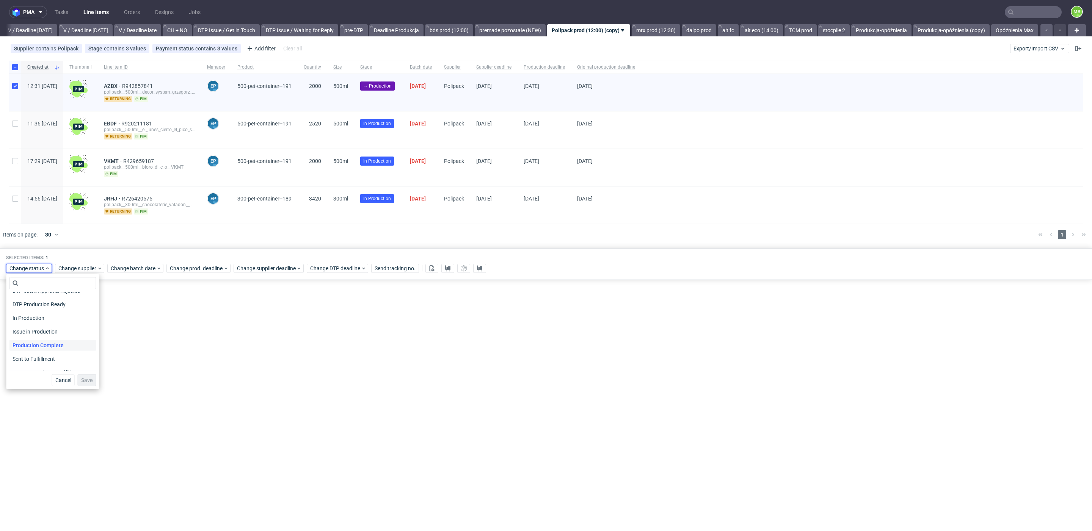
scroll to position [98, 0]
drag, startPoint x: 45, startPoint y: 311, endPoint x: 73, endPoint y: 358, distance: 54.8
click at [44, 311] on span "In Production" at bounding box center [28, 310] width 38 height 11
click at [85, 378] on span "Save" at bounding box center [87, 380] width 12 height 5
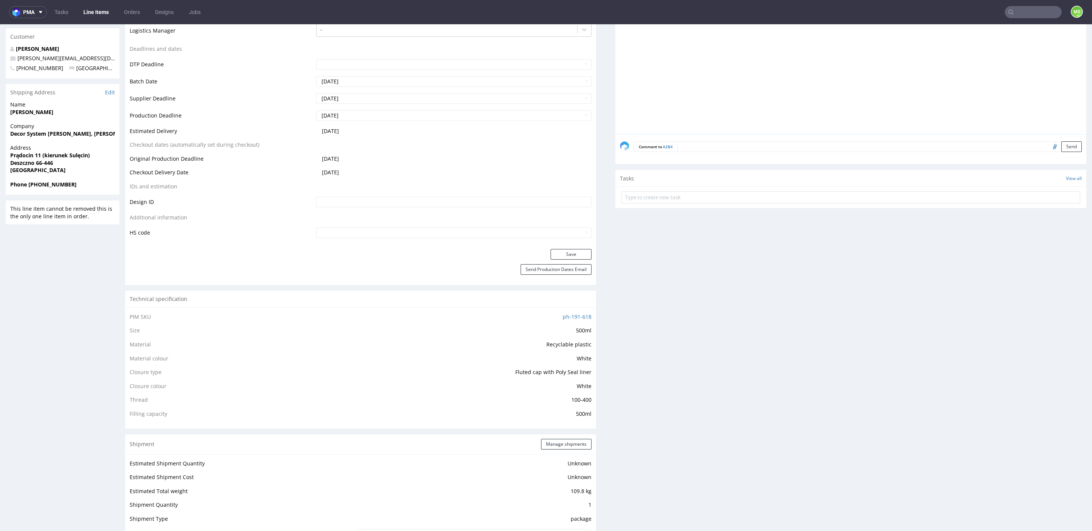
scroll to position [278, 0]
drag, startPoint x: 514, startPoint y: 369, endPoint x: 576, endPoint y: 371, distance: 61.5
click at [576, 371] on span "Fluted cap with Poly Seal liner" at bounding box center [553, 367] width 76 height 7
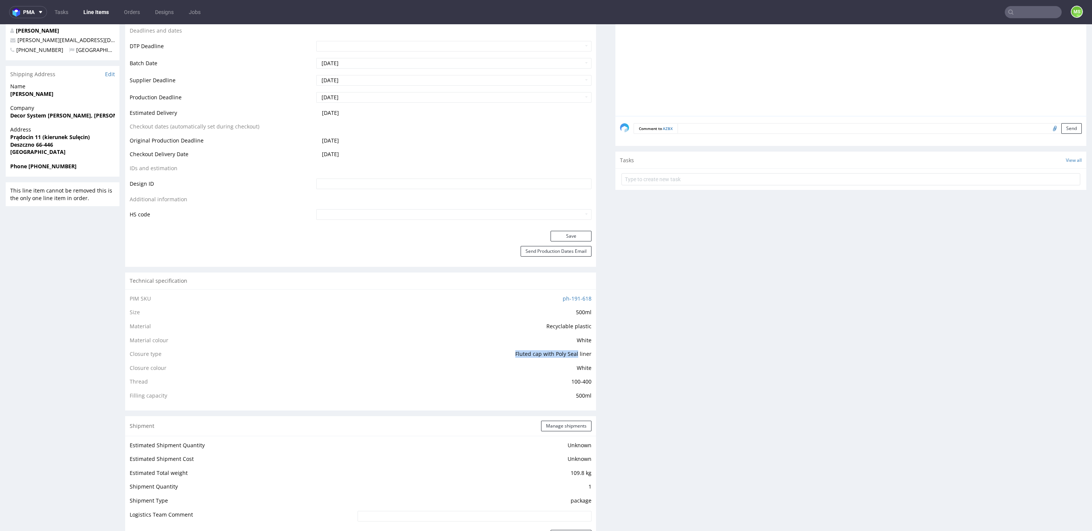
scroll to position [297, 0]
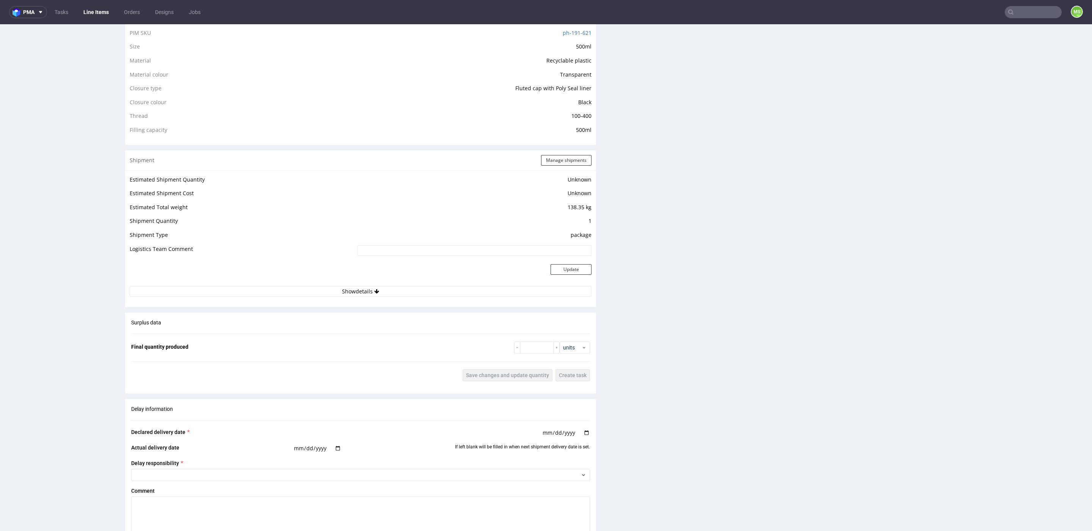
scroll to position [555, 0]
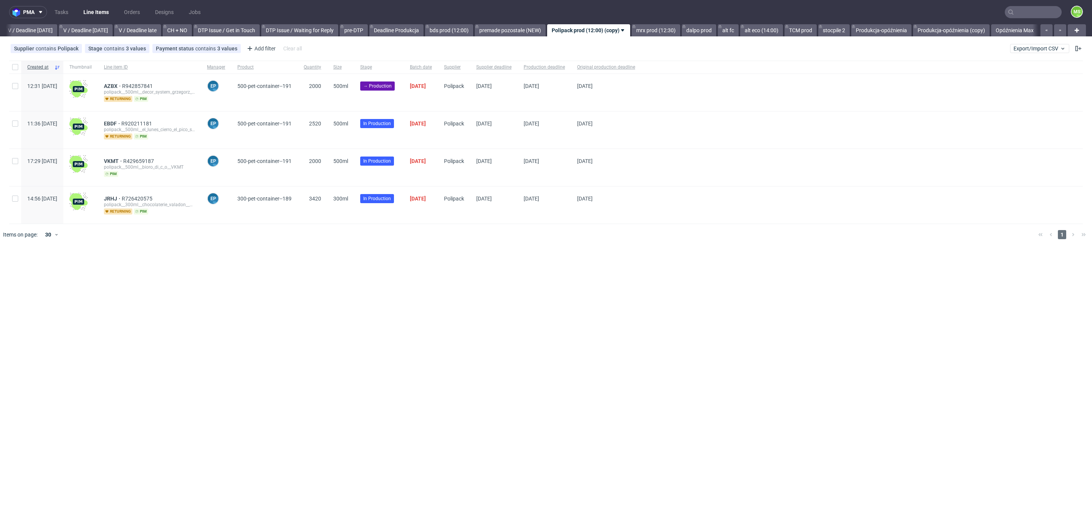
scroll to position [0, 957]
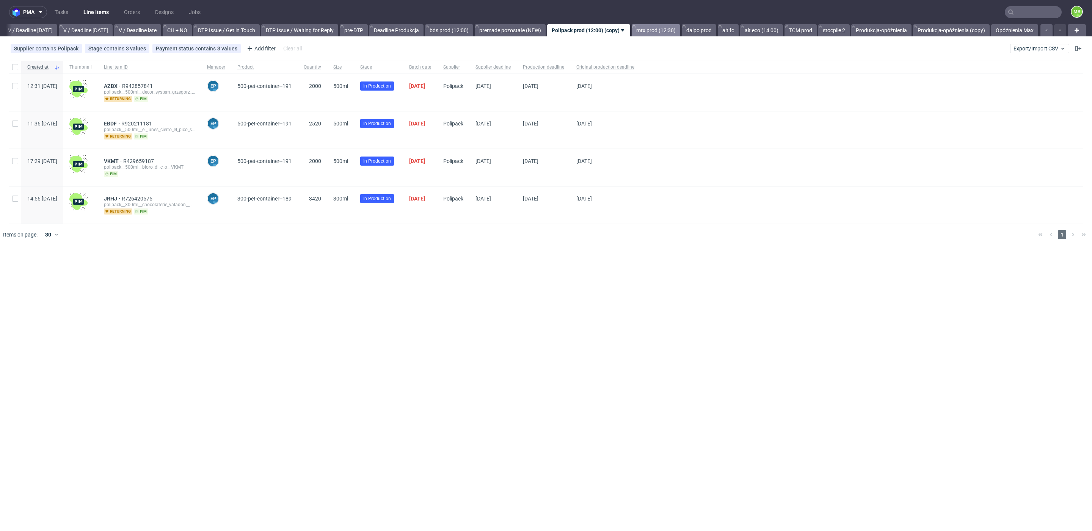
click at [658, 31] on link "mrx prod (12:30)" at bounding box center [656, 30] width 49 height 12
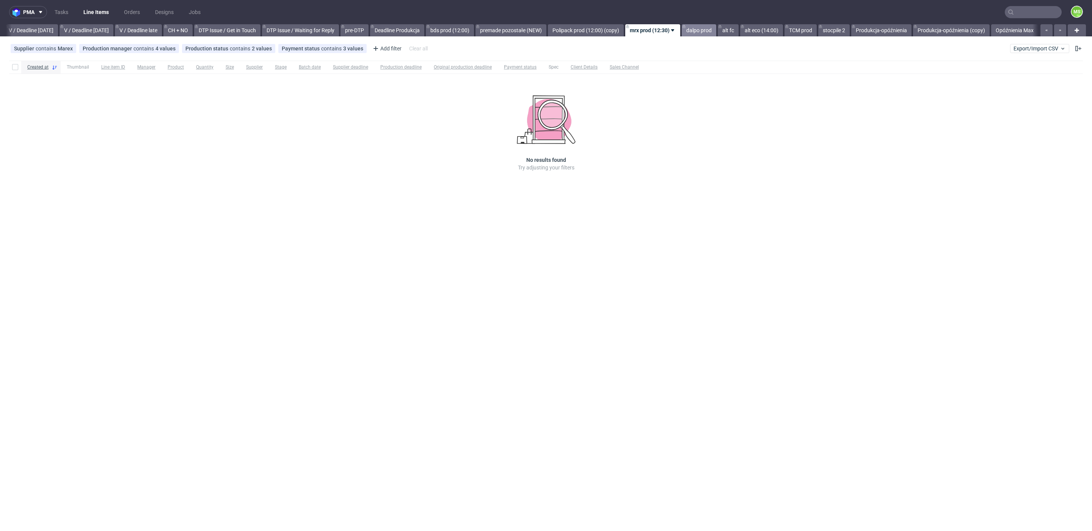
click at [701, 28] on link "dalpo prod" at bounding box center [699, 30] width 35 height 12
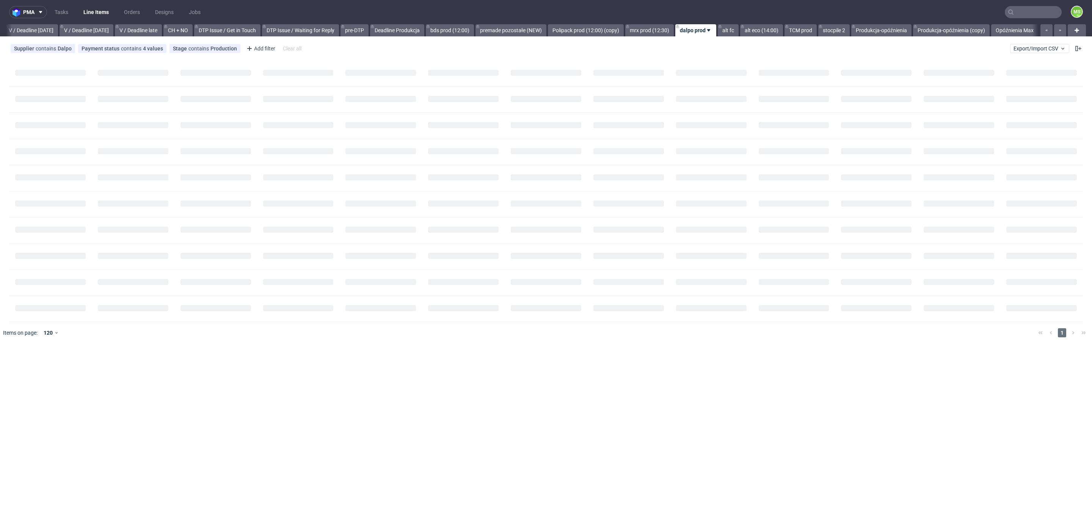
scroll to position [0, 956]
click at [590, 31] on link "Polipack prod (12:00) (copy)" at bounding box center [586, 30] width 76 height 12
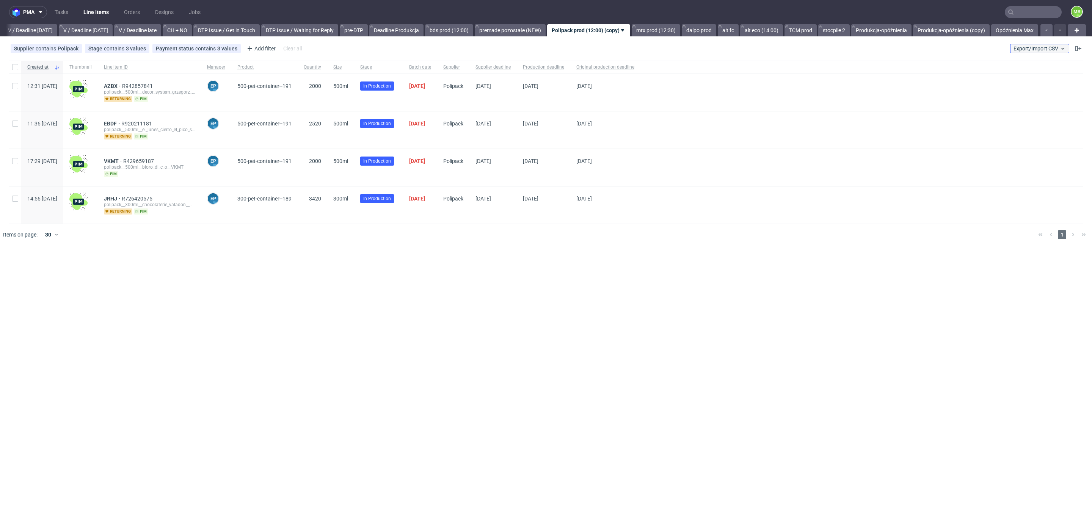
click at [1024, 49] on span "Export/Import CSV" at bounding box center [1040, 49] width 52 height 6
click at [1022, 75] on link "Import shipments CSV" at bounding box center [1022, 79] width 89 height 12
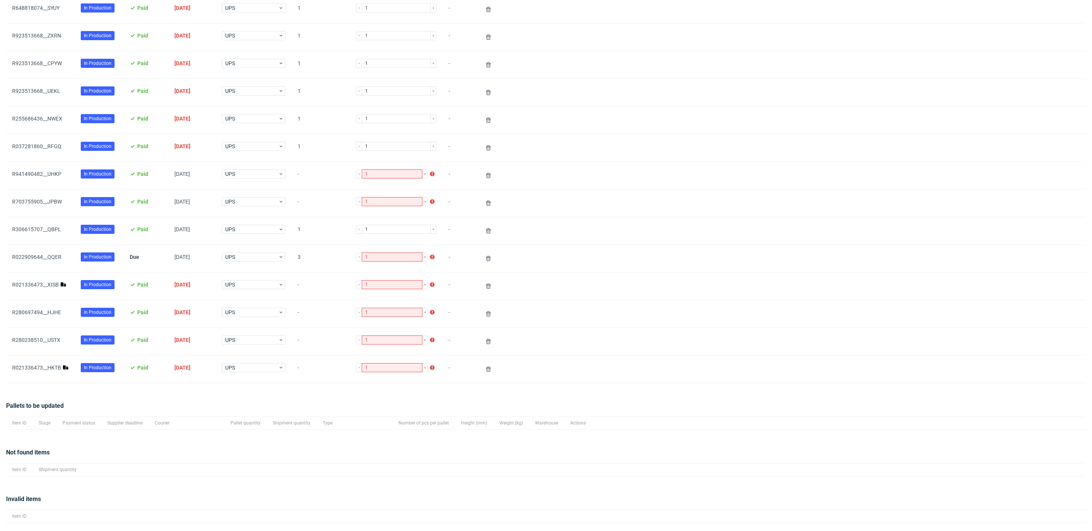
scroll to position [430, 0]
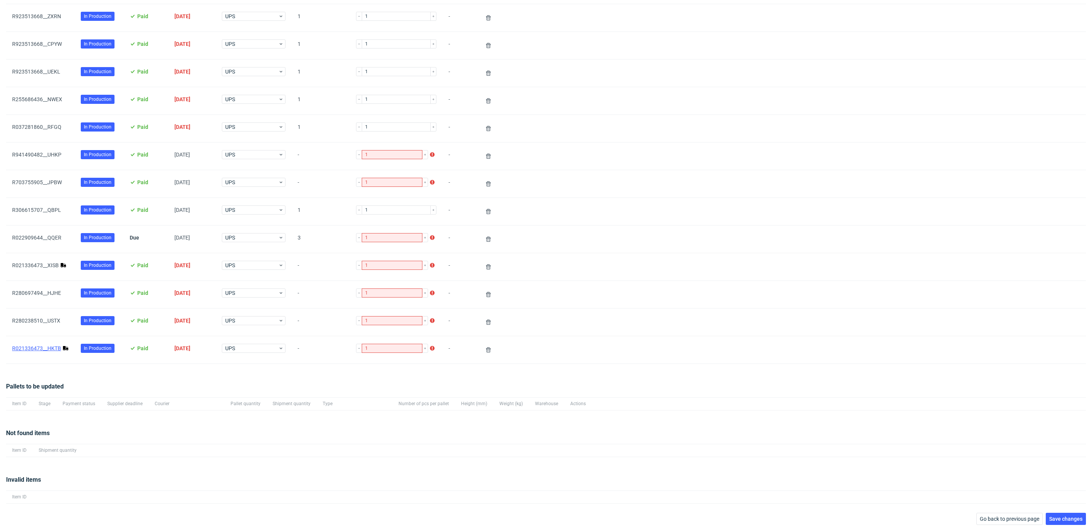
click at [50, 348] on link "R021336473__HKTB" at bounding box center [36, 349] width 49 height 6
click at [47, 263] on link "R021336473__XISB" at bounding box center [35, 265] width 47 height 6
click at [485, 268] on icon at bounding box center [488, 267] width 6 height 6
click at [486, 352] on use at bounding box center [488, 349] width 5 height 5
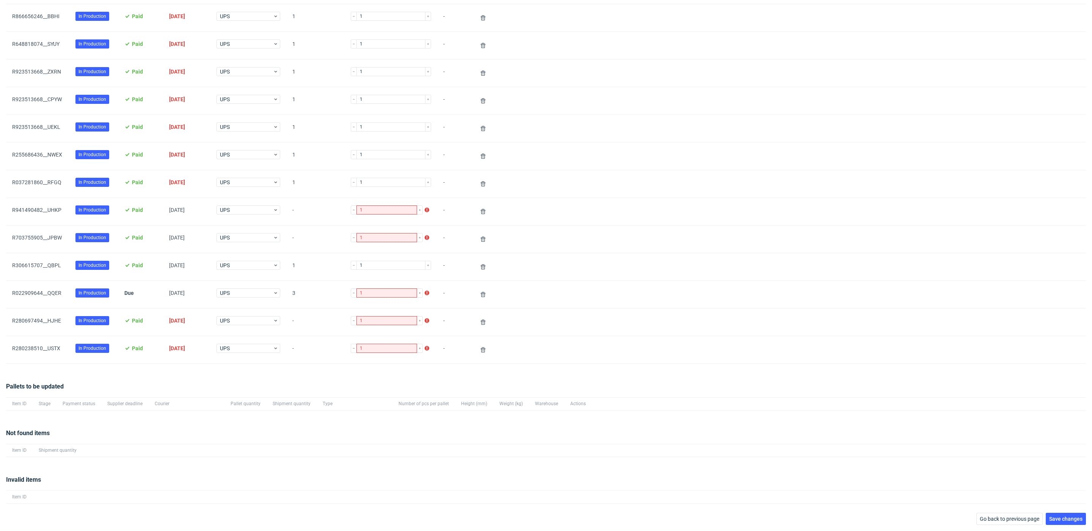
scroll to position [374, 0]
click at [1073, 517] on span "Save changes" at bounding box center [1066, 519] width 33 height 5
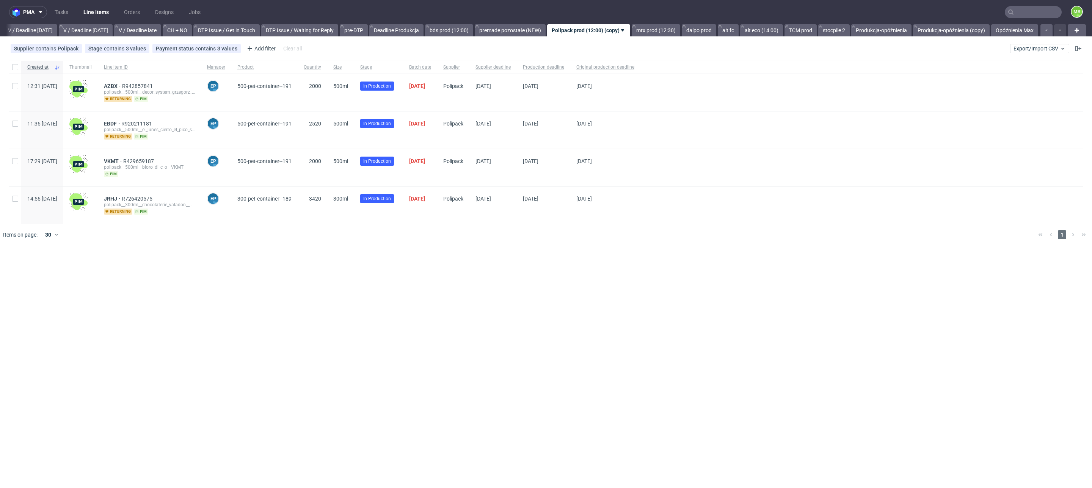
scroll to position [0, 957]
click at [652, 29] on link "mrx prod (12:30)" at bounding box center [656, 30] width 49 height 12
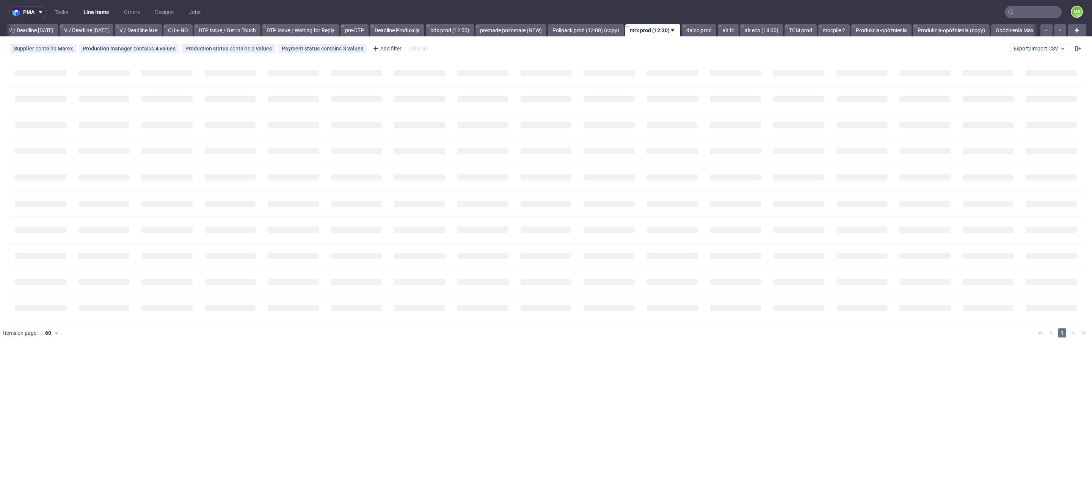
scroll to position [0, 956]
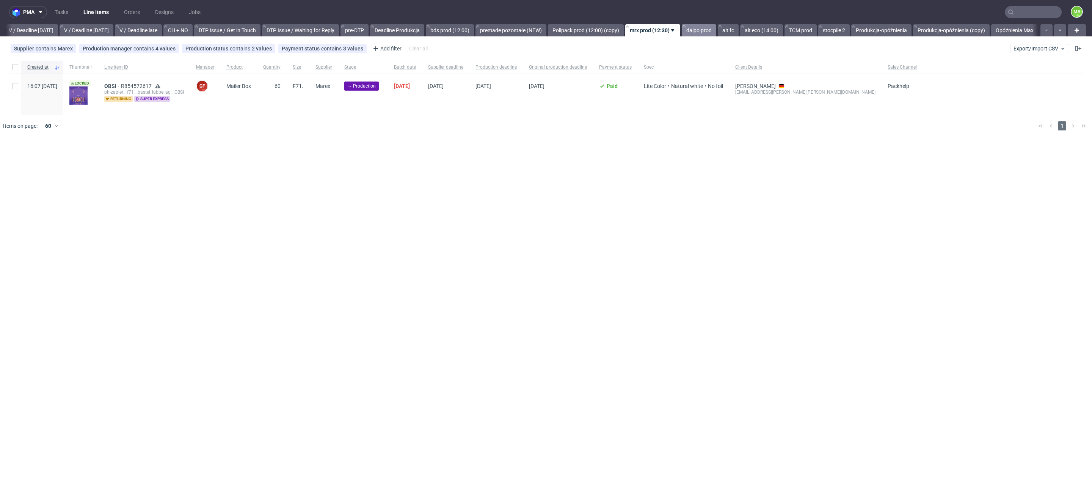
click at [696, 33] on link "dalpo prod" at bounding box center [699, 30] width 35 height 12
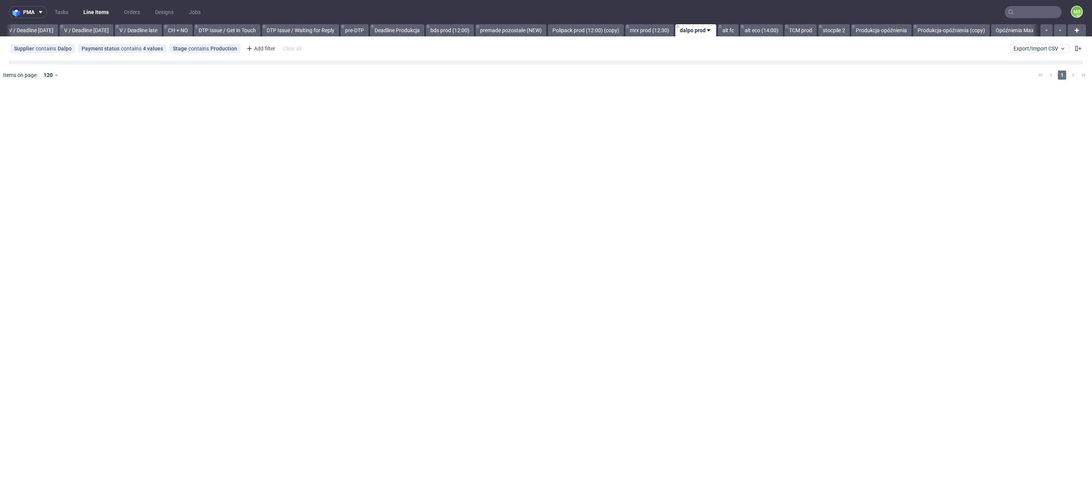
scroll to position [0, 956]
drag, startPoint x: 728, startPoint y: 32, endPoint x: 740, endPoint y: 34, distance: 11.5
click at [728, 32] on link "alt fc" at bounding box center [728, 30] width 21 height 12
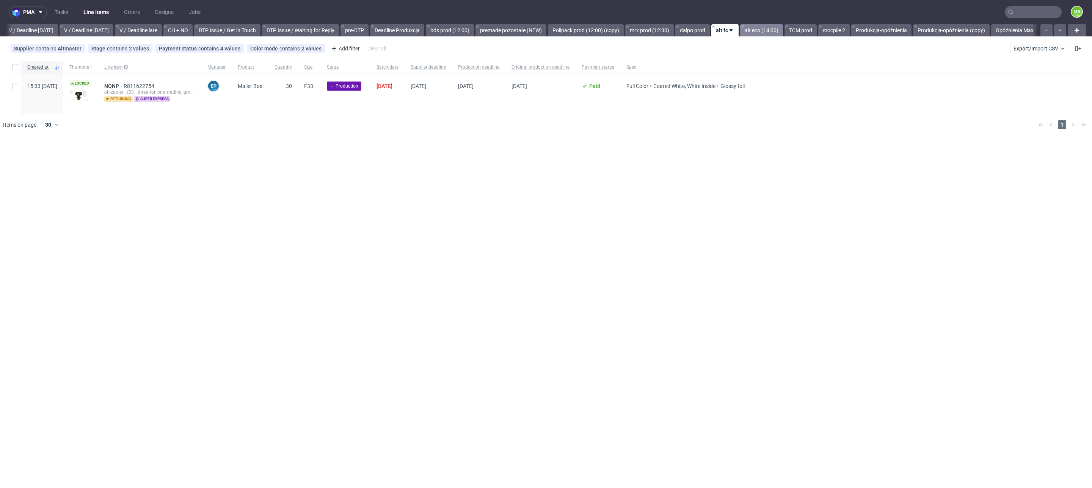
click at [758, 32] on link "alt eco (14:00)" at bounding box center [761, 30] width 43 height 12
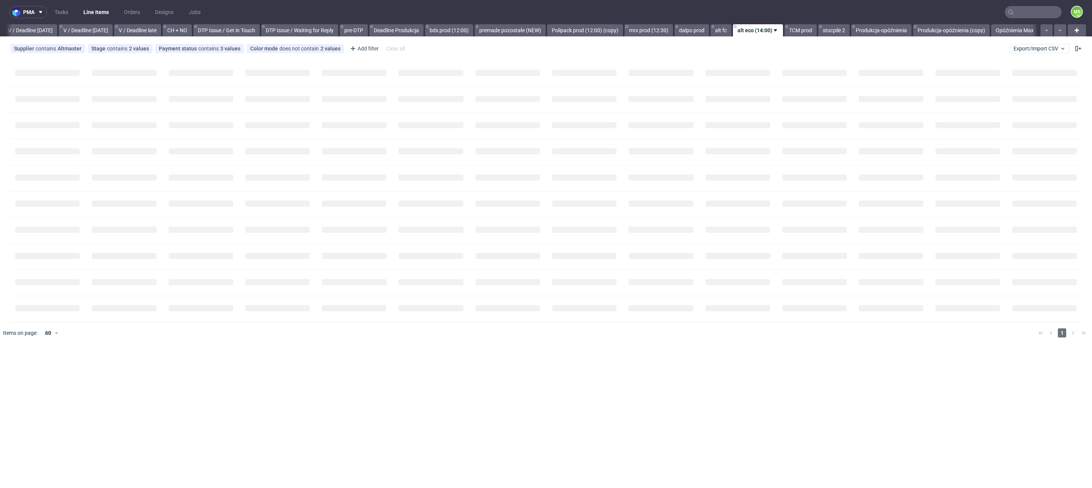
scroll to position [0, 956]
click at [722, 31] on link "alt fc" at bounding box center [721, 30] width 21 height 12
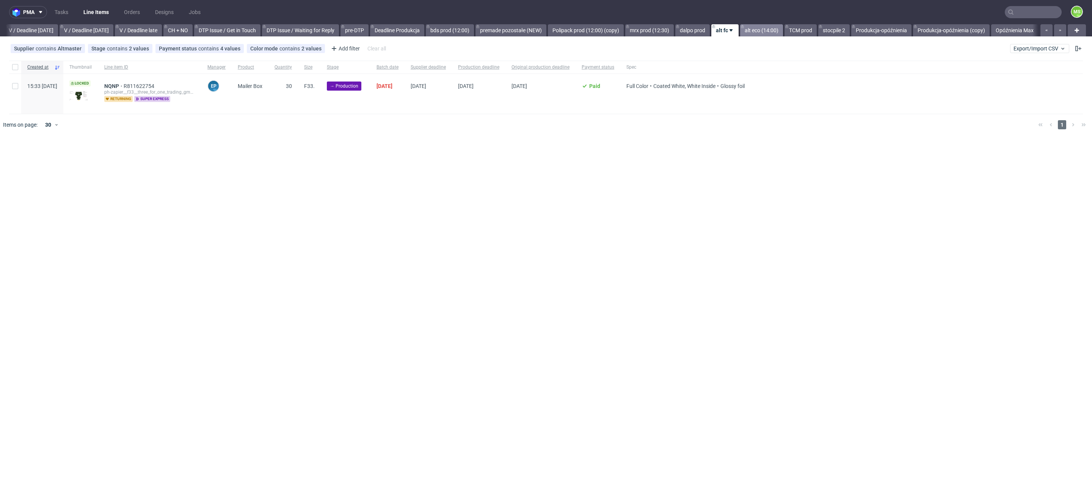
click at [770, 35] on link "alt eco (14:00)" at bounding box center [761, 30] width 43 height 12
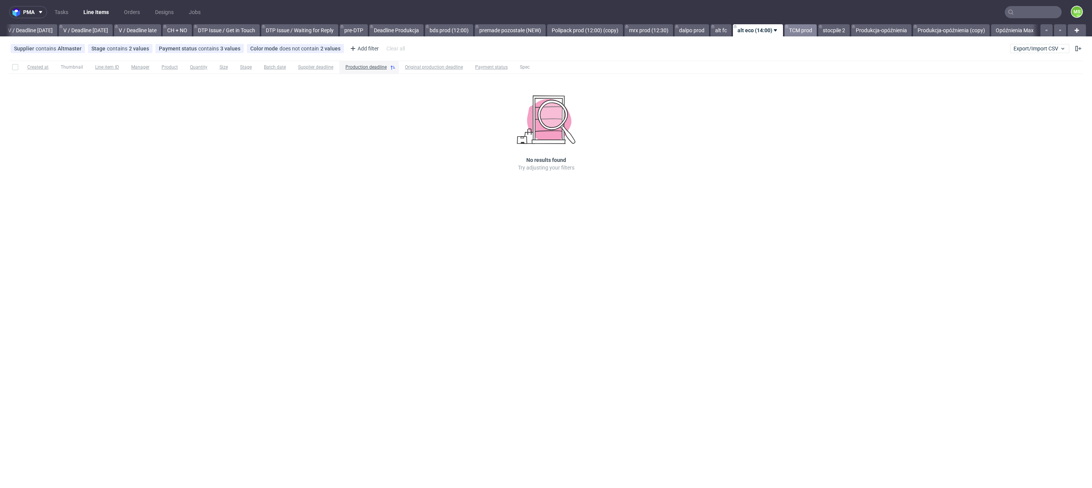
click at [806, 34] on link "TCM prod" at bounding box center [801, 30] width 32 height 12
click at [720, 31] on link "alt fc" at bounding box center [722, 30] width 21 height 12
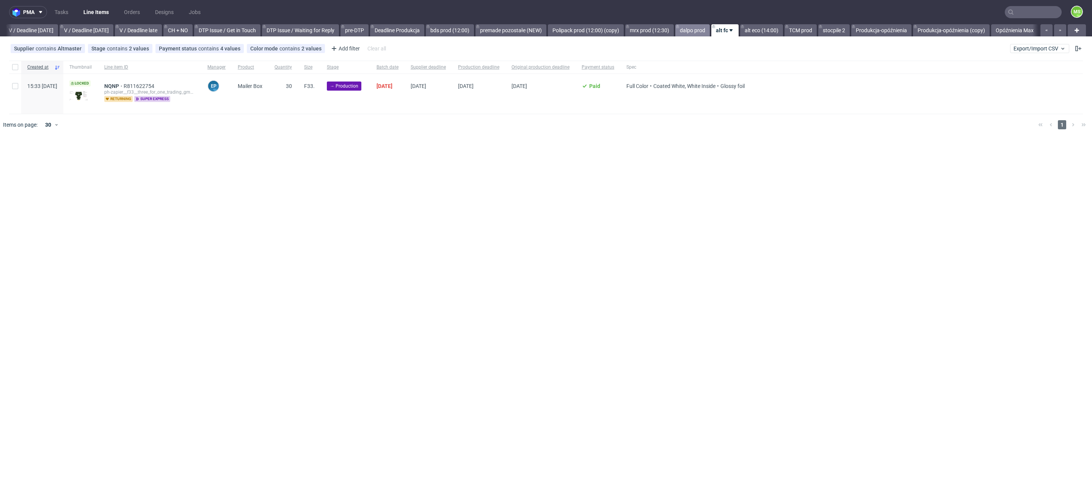
click at [683, 31] on link "dalpo prod" at bounding box center [693, 30] width 35 height 12
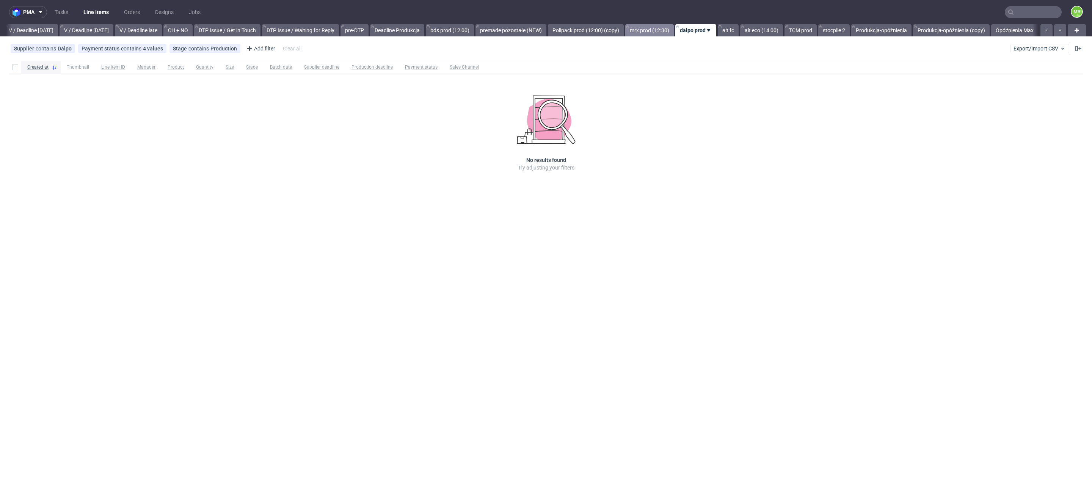
click at [645, 30] on link "mrx prod (12:30)" at bounding box center [649, 30] width 49 height 12
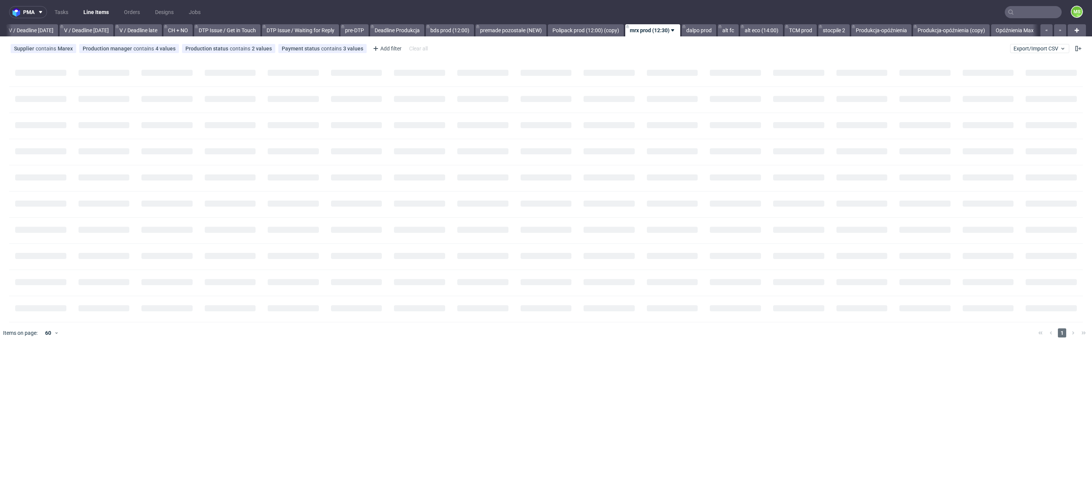
scroll to position [0, 956]
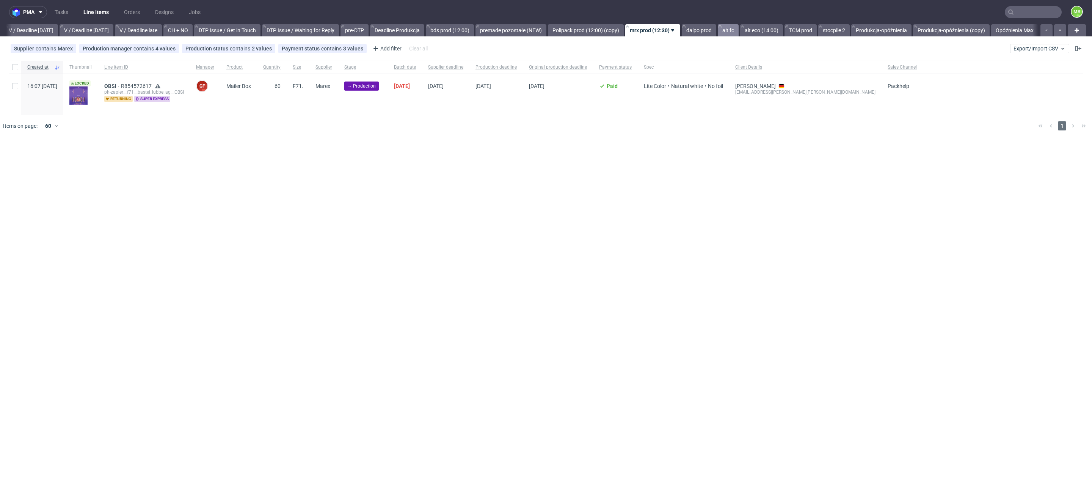
click at [728, 31] on link "alt fc" at bounding box center [728, 30] width 21 height 12
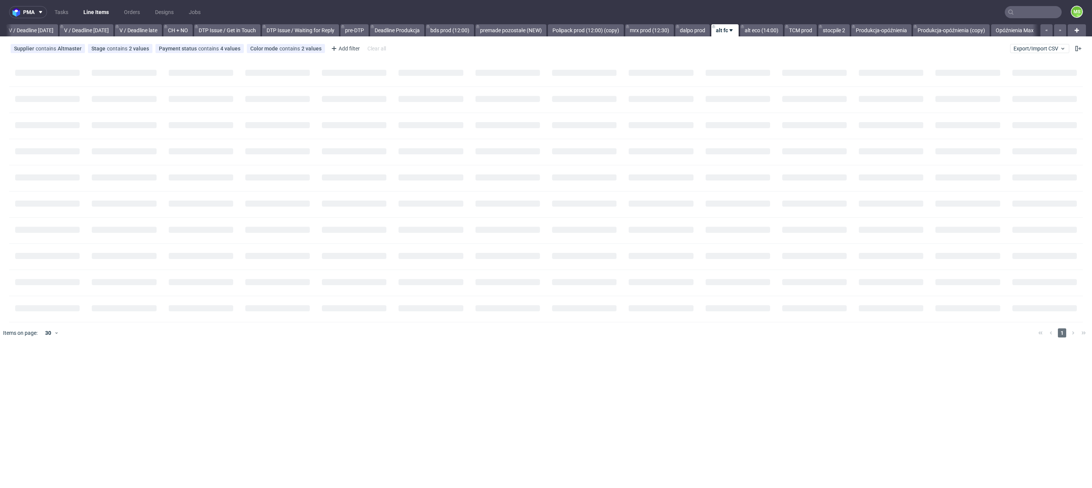
click at [728, 31] on link "alt fc" at bounding box center [725, 30] width 27 height 12
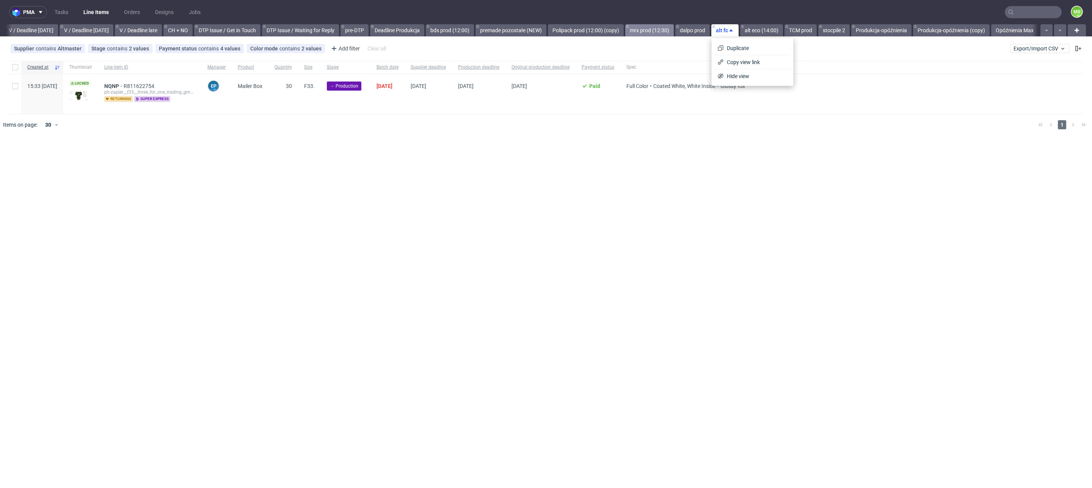
click at [638, 28] on link "mrx prod (12:30)" at bounding box center [649, 30] width 49 height 12
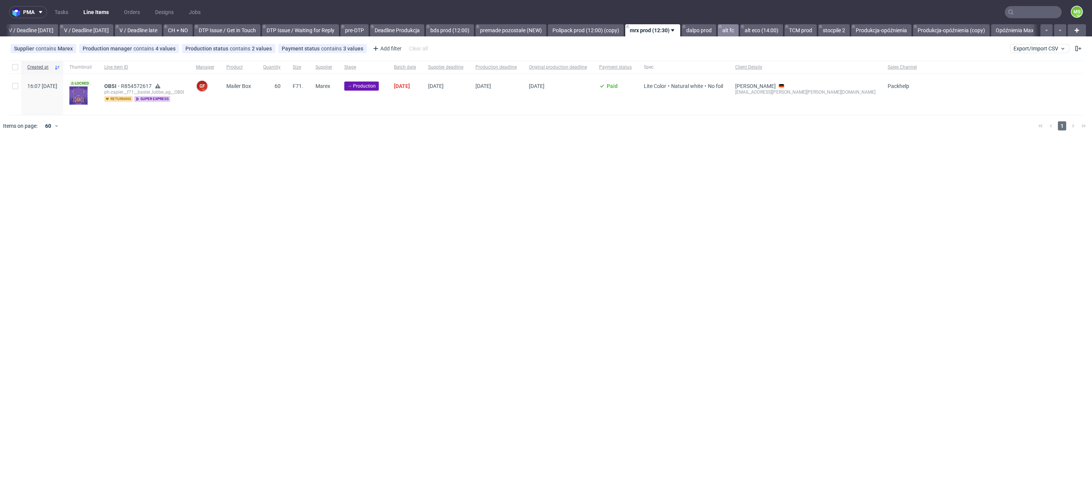
click at [724, 32] on link "alt fc" at bounding box center [728, 30] width 21 height 12
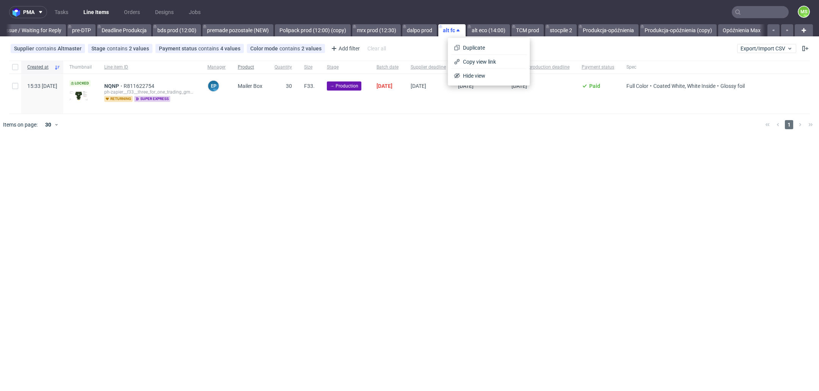
scroll to position [0, 1229]
click at [489, 26] on link "alt eco (14:00)" at bounding box center [488, 30] width 43 height 12
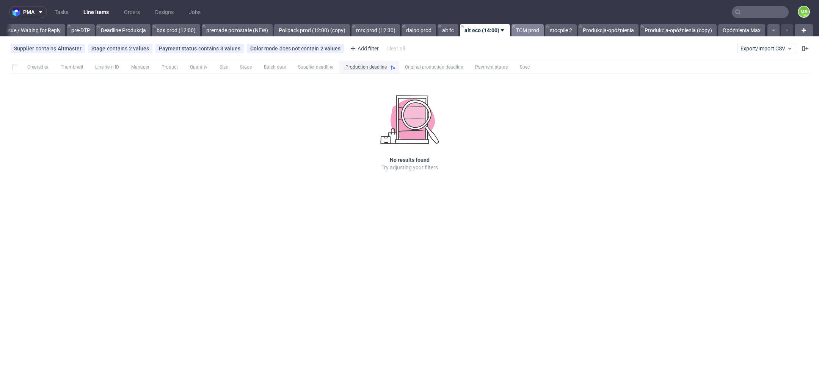
click at [521, 28] on link "TCM prod" at bounding box center [528, 30] width 32 height 12
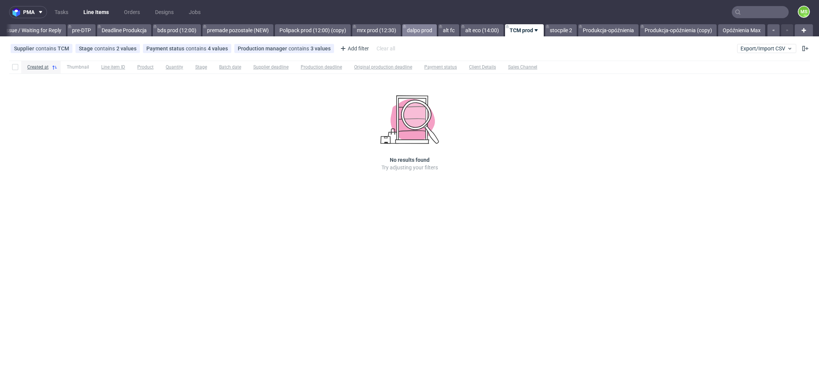
drag, startPoint x: 456, startPoint y: 32, endPoint x: 436, endPoint y: 31, distance: 19.7
click at [455, 32] on link "alt fc" at bounding box center [448, 30] width 21 height 12
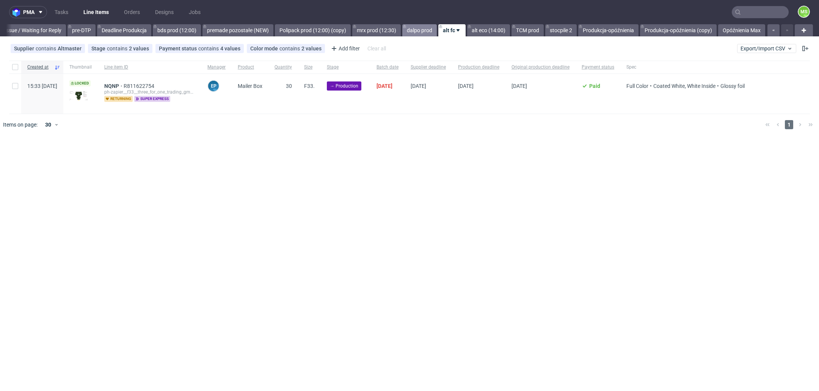
click at [416, 31] on link "dalpo prod" at bounding box center [419, 30] width 35 height 12
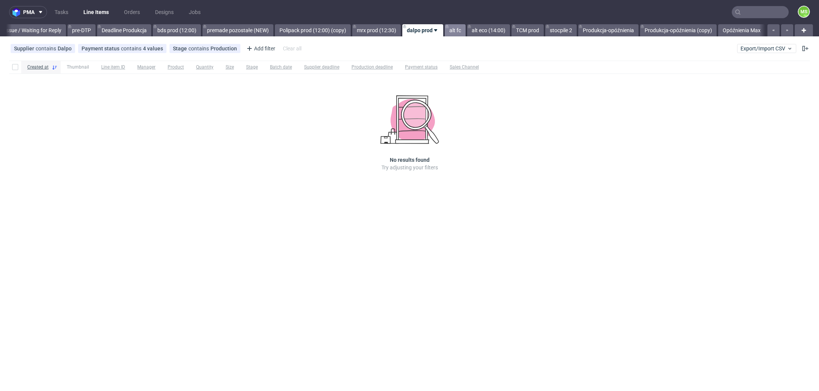
click at [445, 33] on link "alt fc" at bounding box center [455, 30] width 21 height 12
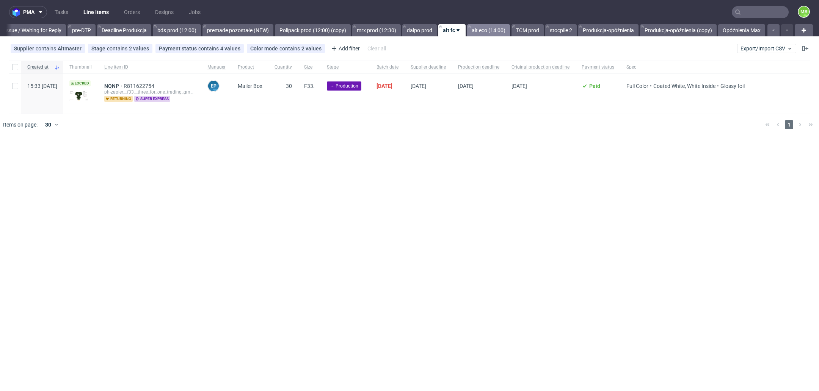
click at [480, 28] on link "alt eco (14:00)" at bounding box center [488, 30] width 43 height 12
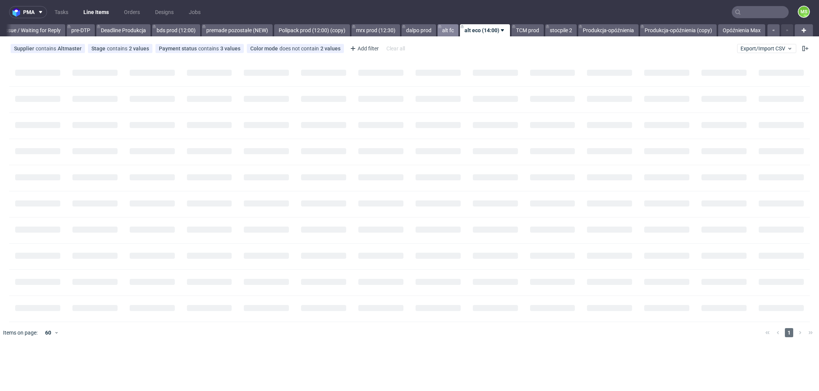
scroll to position [0, 1230]
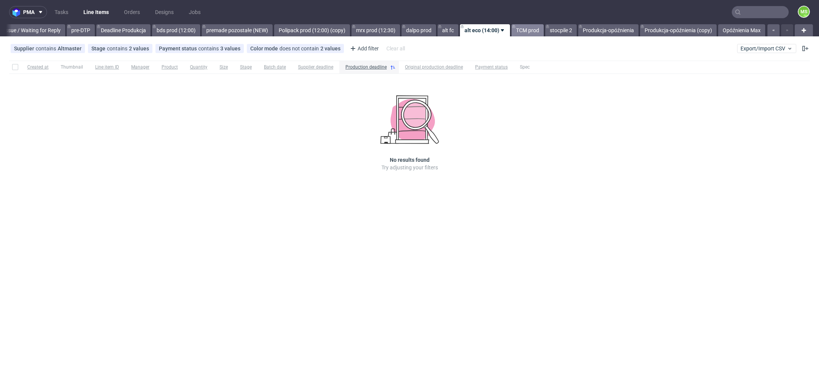
click at [529, 32] on link "TCM prod" at bounding box center [528, 30] width 32 height 12
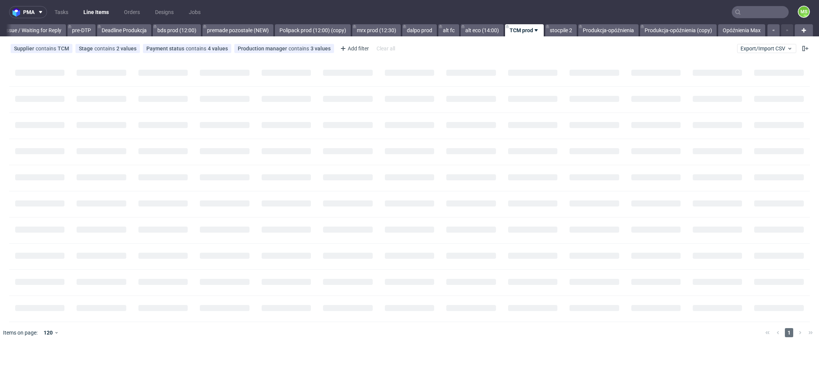
scroll to position [0, 1229]
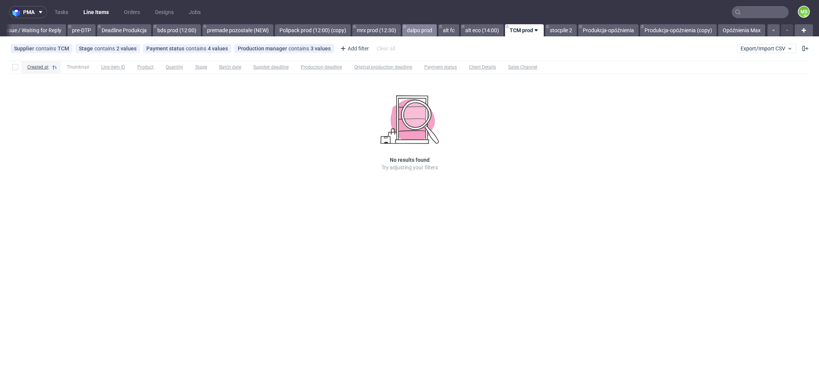
click at [418, 28] on link "dalpo prod" at bounding box center [419, 30] width 35 height 12
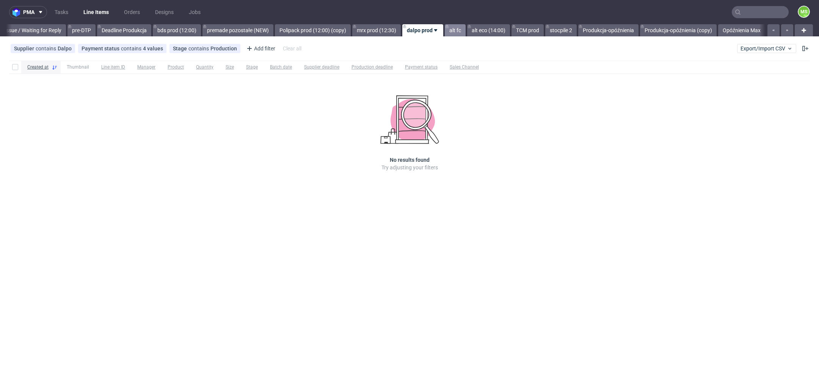
click at [460, 30] on link "alt fc" at bounding box center [455, 30] width 21 height 12
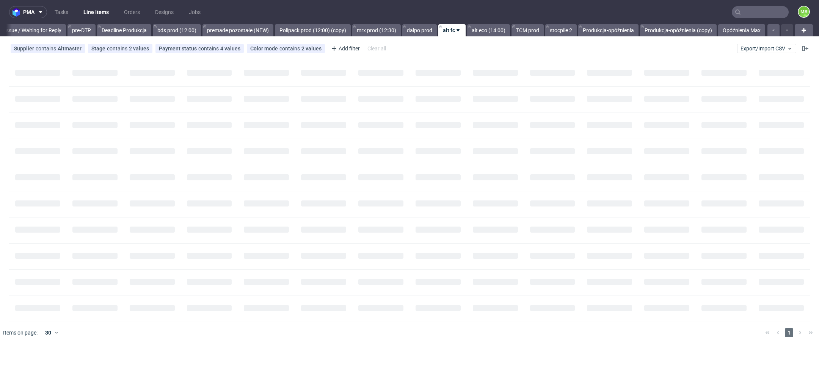
scroll to position [0, 1229]
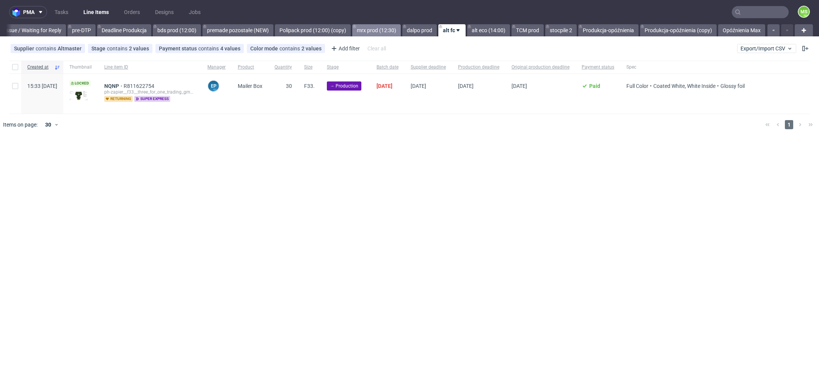
click at [368, 30] on link "mrx prod (12:30)" at bounding box center [376, 30] width 49 height 12
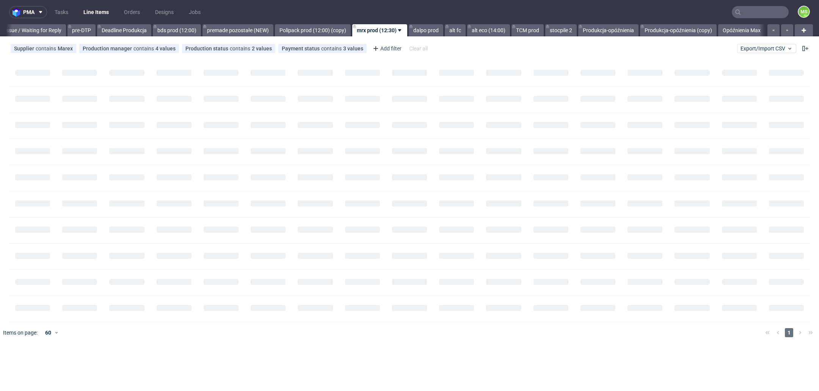
scroll to position [0, 1224]
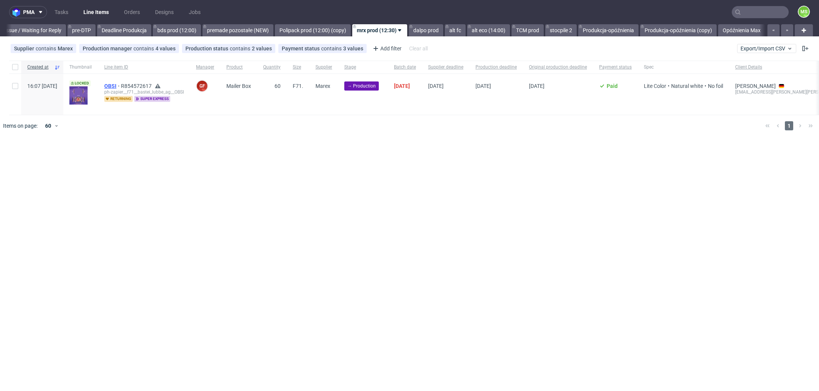
click at [121, 84] on span "OBSI" at bounding box center [112, 86] width 17 height 6
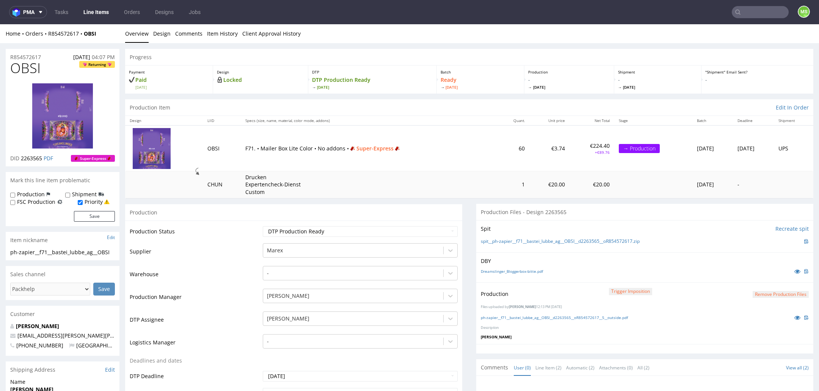
click at [94, 11] on link "Line Items" at bounding box center [96, 12] width 35 height 12
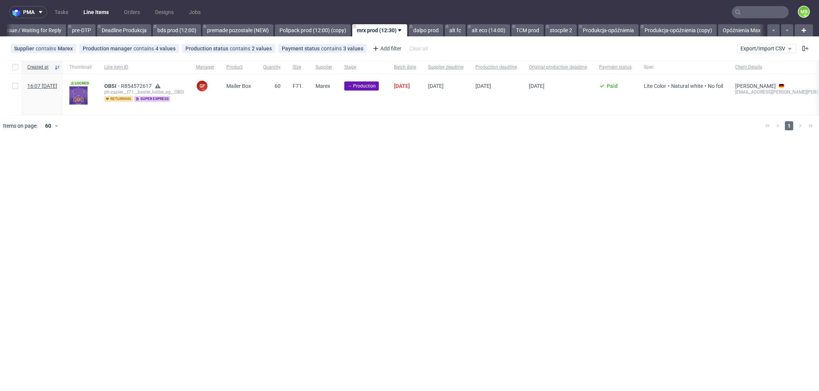
scroll to position [0, 1224]
click at [13, 86] on input "checkbox" at bounding box center [15, 86] width 6 height 6
checkbox input "true"
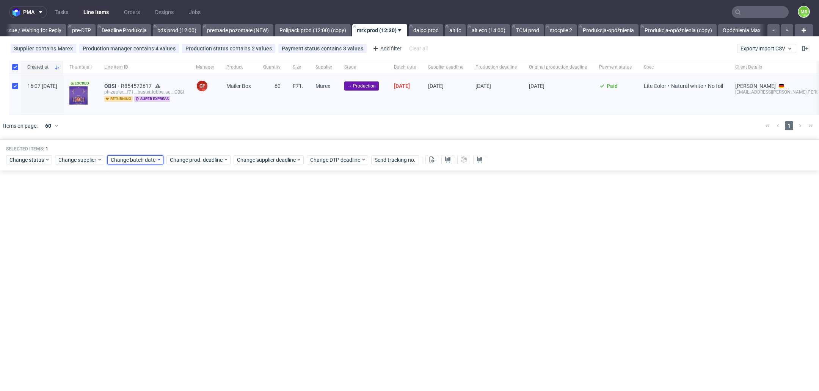
click at [124, 163] on span "Change batch date" at bounding box center [134, 160] width 46 height 8
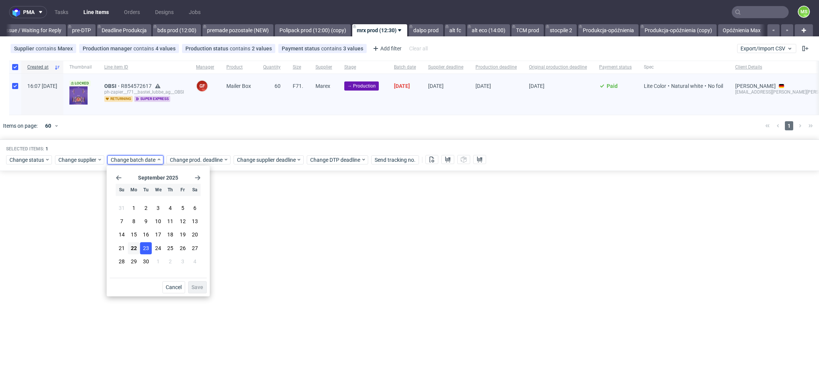
drag, startPoint x: 134, startPoint y: 245, endPoint x: 144, endPoint y: 250, distance: 11.5
click at [134, 245] on span "22" at bounding box center [134, 249] width 6 height 8
click at [198, 288] on span "Save" at bounding box center [198, 287] width 12 height 5
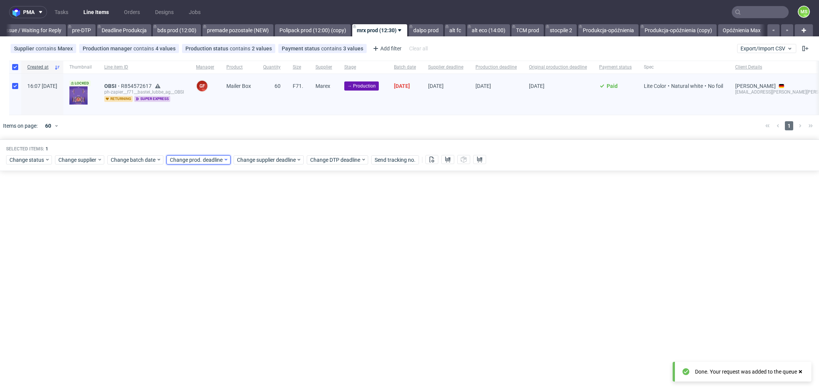
click at [201, 163] on div "Change prod. deadline" at bounding box center [199, 160] width 64 height 9
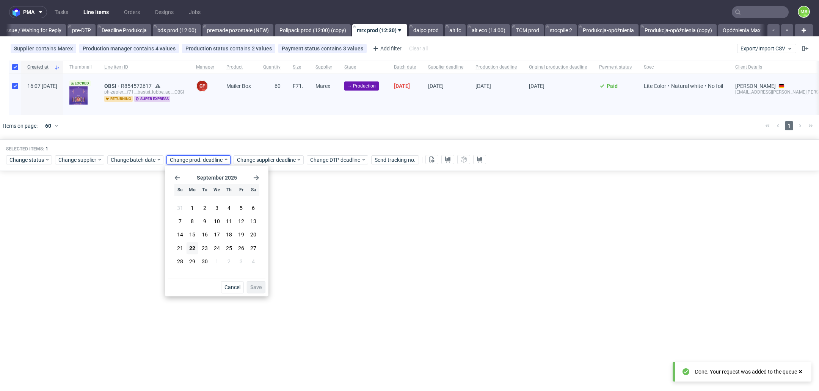
drag, startPoint x: 213, startPoint y: 246, endPoint x: 261, endPoint y: 280, distance: 58.8
click at [214, 247] on button "24" at bounding box center [217, 248] width 12 height 12
click at [260, 288] on span "Save" at bounding box center [256, 287] width 12 height 5
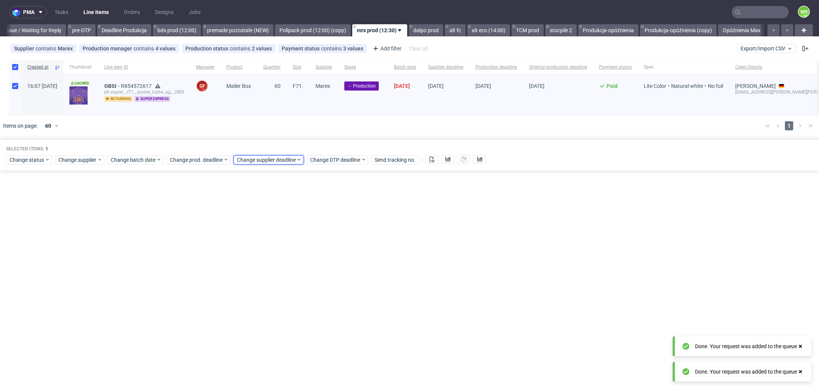
click at [270, 163] on span "Change supplier deadline" at bounding box center [266, 160] width 59 height 8
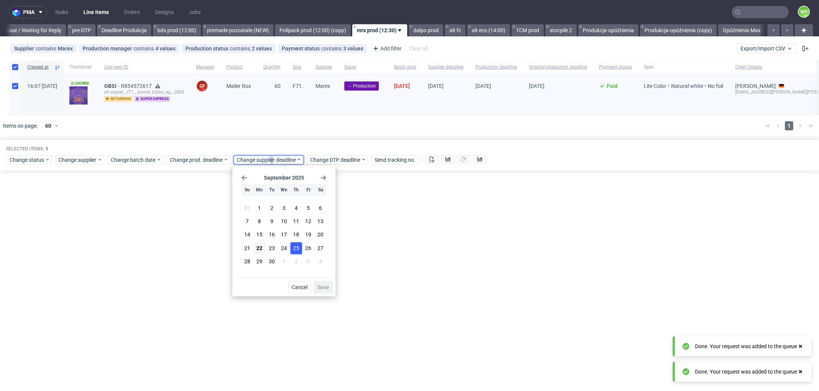
drag, startPoint x: 287, startPoint y: 245, endPoint x: 297, endPoint y: 253, distance: 12.2
click at [288, 245] on button "24" at bounding box center [284, 248] width 12 height 12
click at [323, 285] on span "Save" at bounding box center [323, 287] width 12 height 5
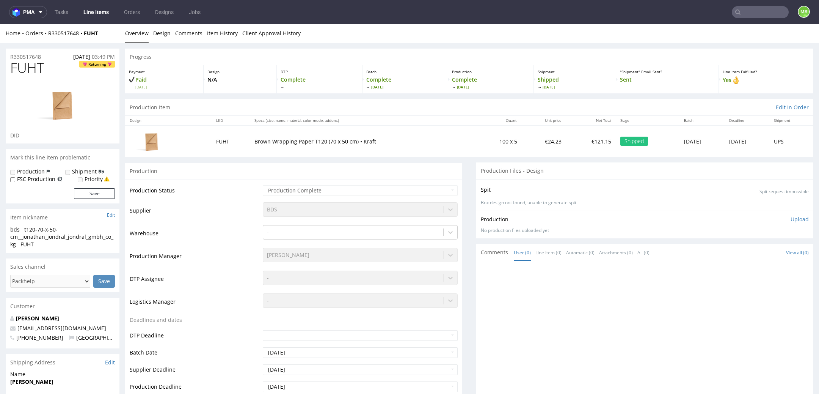
scroll to position [2, 0]
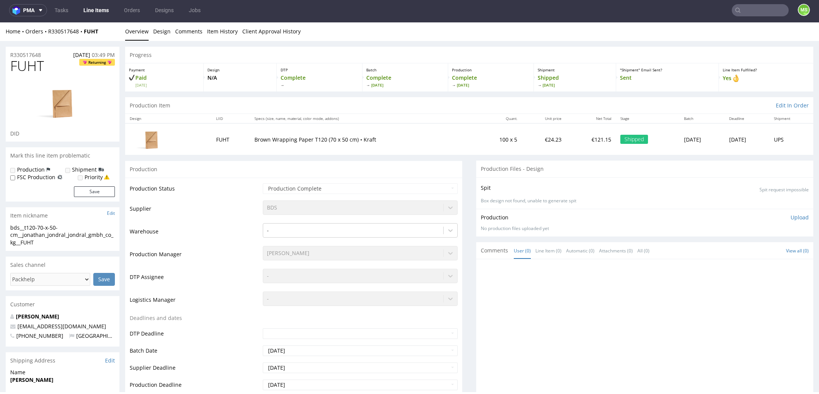
drag, startPoint x: 732, startPoint y: 5, endPoint x: 740, endPoint y: 6, distance: 7.2
click at [736, 5] on input "text" at bounding box center [760, 10] width 57 height 12
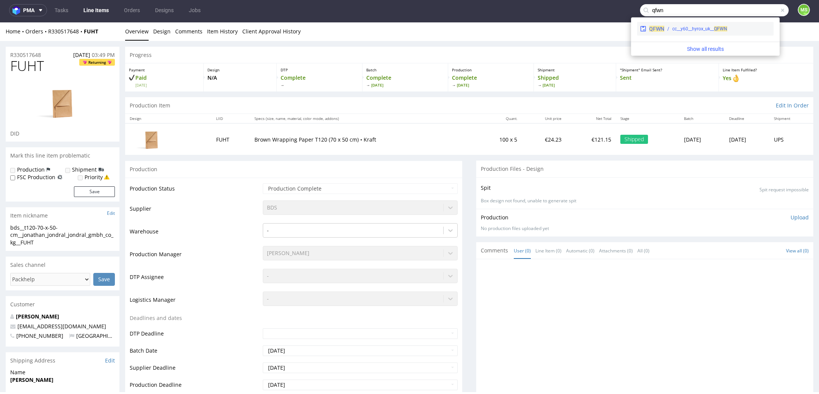
type input "qfwn"
click at [699, 30] on div "cc__y60__hyrox_uk__ QFWN" at bounding box center [699, 28] width 55 height 7
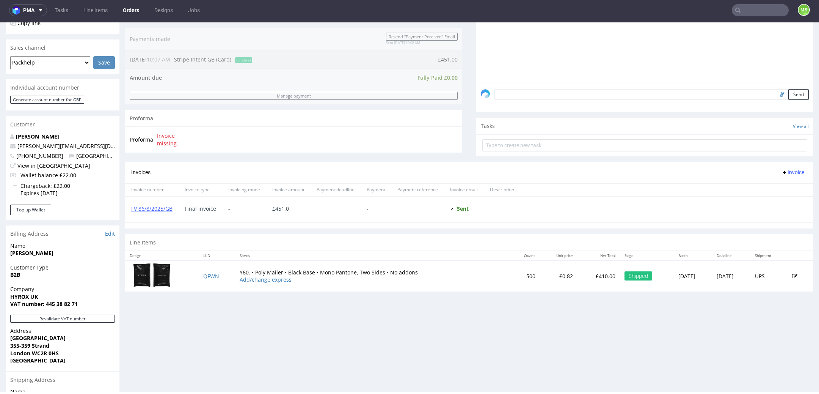
scroll to position [179, 0]
click at [792, 272] on icon at bounding box center [794, 274] width 5 height 5
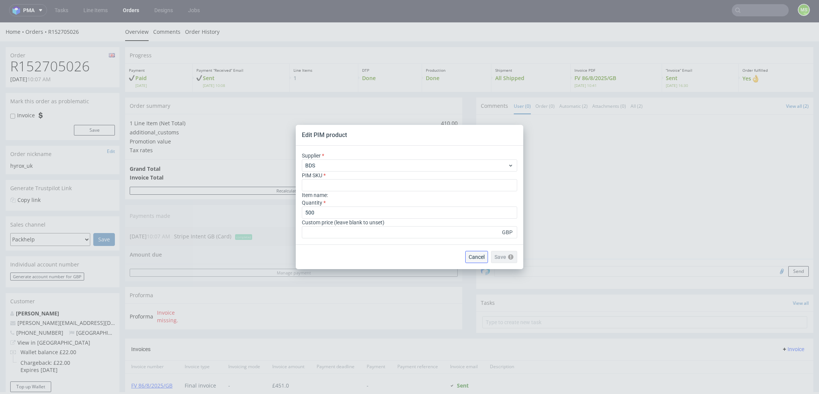
click at [476, 258] on span "Cancel" at bounding box center [477, 256] width 16 height 5
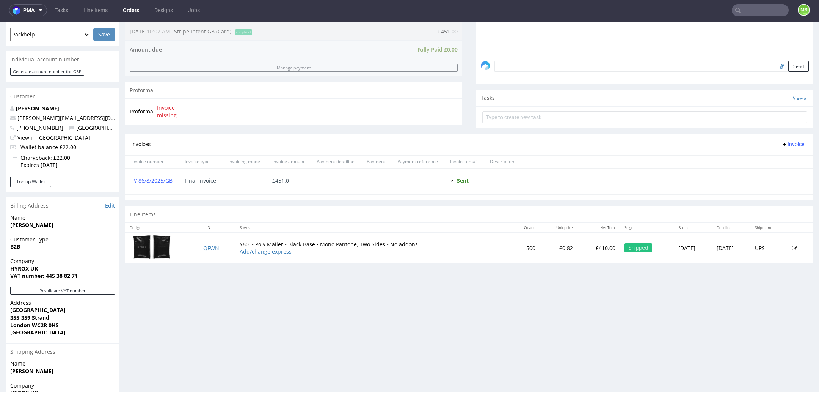
scroll to position [284, 0]
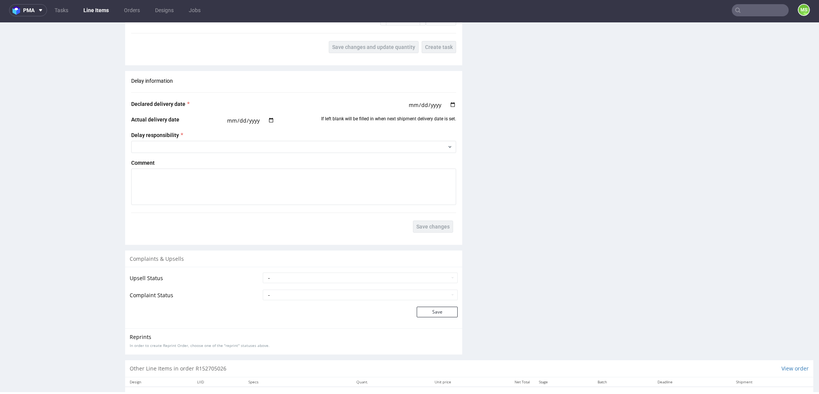
scroll to position [1049, 0]
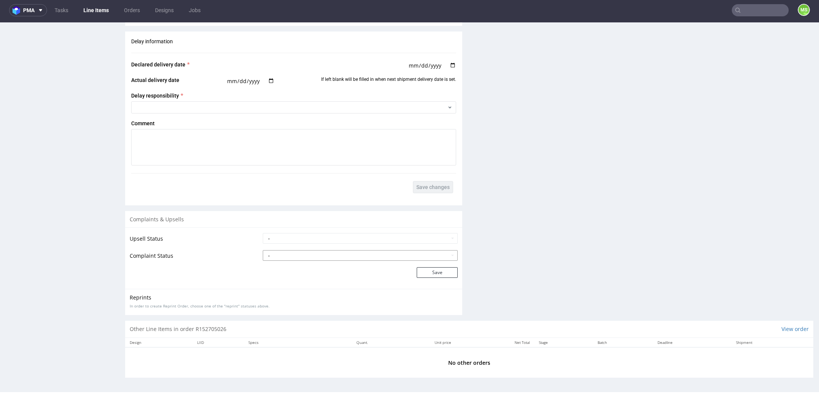
drag, startPoint x: 379, startPoint y: 247, endPoint x: 376, endPoint y: 251, distance: 5.3
click at [379, 247] on td "- Pending Upsell Upsell Accepted Upsell Refused" at bounding box center [359, 240] width 197 height 17
click at [375, 253] on select "- Complaint Received Complaint Rejected Complaint Accepted (DTP Issue) - Reprin…" at bounding box center [360, 255] width 195 height 11
click at [358, 255] on select "- Complaint Received Complaint Rejected Complaint Accepted (DTP Issue) - Reprin…" at bounding box center [360, 255] width 195 height 11
click at [263, 250] on select "- Complaint Received Complaint Rejected Complaint Accepted (DTP Issue) - Reprin…" at bounding box center [360, 255] width 195 height 11
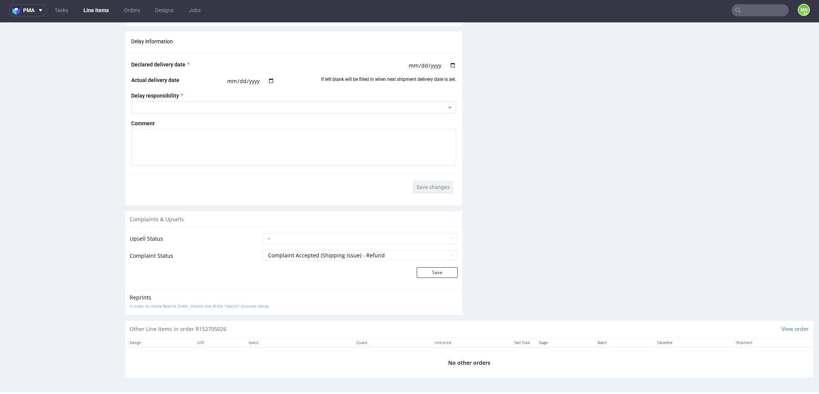
click at [270, 305] on p "In order to create Reprint Order, choose one of the "reprint" statuses above." at bounding box center [294, 305] width 328 height 5
click at [314, 238] on select "- Pending Upsell Upsell Accepted Upsell Refused" at bounding box center [360, 238] width 195 height 11
click at [263, 233] on select "- Pending Upsell Upsell Accepted Upsell Refused" at bounding box center [360, 238] width 195 height 11
click at [427, 254] on select "- Complaint Received Complaint Rejected Complaint Accepted (DTP Issue) - Reprin…" at bounding box center [360, 255] width 195 height 11
select select "accepted_shipping_issue_reprint"
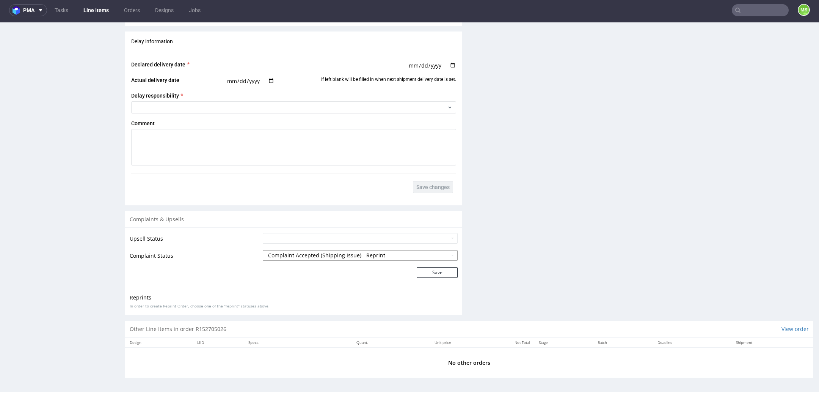
click at [263, 250] on select "- Complaint Received Complaint Rejected Complaint Accepted (DTP Issue) - Reprin…" at bounding box center [360, 255] width 195 height 11
click at [435, 273] on button "Save" at bounding box center [437, 272] width 41 height 11
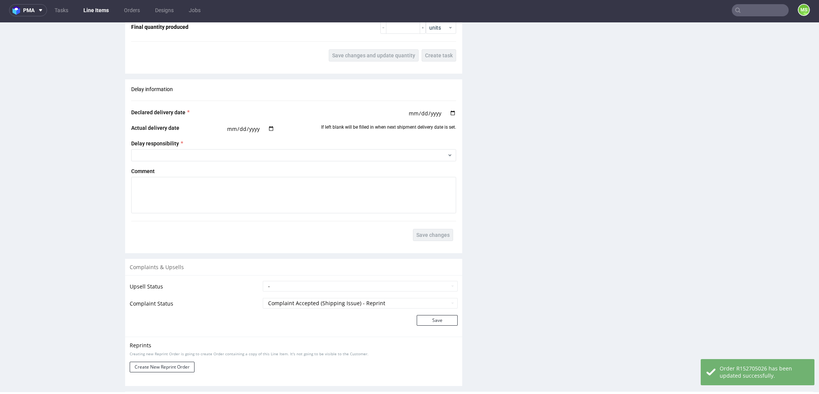
scroll to position [1080, 0]
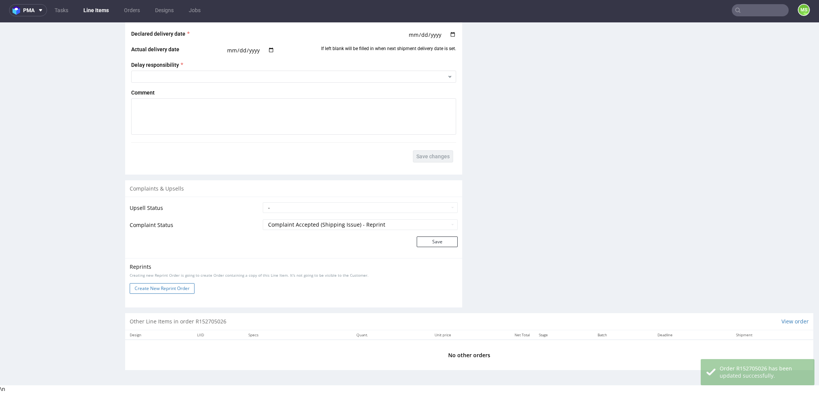
click at [169, 289] on button "Create New Reprint Order" at bounding box center [162, 288] width 65 height 11
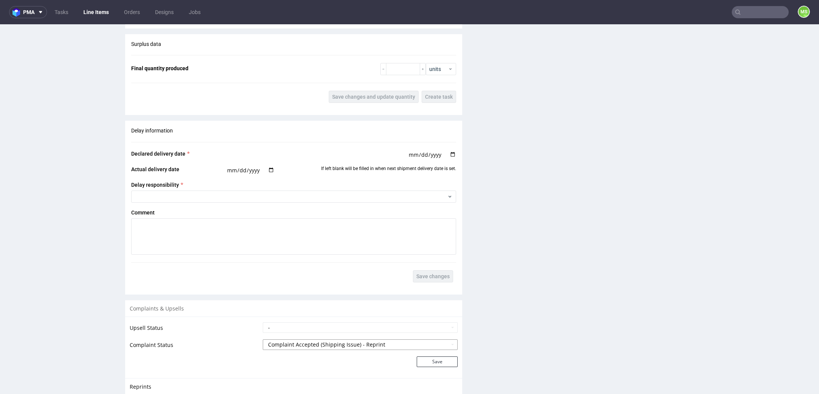
scroll to position [1107, 0]
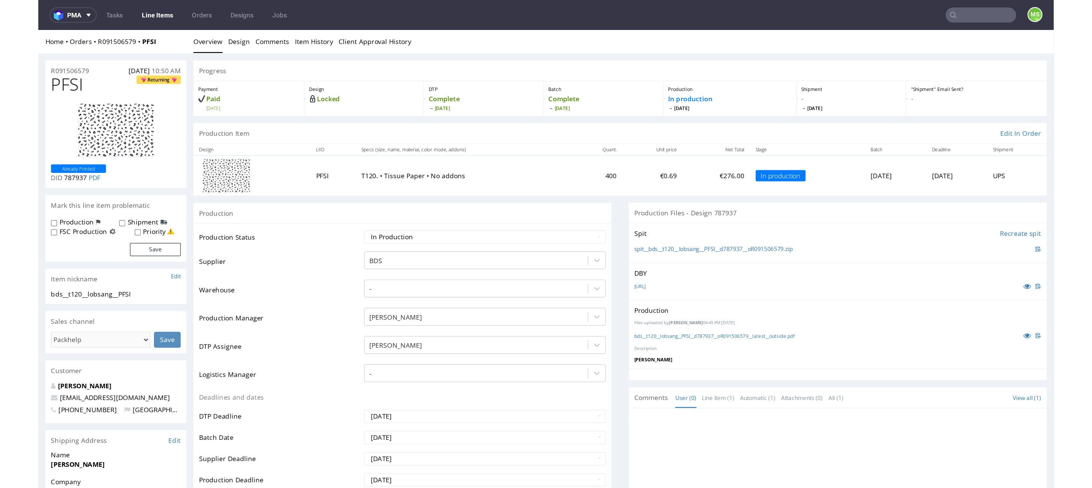
scroll to position [3, 0]
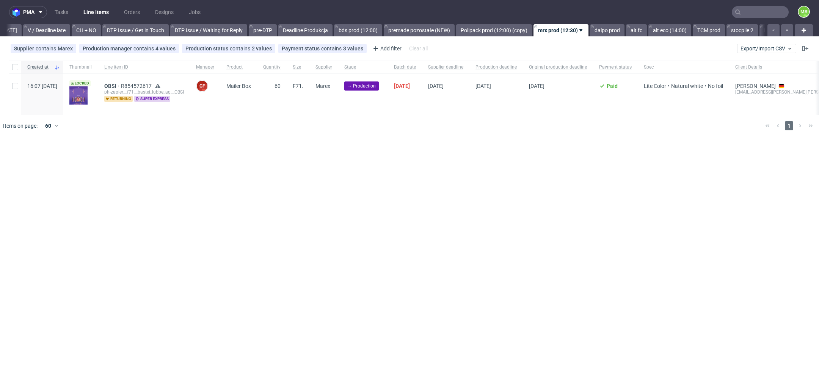
scroll to position [0, 1116]
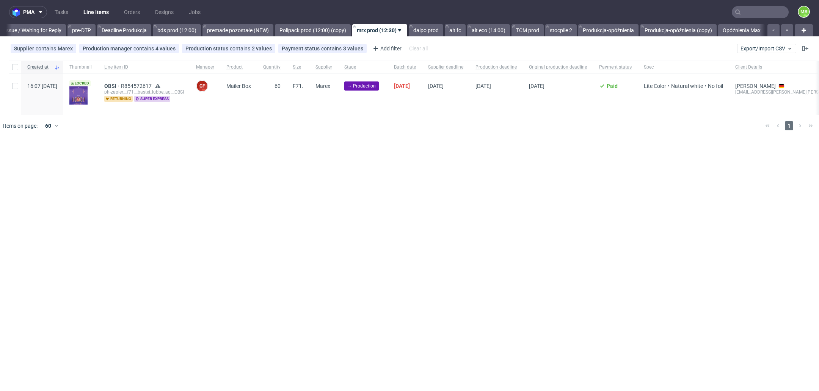
scroll to position [0, 1224]
click at [14, 87] on input "checkbox" at bounding box center [15, 86] width 6 height 6
checkbox input "true"
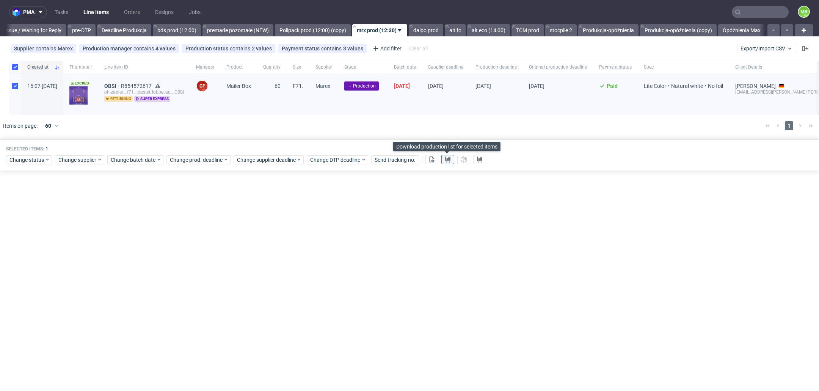
click at [445, 161] on icon at bounding box center [448, 160] width 6 height 6
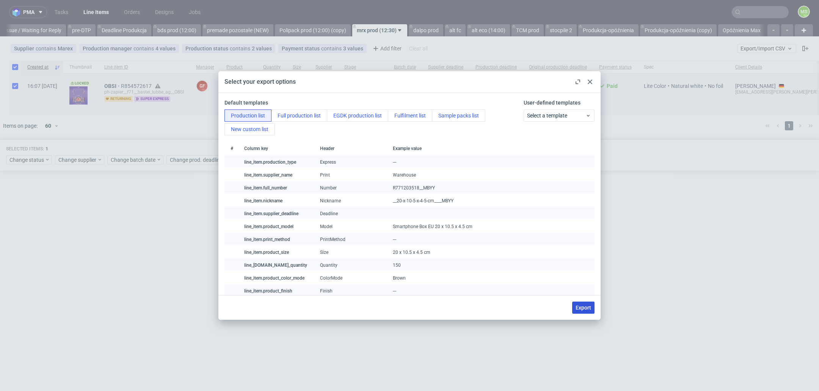
click at [580, 309] on span "Export" at bounding box center [584, 307] width 16 height 5
checkbox input "false"
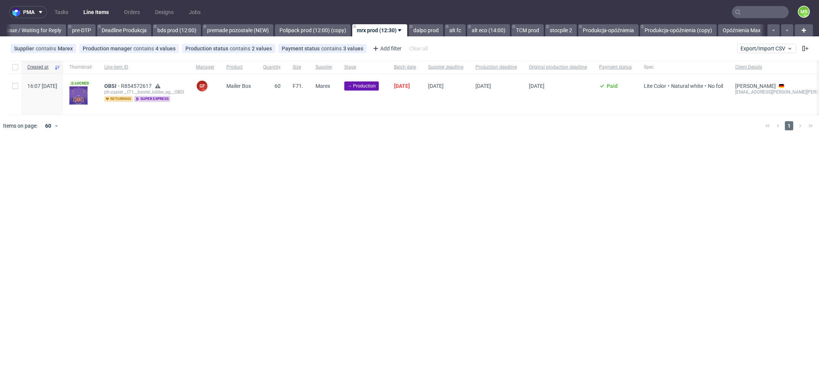
click at [14, 89] on div at bounding box center [15, 94] width 12 height 41
checkbox input "true"
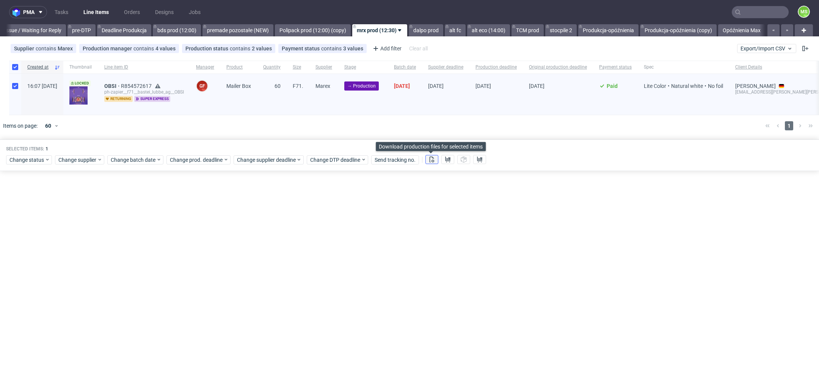
click at [432, 163] on button at bounding box center [432, 159] width 13 height 9
click at [41, 157] on span "Change status" at bounding box center [26, 160] width 35 height 8
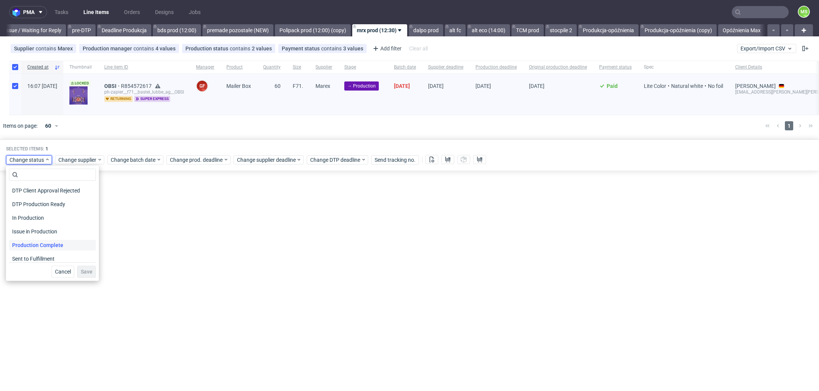
scroll to position [99, 0]
drag, startPoint x: 49, startPoint y: 201, endPoint x: 64, endPoint y: 217, distance: 22.3
click at [49, 201] on div "In Production" at bounding box center [52, 201] width 87 height 11
click at [83, 269] on span "Save" at bounding box center [87, 271] width 12 height 5
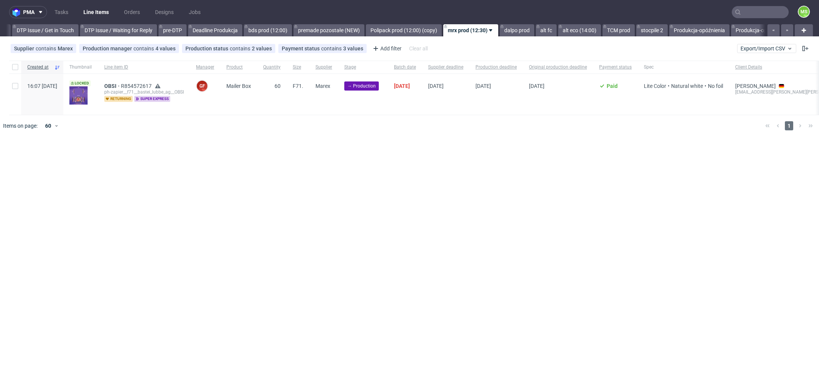
scroll to position [0, 1171]
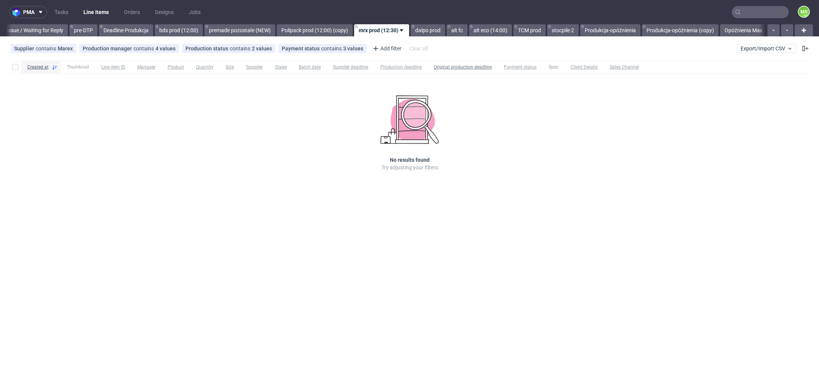
scroll to position [0, 1224]
click at [500, 38] on div "pma Tasks Line Items Orders Designs Jobs MS All DTP Late Shipped Shipments DTP …" at bounding box center [409, 195] width 819 height 391
click at [498, 29] on link "alt eco (14:00)" at bounding box center [488, 30] width 43 height 12
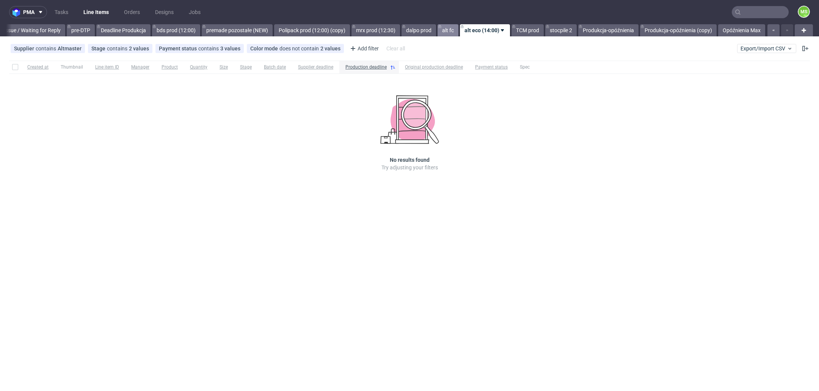
click at [451, 29] on link "alt fc" at bounding box center [448, 30] width 21 height 12
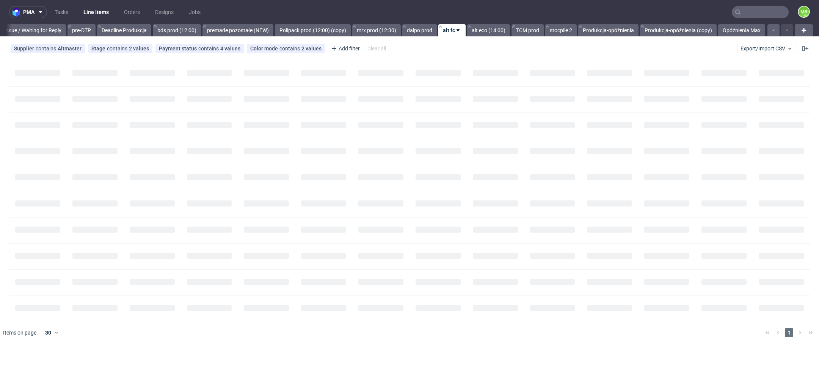
scroll to position [0, 1229]
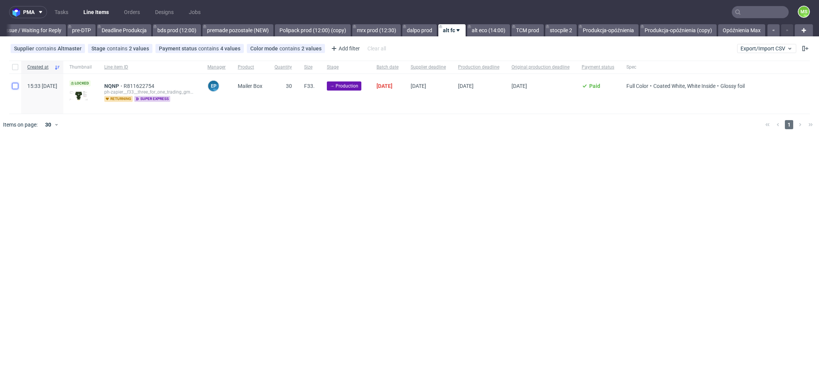
click at [18, 86] on input "checkbox" at bounding box center [15, 86] width 6 height 6
checkbox input "true"
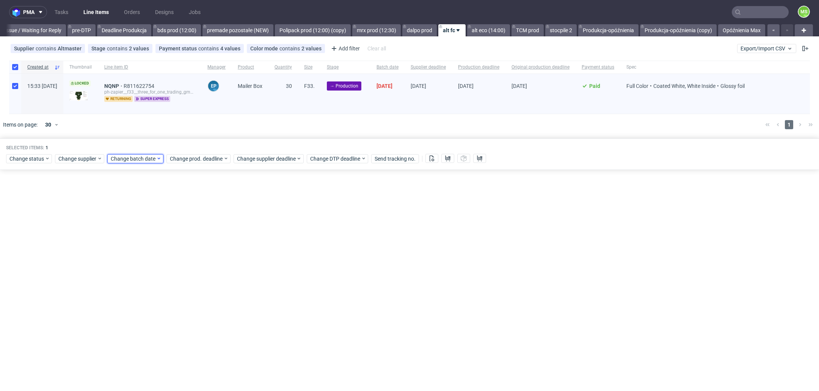
click at [133, 161] on span "Change batch date" at bounding box center [134, 159] width 46 height 8
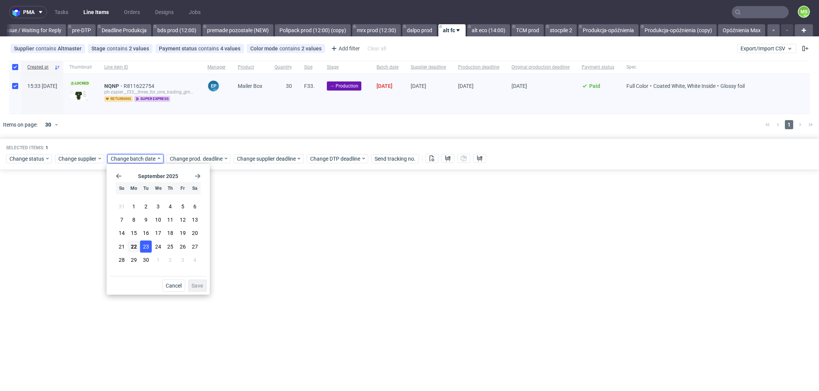
drag, startPoint x: 138, startPoint y: 245, endPoint x: 143, endPoint y: 247, distance: 5.1
click at [138, 245] on button "22" at bounding box center [134, 246] width 12 height 12
drag, startPoint x: 198, startPoint y: 286, endPoint x: 211, endPoint y: 253, distance: 35.9
click at [198, 286] on span "Save" at bounding box center [198, 285] width 12 height 5
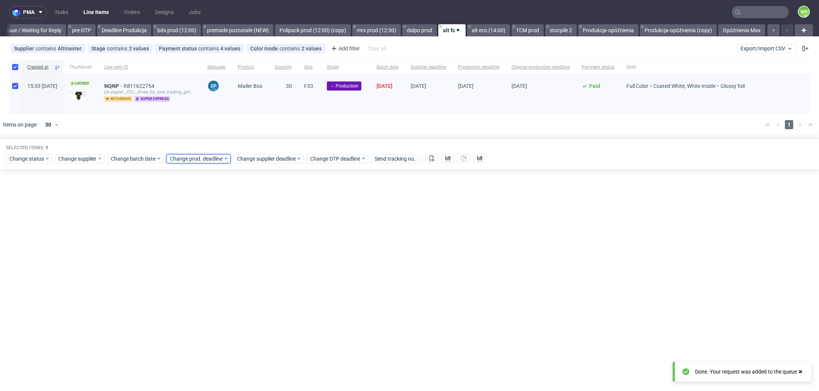
drag, startPoint x: 208, startPoint y: 154, endPoint x: 212, endPoint y: 162, distance: 9.2
click at [208, 154] on div "Change prod. deadline" at bounding box center [199, 158] width 64 height 9
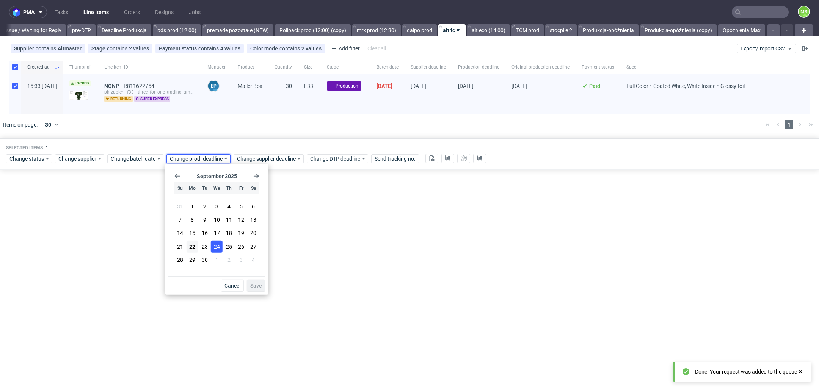
click at [220, 247] on button "24" at bounding box center [217, 246] width 12 height 12
click at [260, 289] on button "Save" at bounding box center [256, 286] width 19 height 12
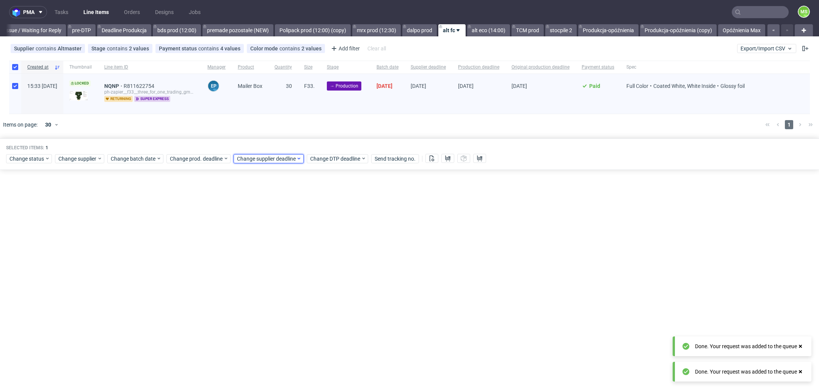
click at [282, 159] on span "Change supplier deadline" at bounding box center [266, 159] width 59 height 8
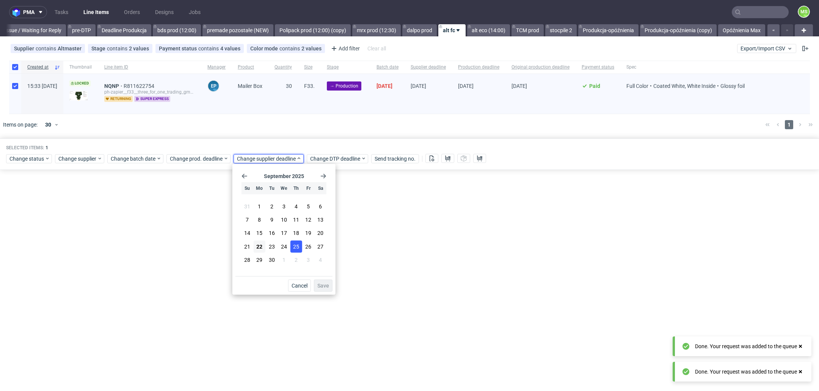
drag, startPoint x: 283, startPoint y: 242, endPoint x: 293, endPoint y: 248, distance: 11.1
click at [284, 242] on button "24" at bounding box center [284, 246] width 12 height 12
click at [329, 283] on button "Save" at bounding box center [323, 286] width 19 height 12
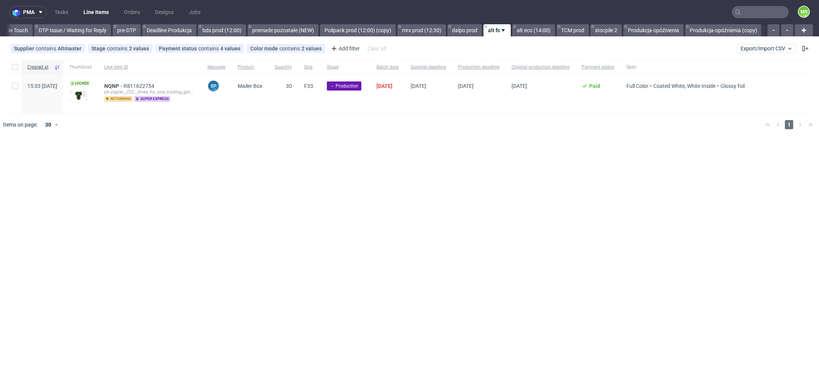
scroll to position [0, 1197]
drag, startPoint x: 13, startPoint y: 86, endPoint x: 61, endPoint y: 129, distance: 63.7
click at [13, 86] on input "checkbox" at bounding box center [15, 86] width 6 height 6
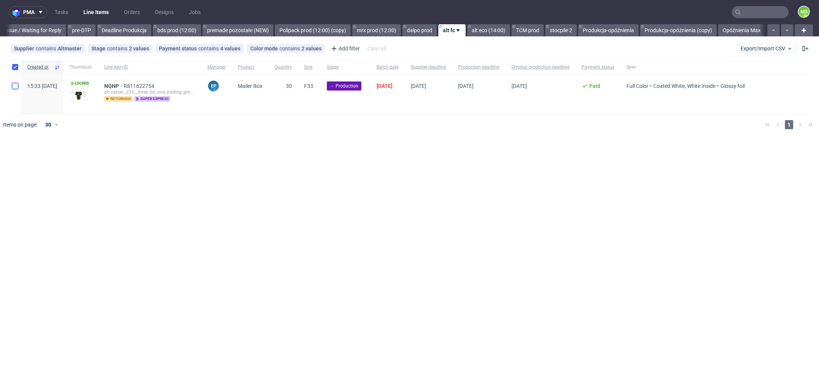
checkbox input "true"
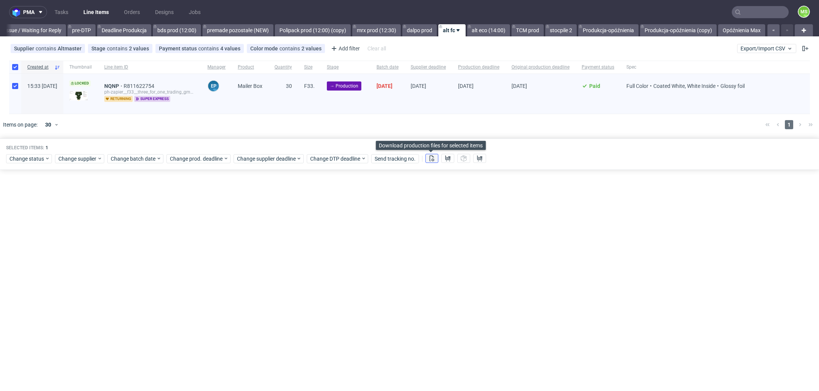
click at [431, 157] on icon at bounding box center [432, 159] width 6 height 6
click at [445, 159] on icon at bounding box center [448, 159] width 6 height 6
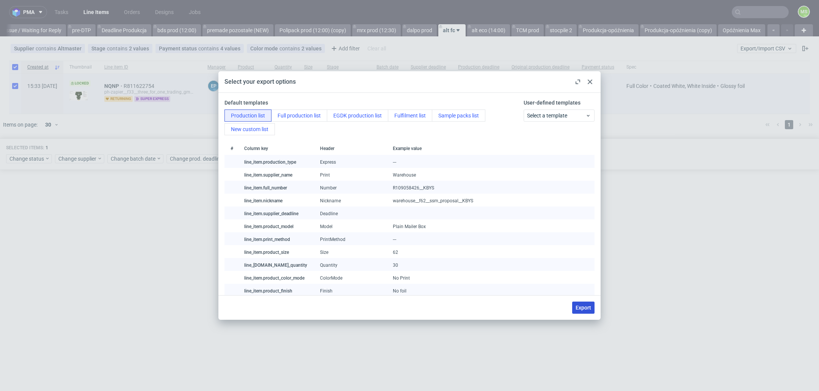
click at [593, 310] on button "Export" at bounding box center [583, 308] width 22 height 12
checkbox input "false"
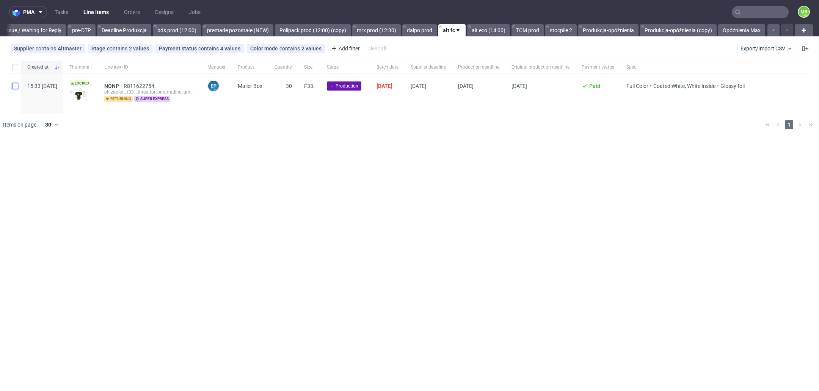
click at [16, 88] on input "checkbox" at bounding box center [15, 86] width 6 height 6
checkbox input "true"
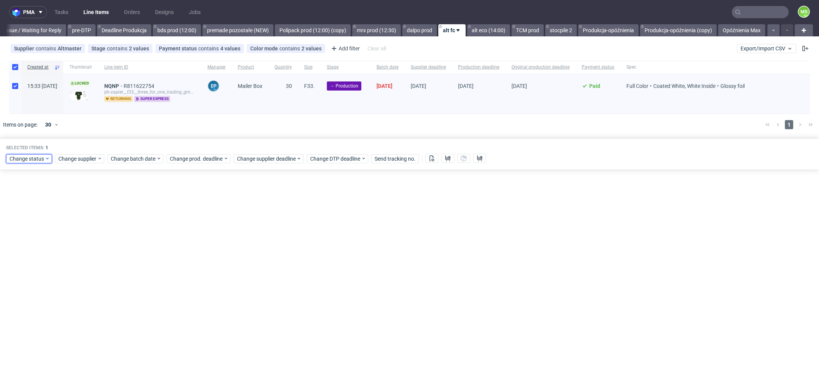
click at [39, 157] on span "Change status" at bounding box center [26, 159] width 35 height 8
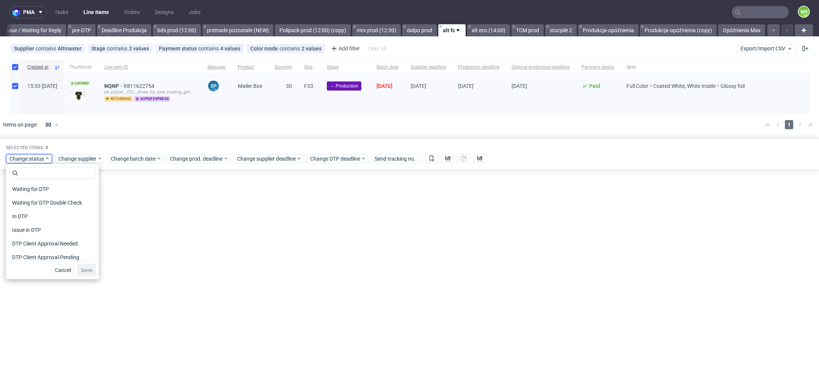
scroll to position [99, 0]
click at [54, 201] on div "In Production" at bounding box center [52, 199] width 87 height 11
click at [79, 266] on button "Save" at bounding box center [86, 270] width 19 height 12
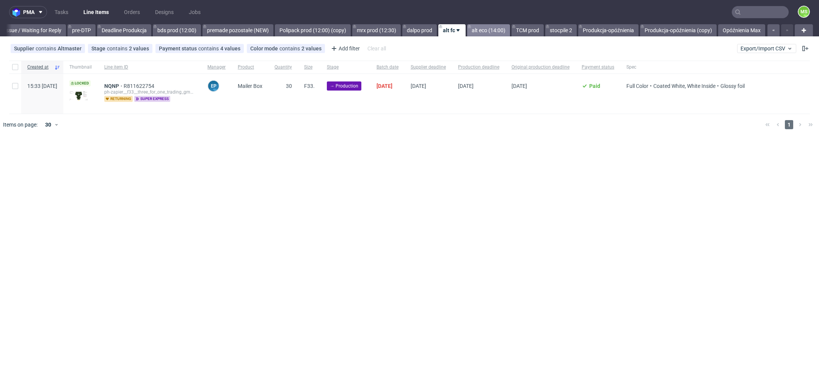
click at [496, 29] on link "alt eco (14:00)" at bounding box center [488, 30] width 43 height 12
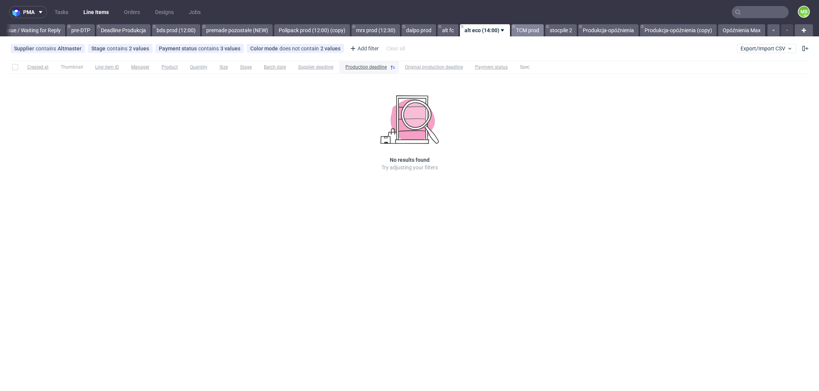
drag, startPoint x: 519, startPoint y: 30, endPoint x: 527, endPoint y: 31, distance: 8.0
click at [520, 30] on link "TCM prod" at bounding box center [528, 30] width 32 height 12
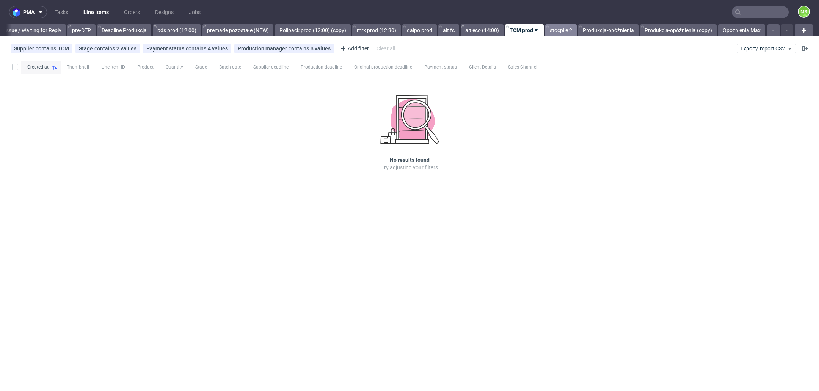
click at [559, 32] on link "stocpile 2" at bounding box center [560, 30] width 31 height 12
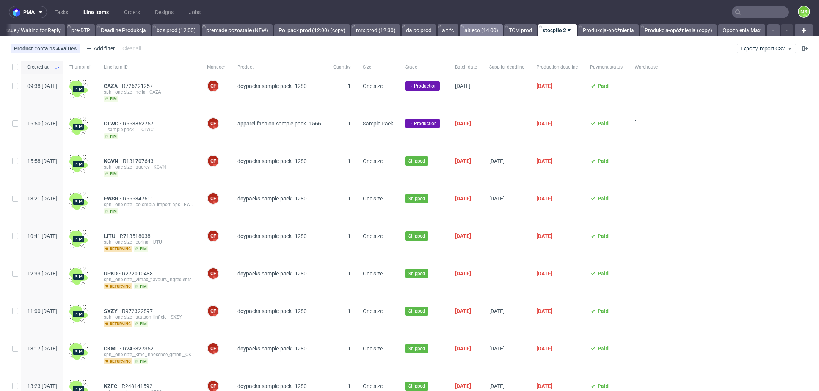
click at [476, 31] on link "alt eco (14:00)" at bounding box center [481, 30] width 43 height 12
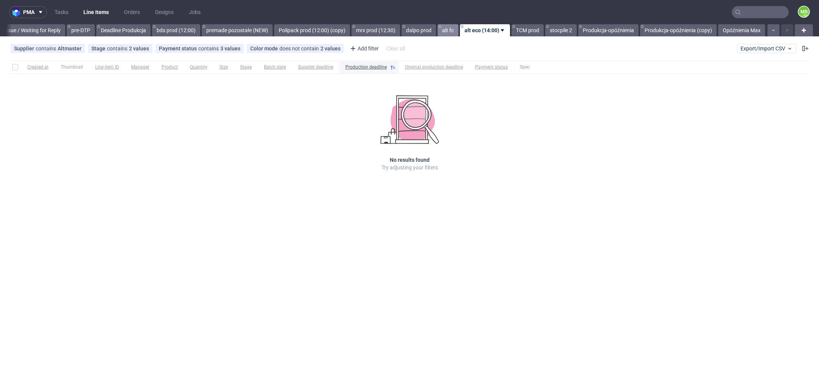
click at [447, 33] on link "alt fc" at bounding box center [448, 30] width 21 height 12
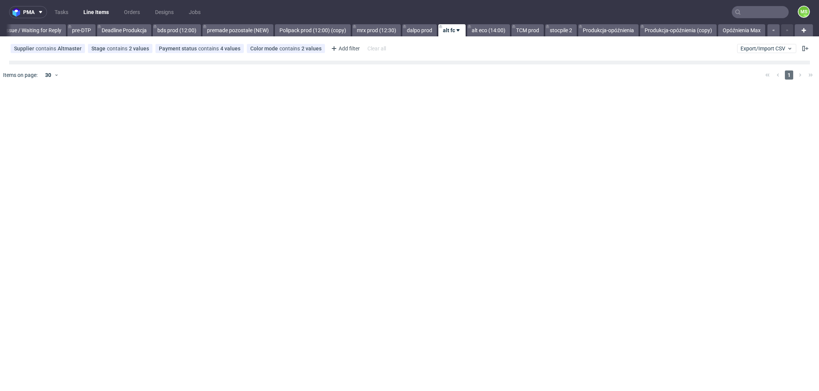
scroll to position [0, 1229]
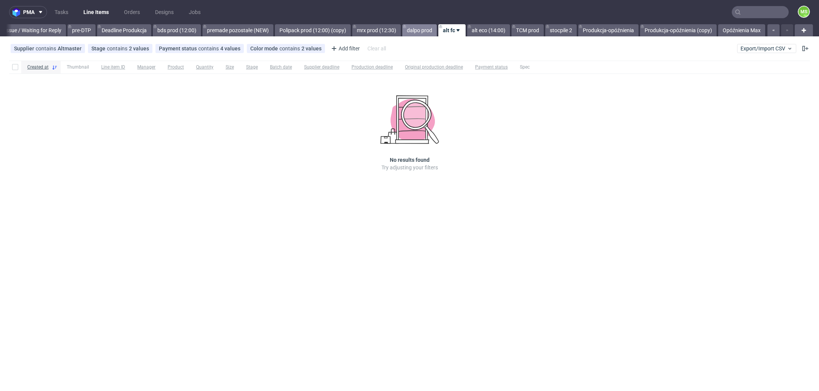
click at [416, 31] on link "dalpo prod" at bounding box center [419, 30] width 35 height 12
click at [734, 30] on link "Opóźnienia Max" at bounding box center [741, 30] width 47 height 12
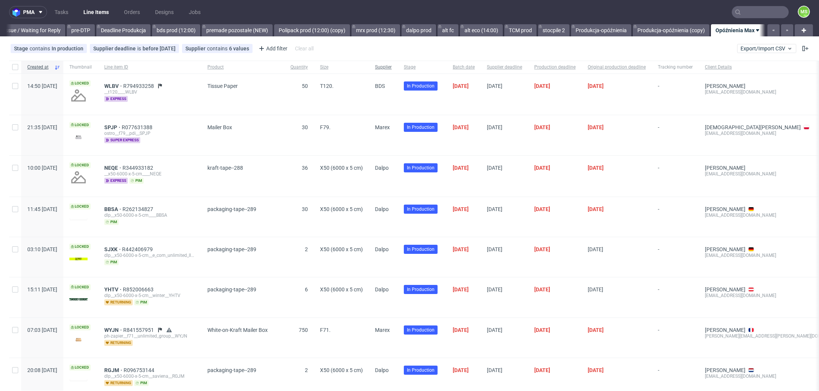
click at [392, 69] on span "Supplier" at bounding box center [383, 67] width 17 height 6
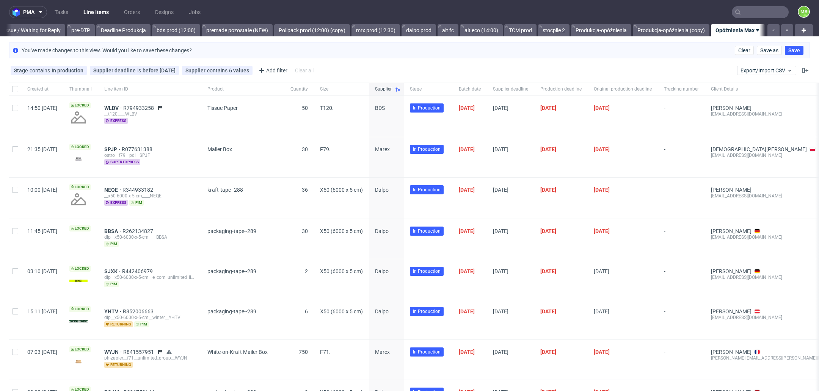
scroll to position [0, 1229]
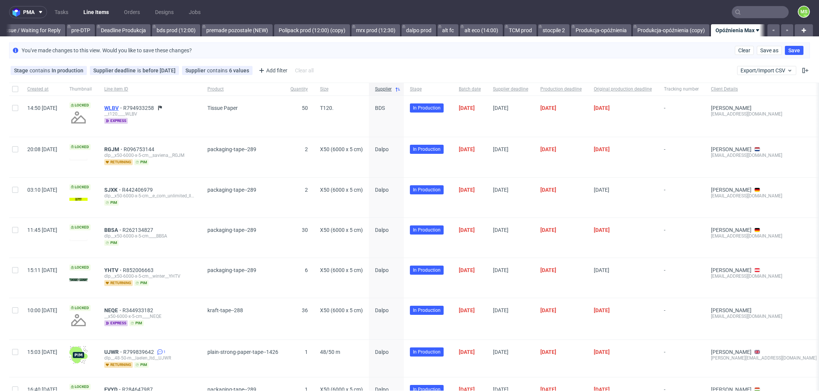
click at [123, 108] on span "WLBV" at bounding box center [113, 108] width 19 height 6
